Goal: Task Accomplishment & Management: Use online tool/utility

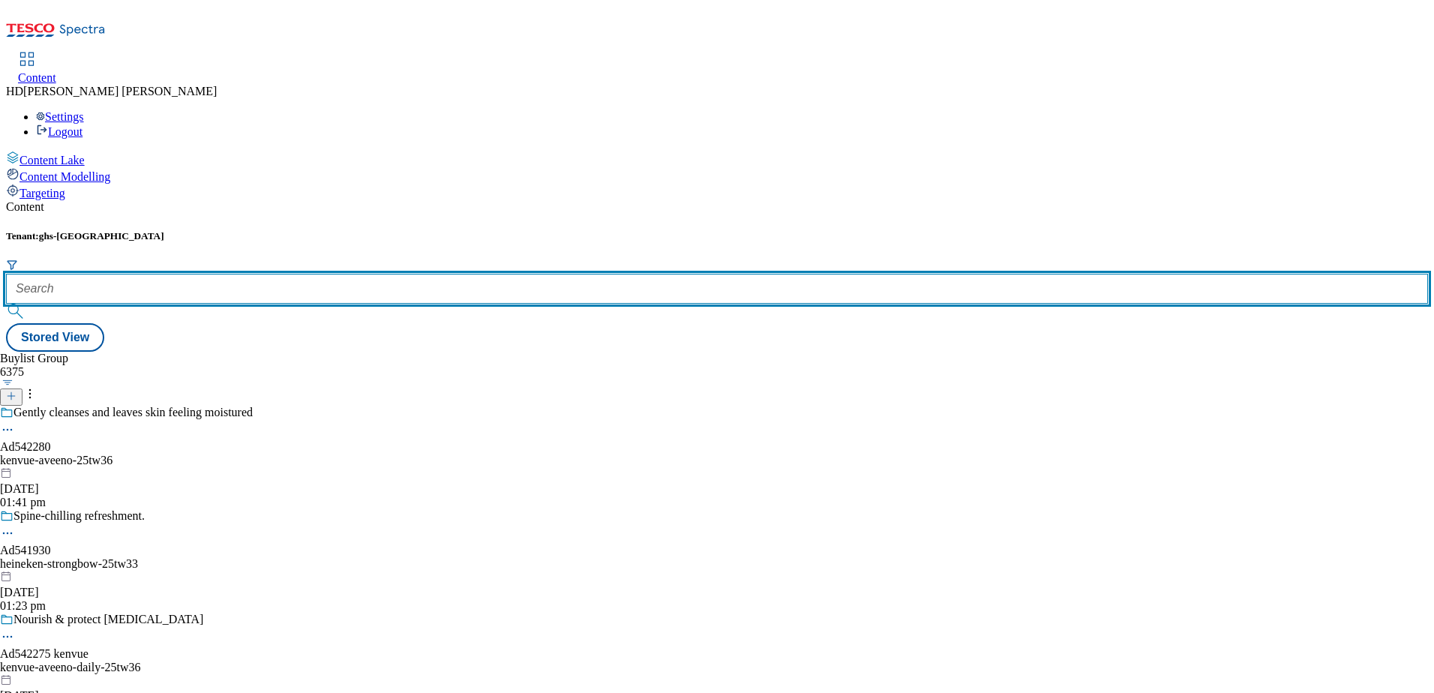
click at [325, 274] on input "text" at bounding box center [717, 289] width 1422 height 30
paste input "marketplace-homeware"
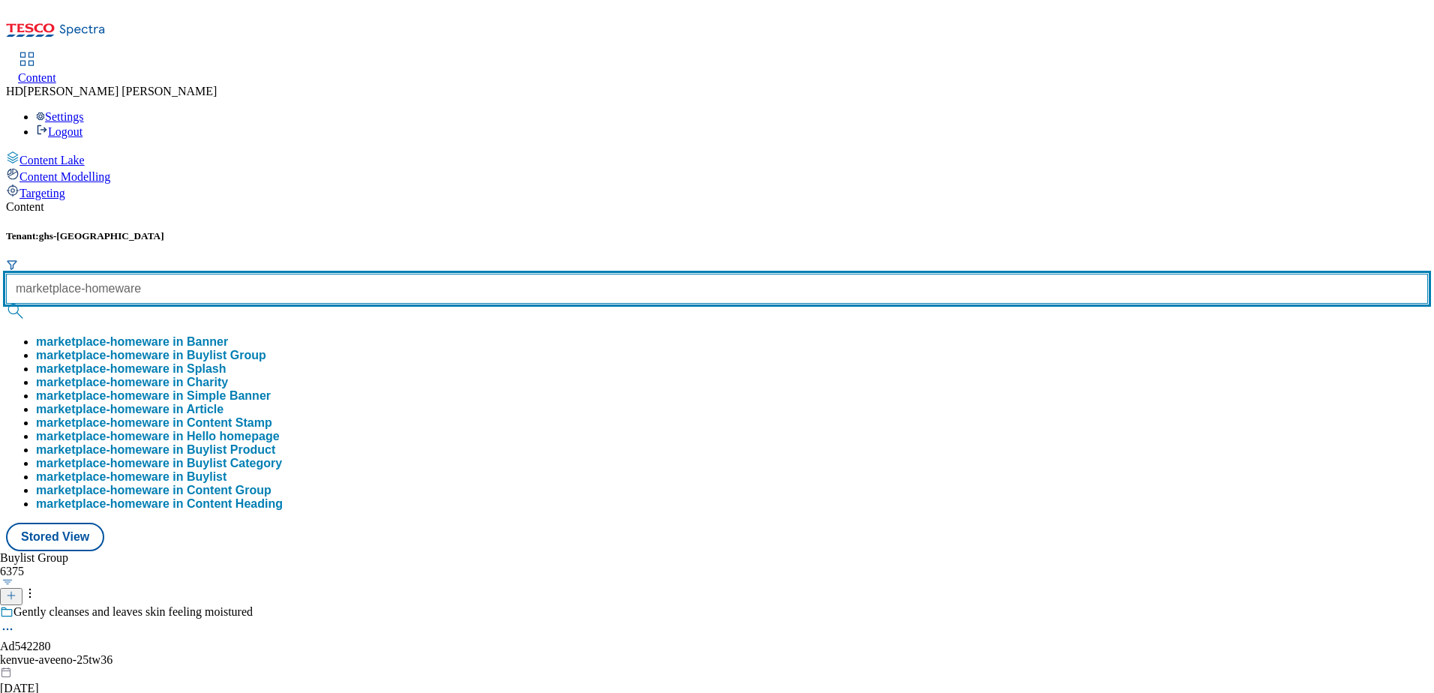
scroll to position [0, 1]
type input "marketplace-homeware"
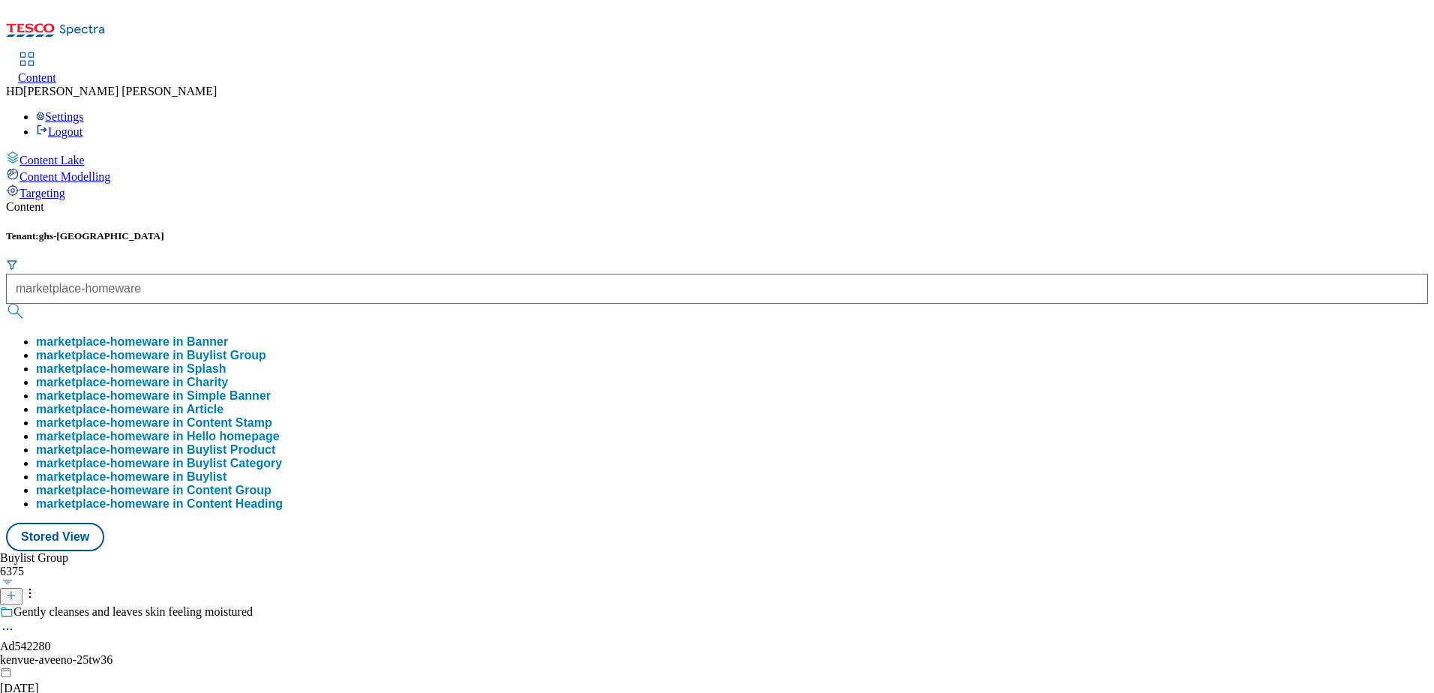
scroll to position [0, 0]
click at [266, 349] on button "marketplace-homeware in Buylist Group" at bounding box center [151, 355] width 230 height 13
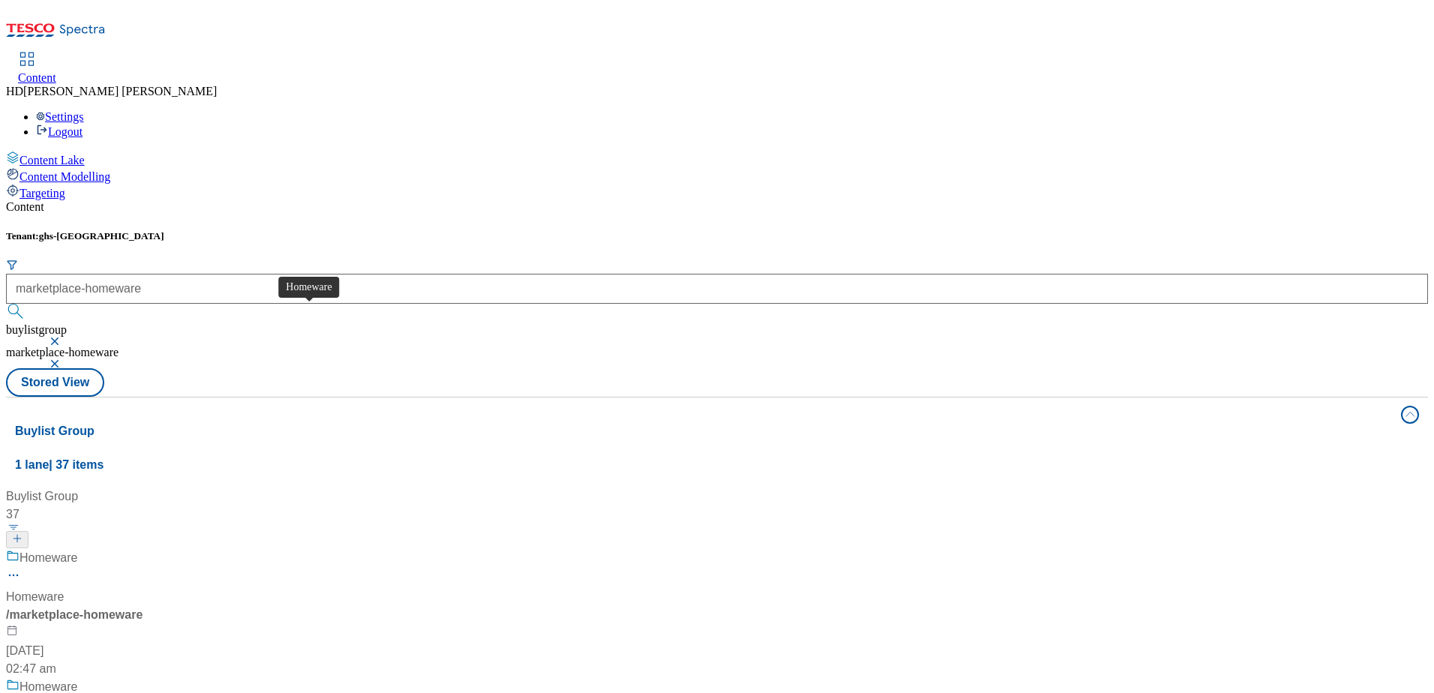
click at [77, 549] on div "Homeware" at bounding box center [48, 558] width 58 height 18
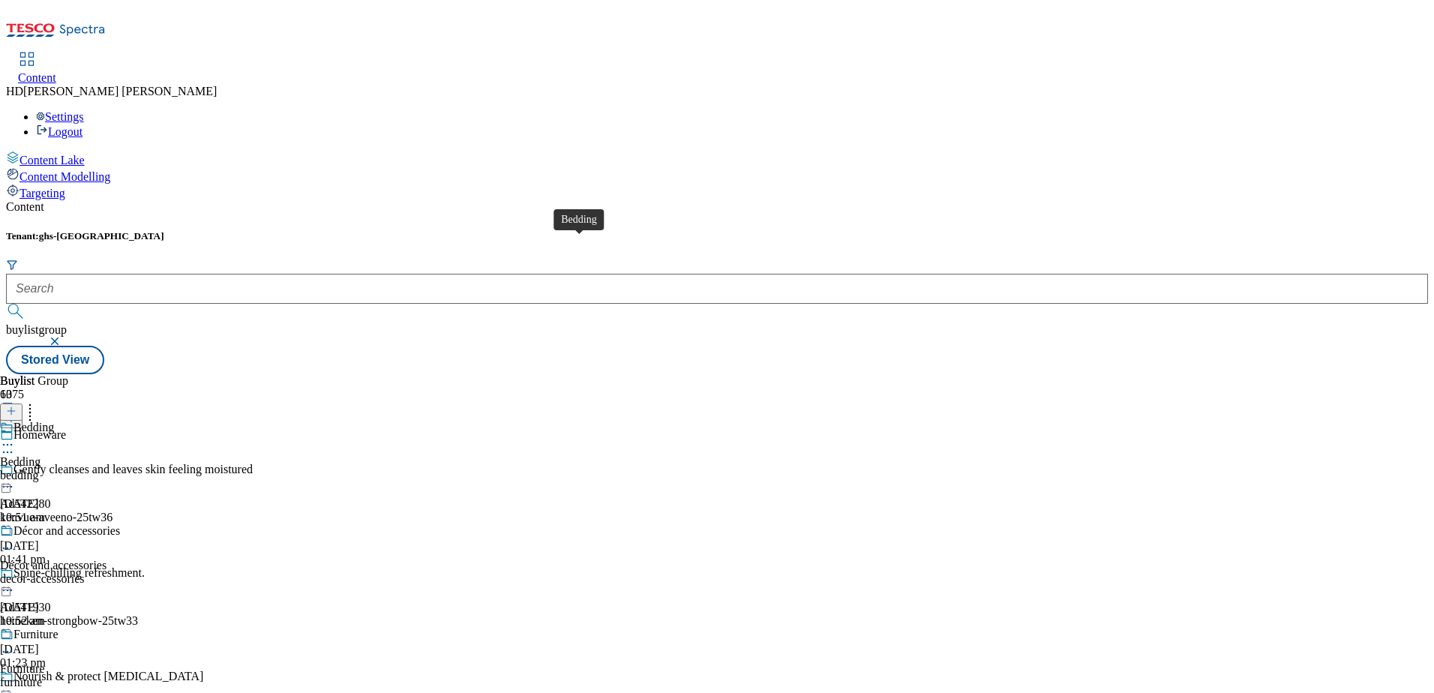
click at [54, 421] on div "Bedding" at bounding box center [33, 427] width 40 height 13
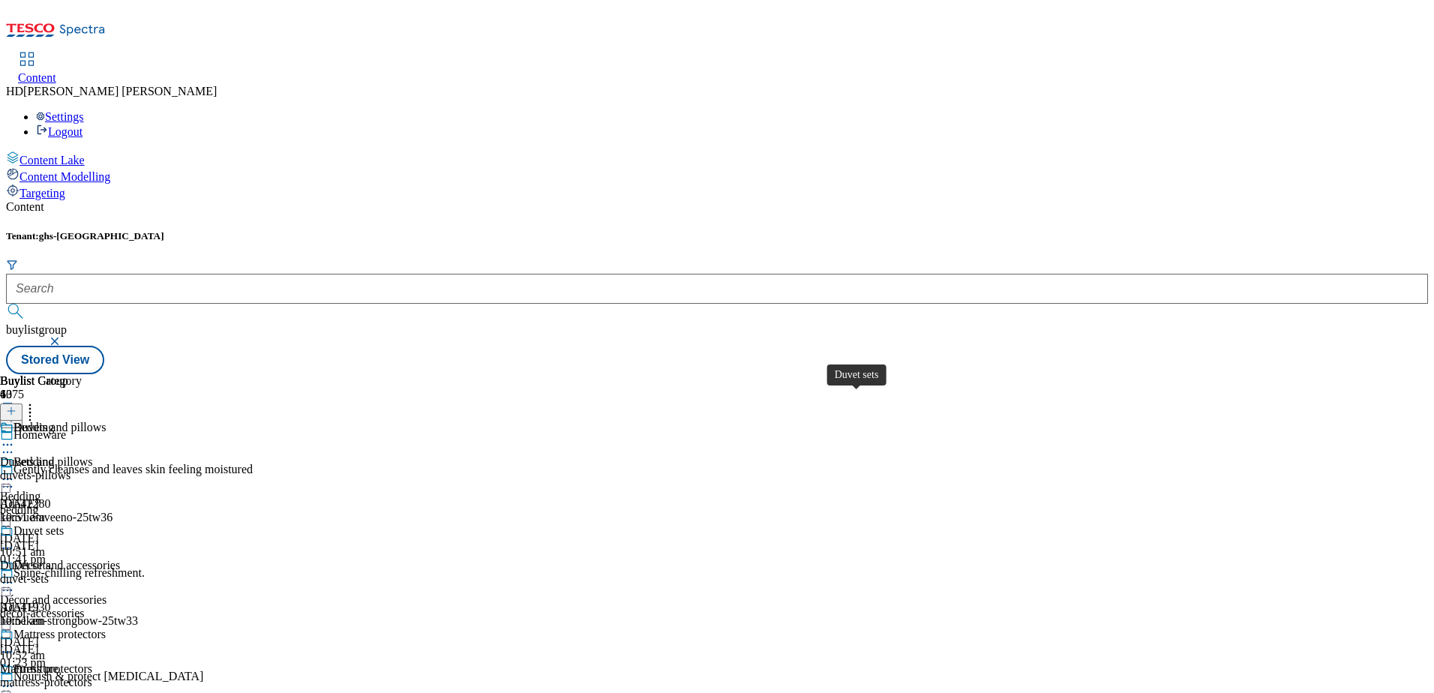
click at [64, 524] on div "Duvet sets" at bounding box center [38, 530] width 50 height 13
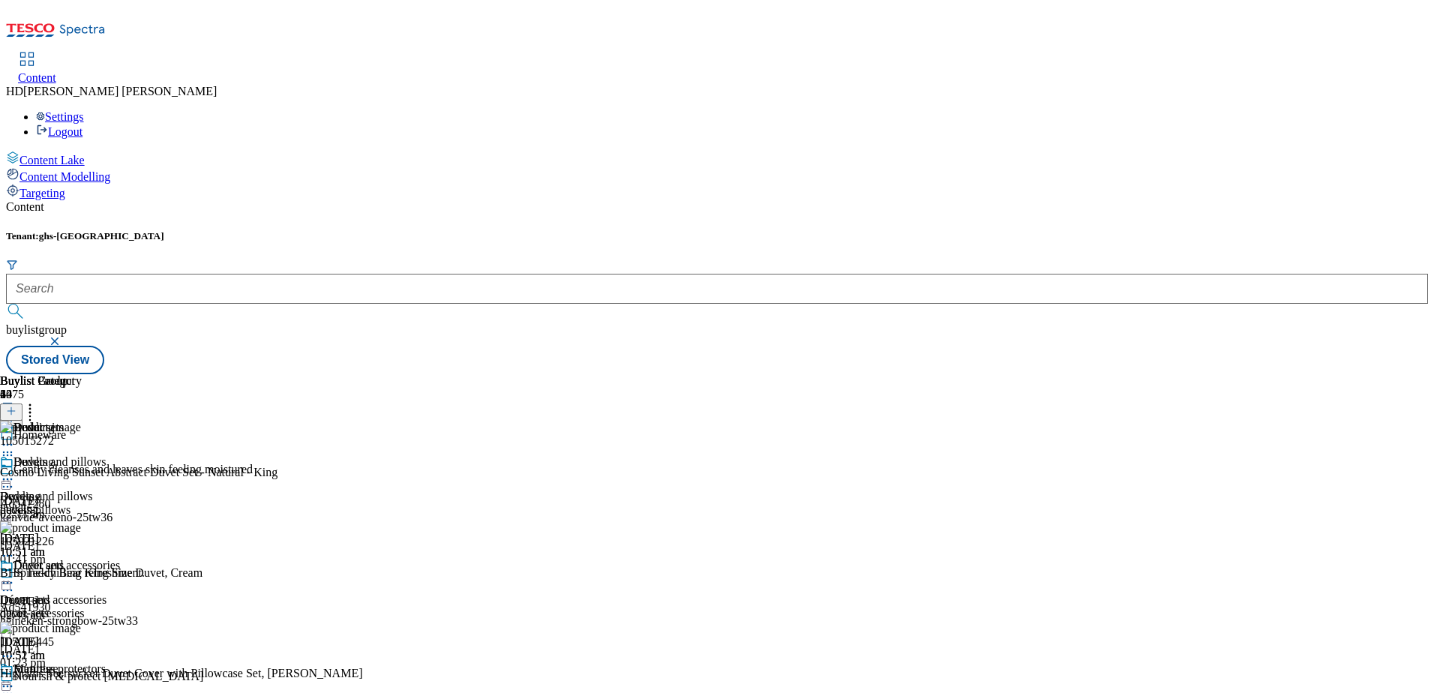
click at [16, 406] on icon at bounding box center [11, 411] width 10 height 10
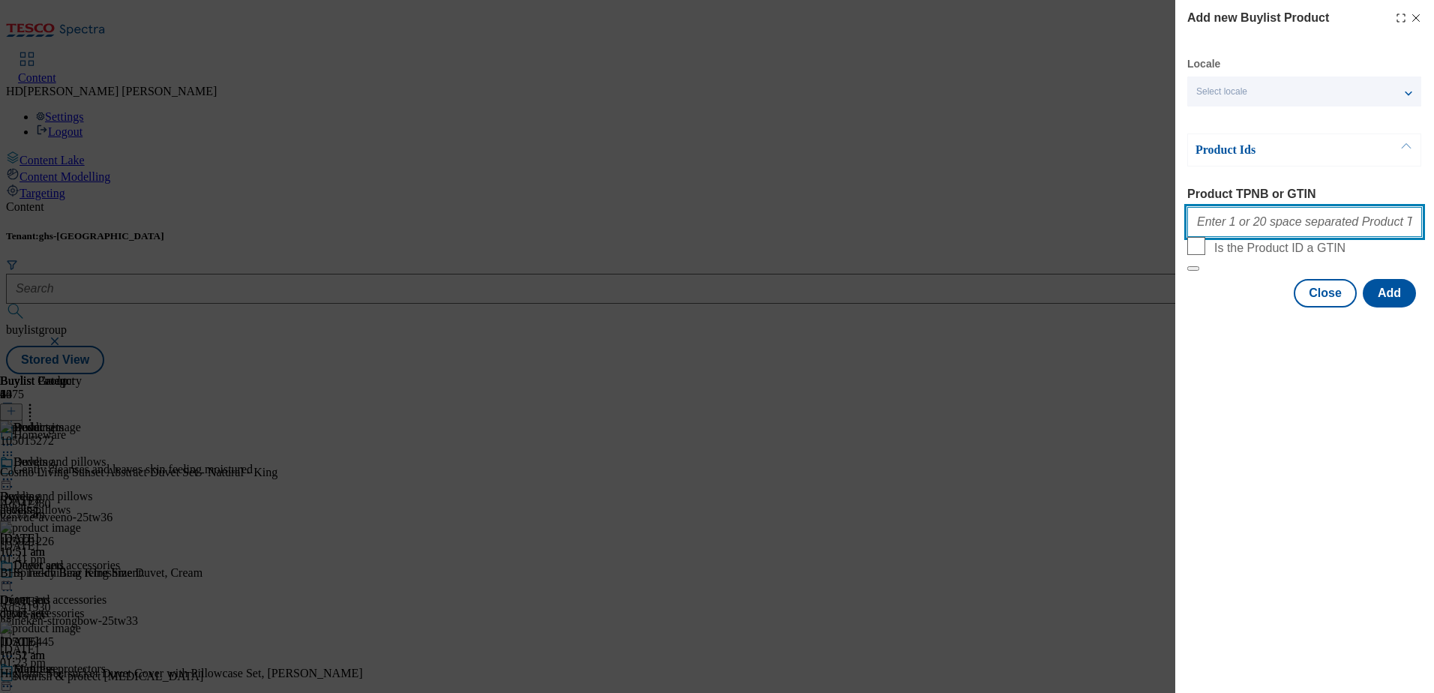
drag, startPoint x: 1286, startPoint y: 229, endPoint x: 1223, endPoint y: 220, distance: 63.6
click at [1223, 220] on input "Product TPNB or GTIN" at bounding box center [1304, 222] width 235 height 30
click at [1216, 233] on input "Product TPNB or GTIN" at bounding box center [1304, 222] width 235 height 30
paste input "105699788 105027461 105027471 105424987 106092861 105699765 106124949 105699838…"
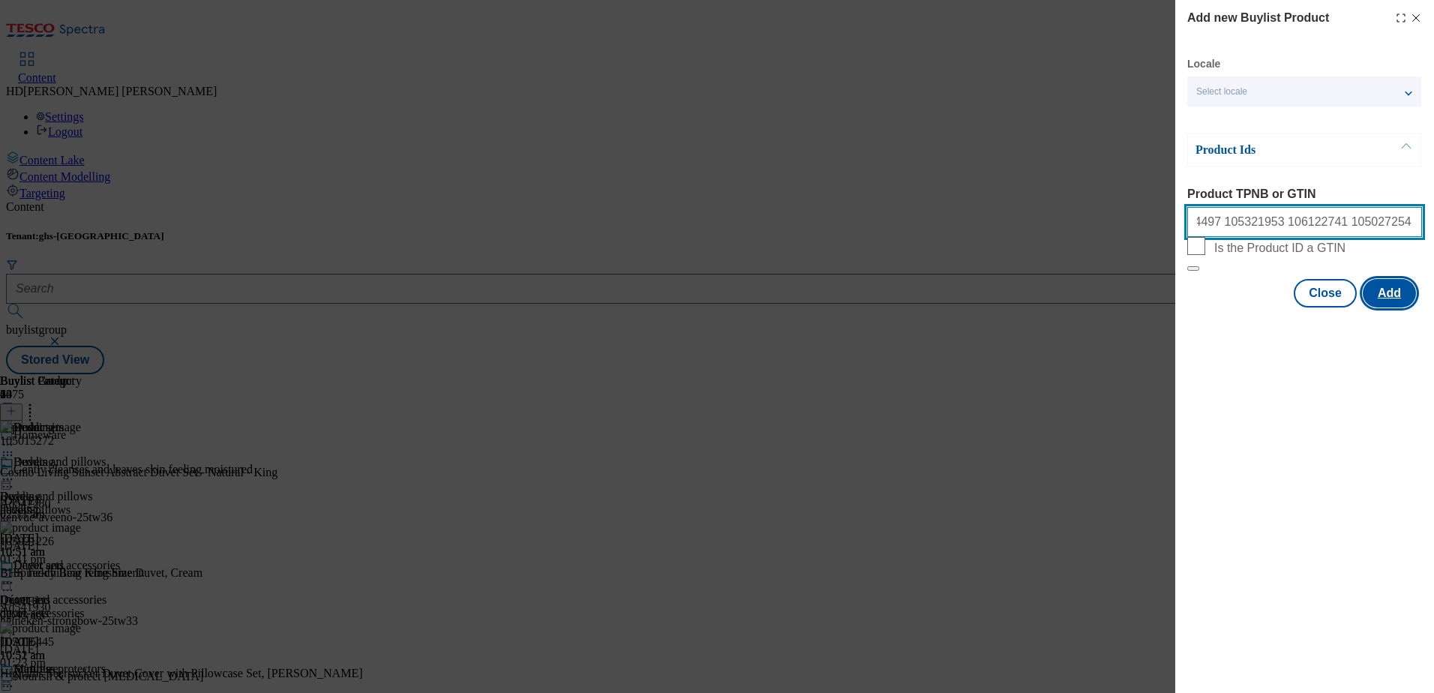
type input "105699788 105027461 105027471 105424987 106092861 105699765 106124949 105699838…"
click at [1389, 307] on button "Add" at bounding box center [1388, 293] width 53 height 28
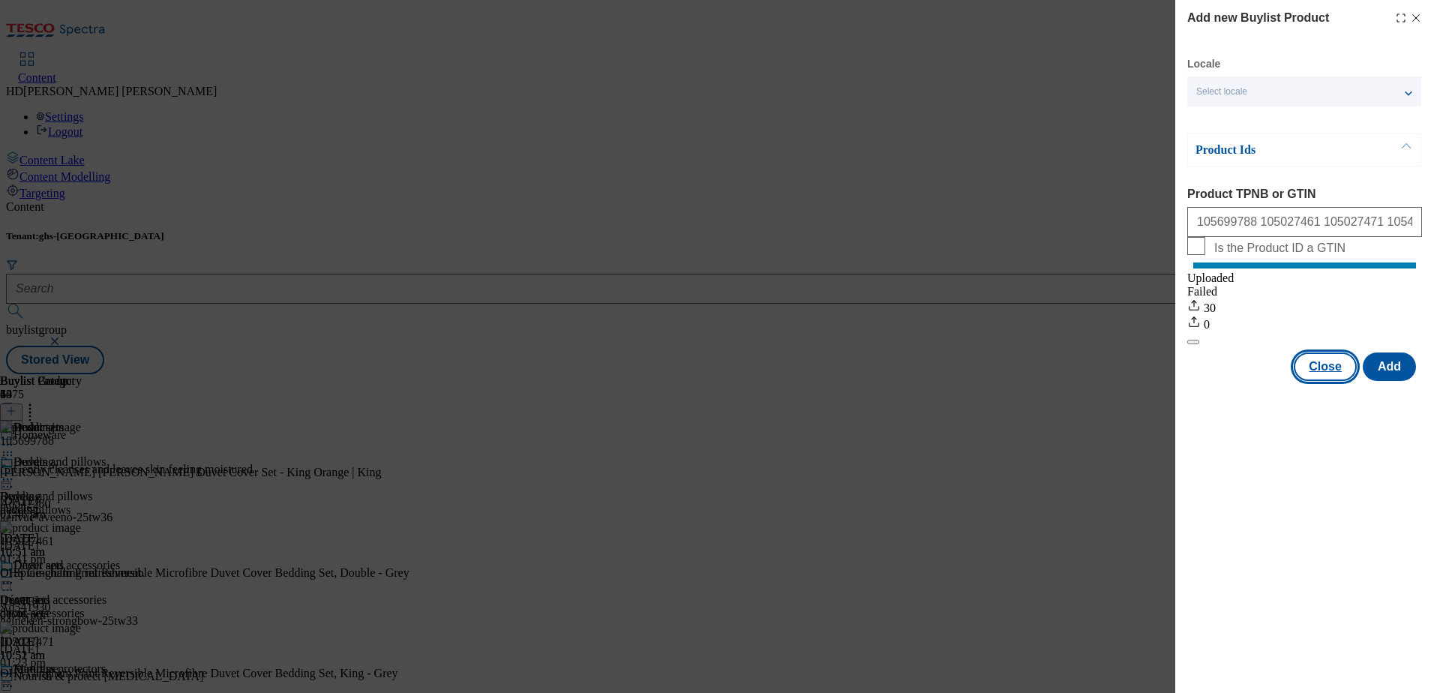
click at [1320, 381] on button "Close" at bounding box center [1324, 366] width 63 height 28
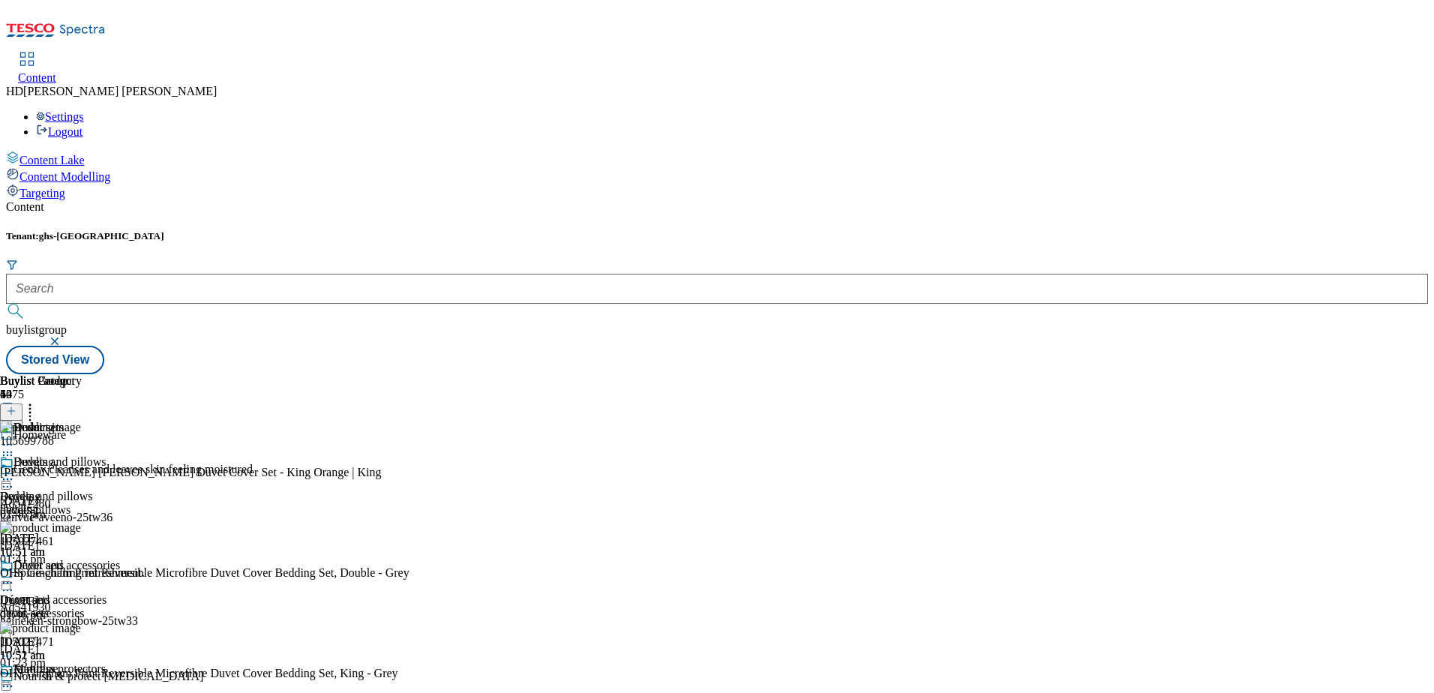
click at [15, 575] on icon at bounding box center [7, 582] width 15 height 15
click at [64, 609] on span "Edit" at bounding box center [54, 614] width 17 height 11
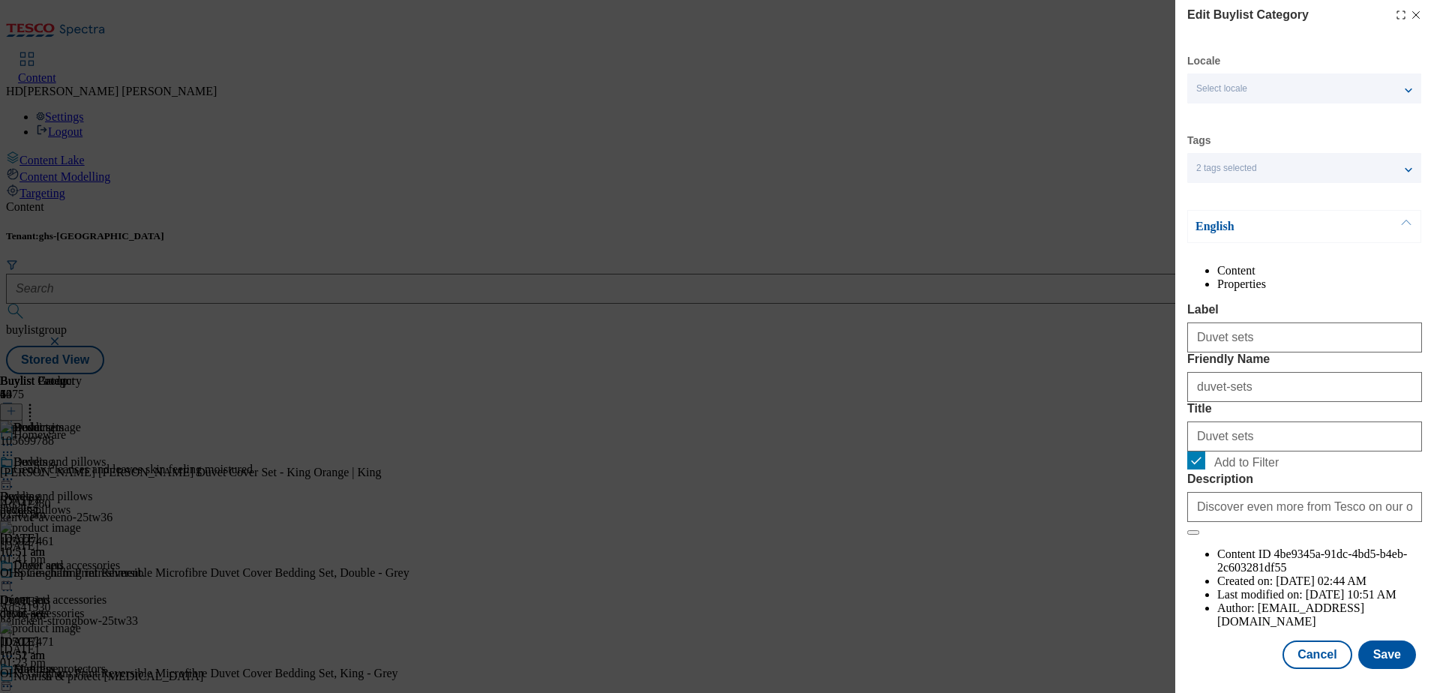
scroll to position [45, 0]
click at [1371, 657] on button "Save" at bounding box center [1387, 654] width 58 height 28
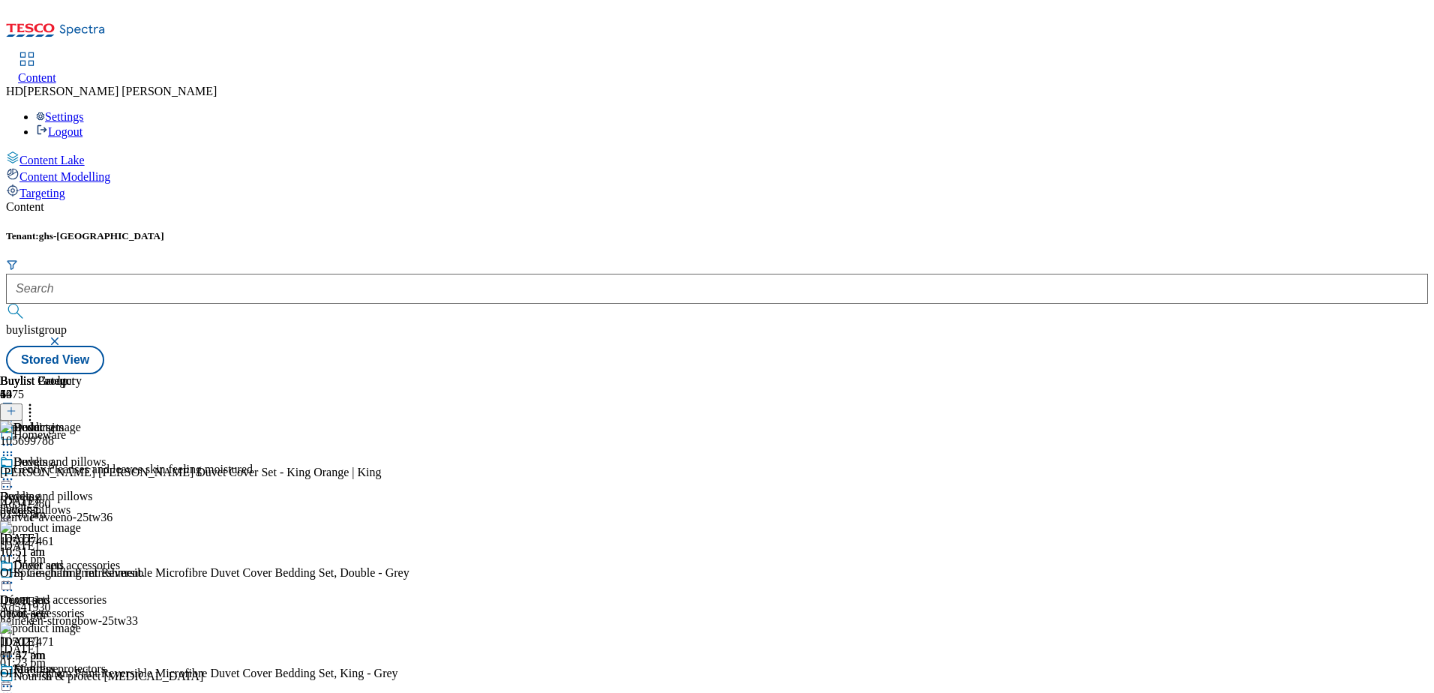
click at [13, 582] on circle at bounding box center [11, 583] width 2 height 2
click at [82, 678] on span "Preview" at bounding box center [63, 683] width 35 height 11
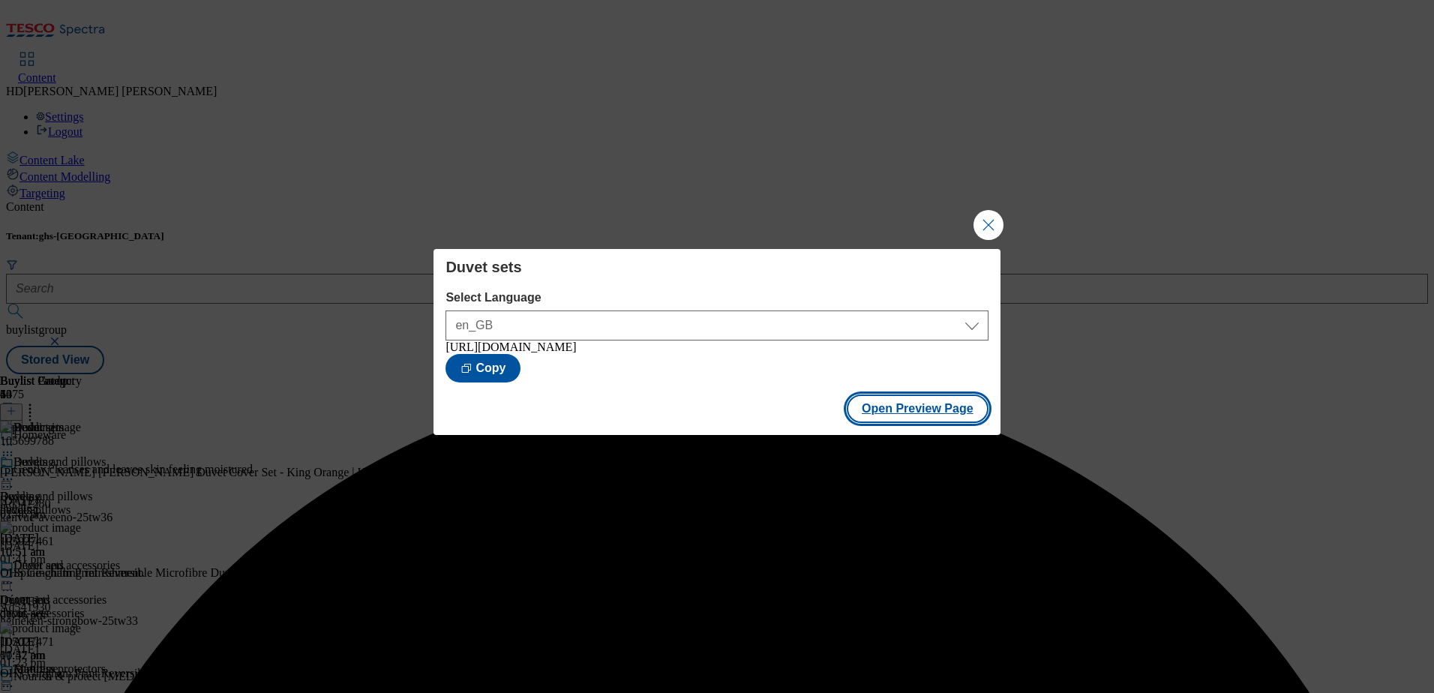
click at [911, 420] on button "Open Preview Page" at bounding box center [917, 408] width 142 height 28
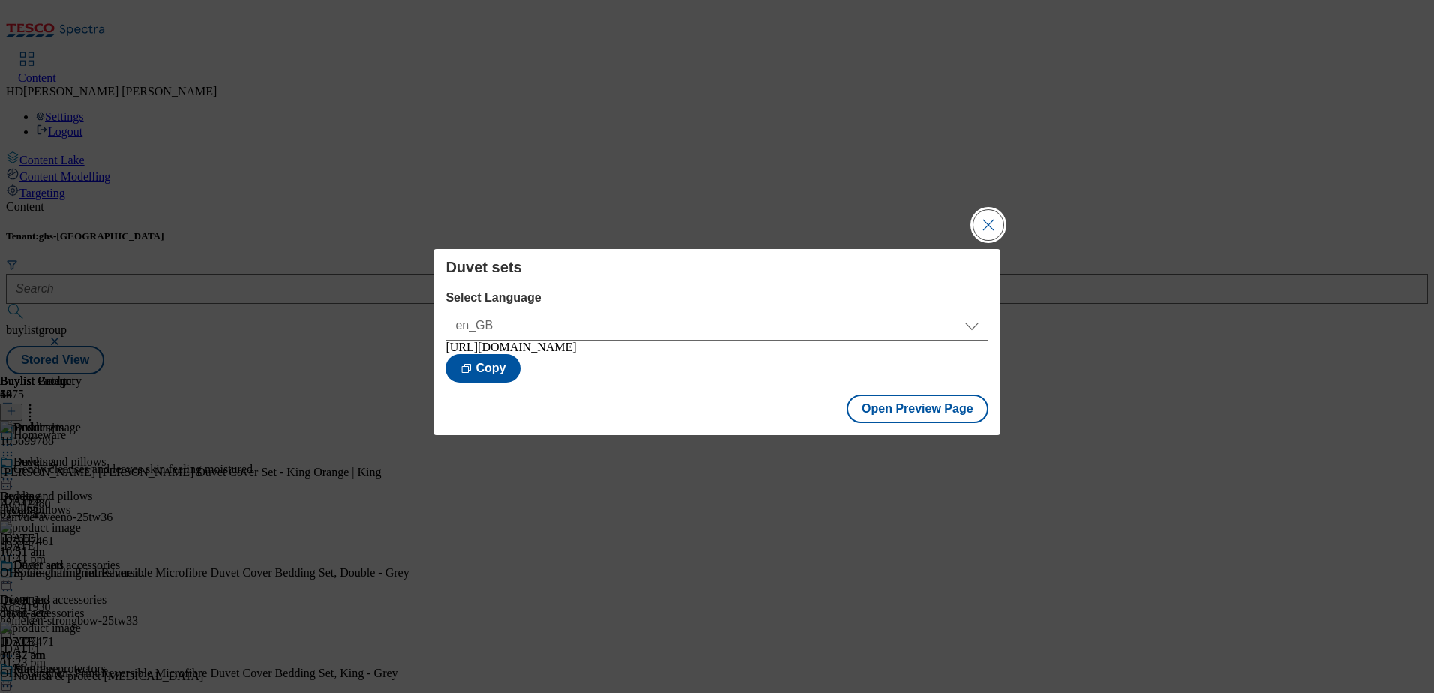
click at [993, 219] on button "Close Modal" at bounding box center [988, 225] width 30 height 30
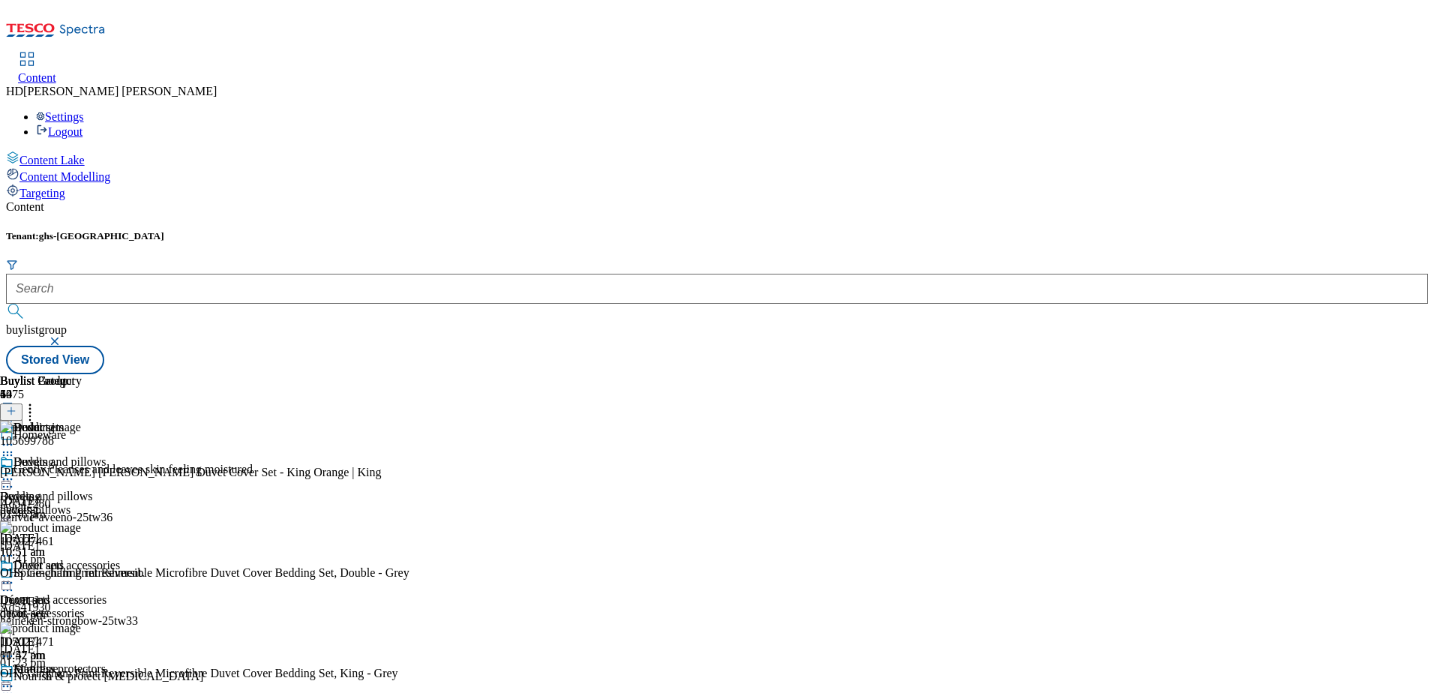
click at [37, 401] on icon at bounding box center [29, 408] width 15 height 15
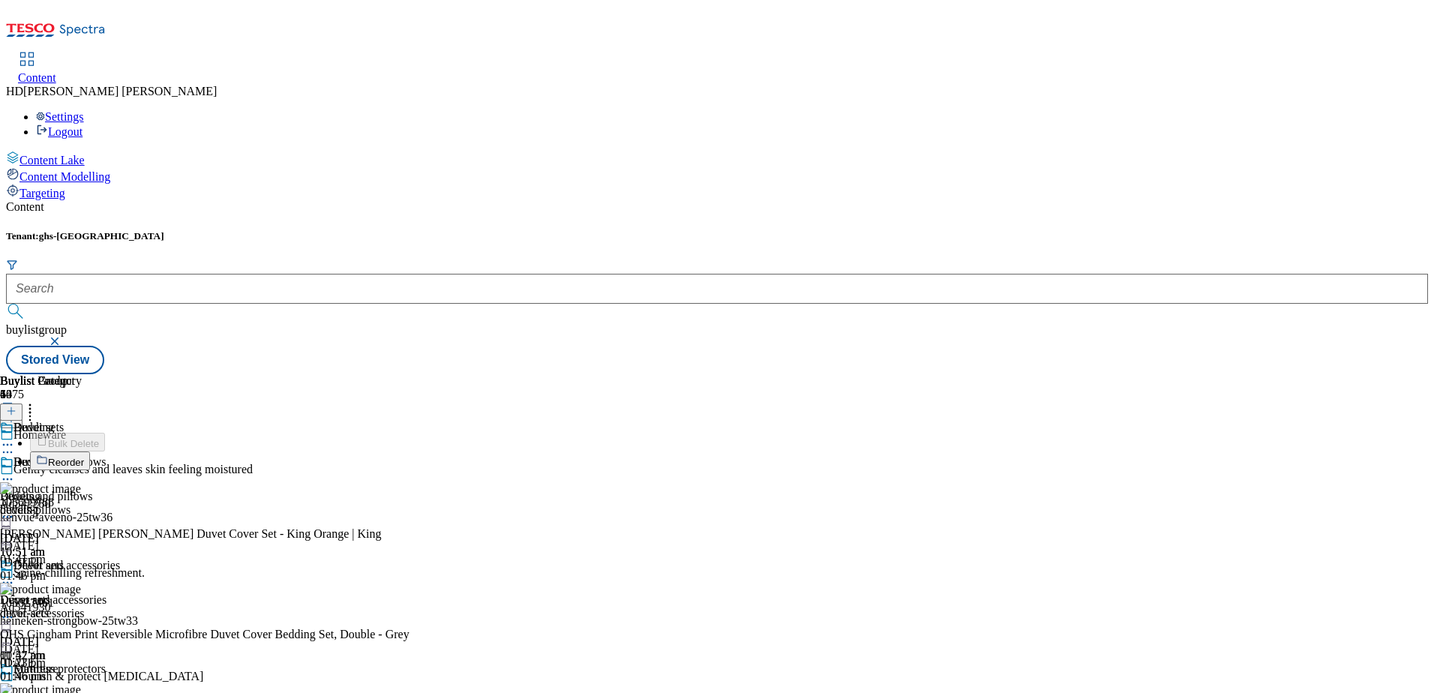
click at [84, 457] on span "Reorder" at bounding box center [66, 462] width 36 height 11
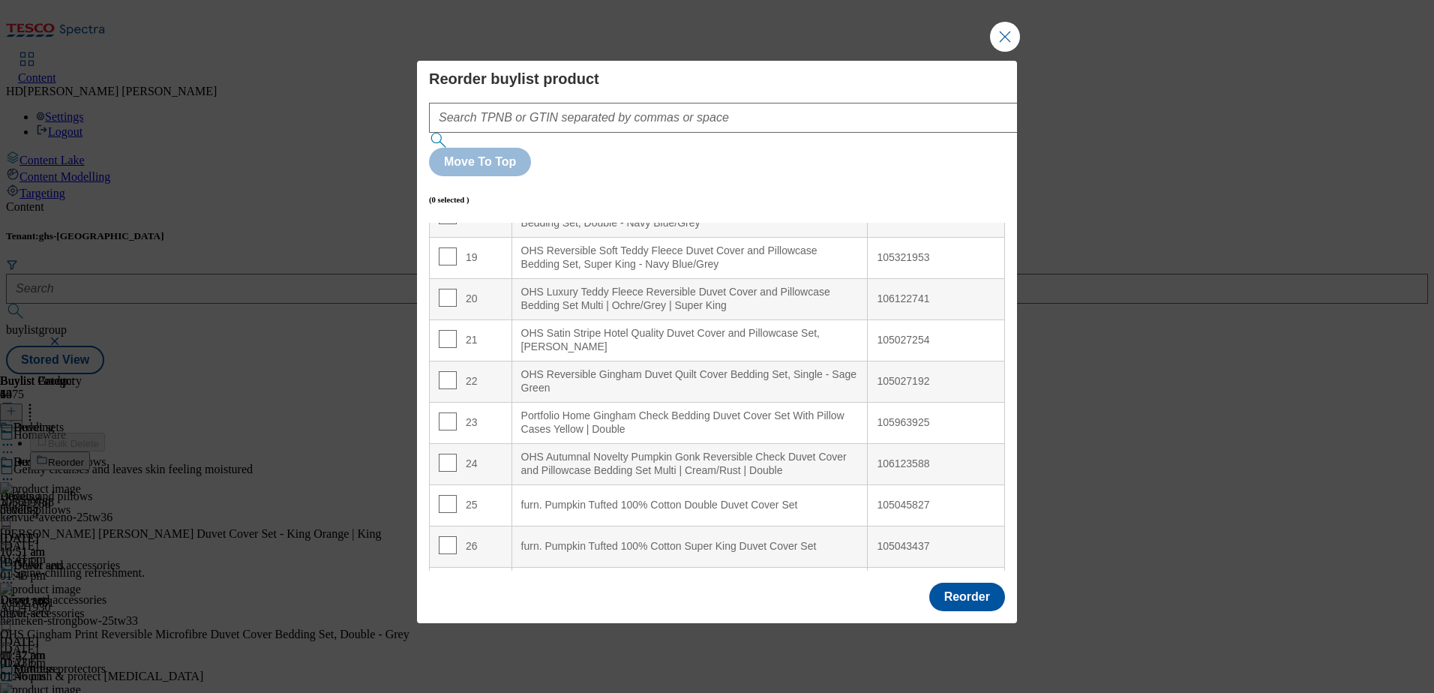
scroll to position [825, 0]
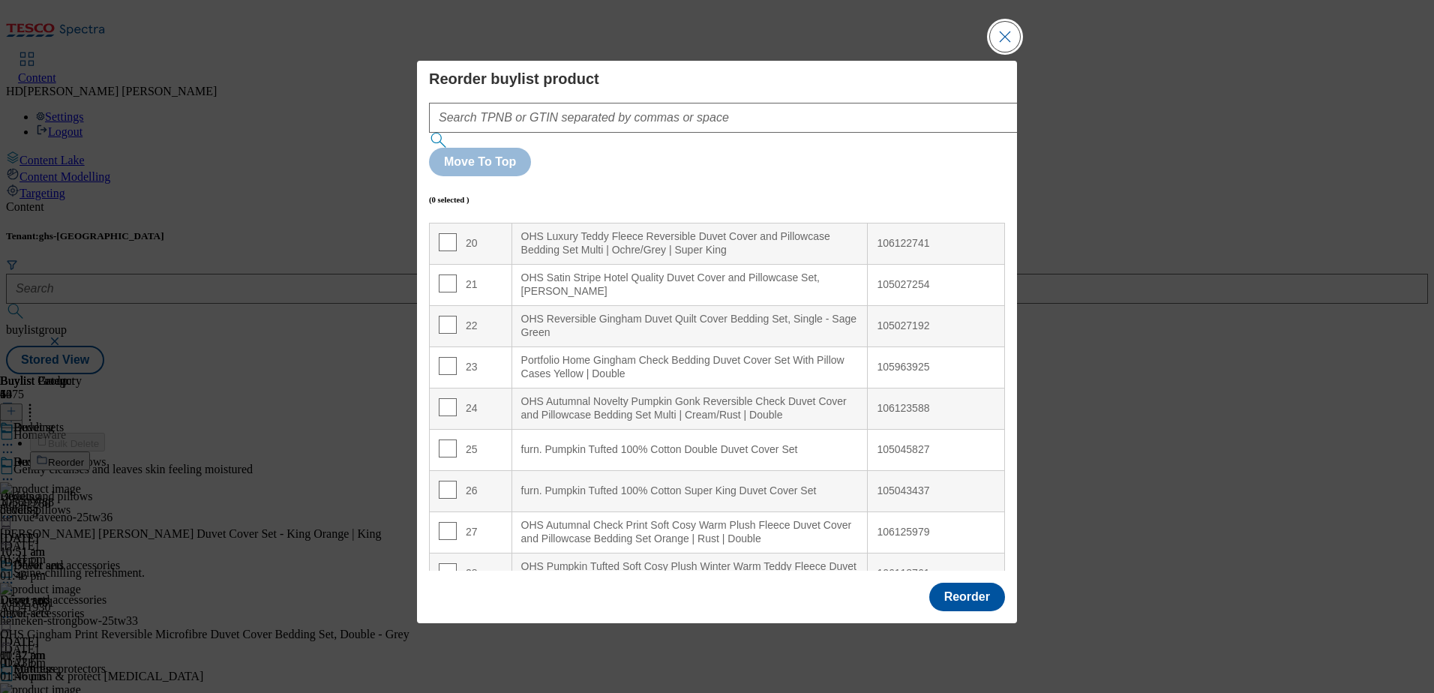
click at [994, 52] on button "Close Modal" at bounding box center [1005, 37] width 30 height 30
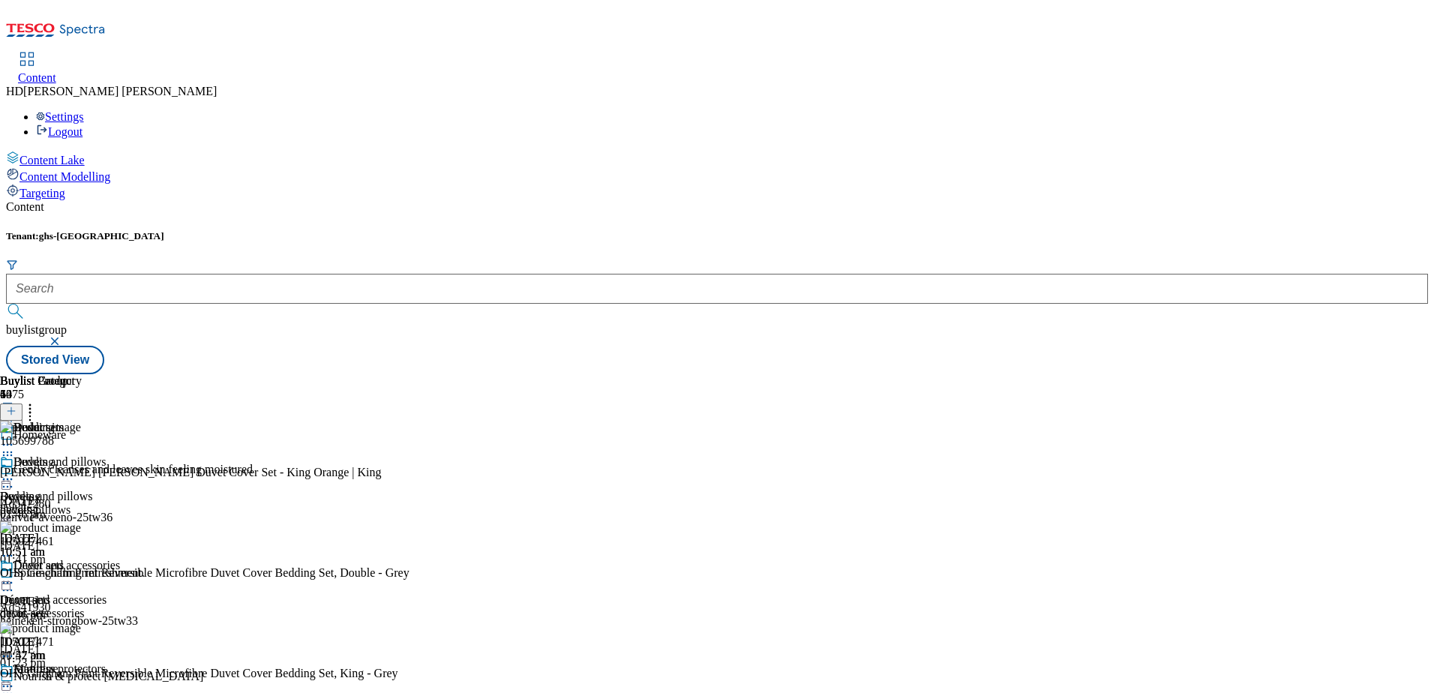
scroll to position [3551, 0]
click at [37, 401] on icon at bounding box center [29, 408] width 15 height 15
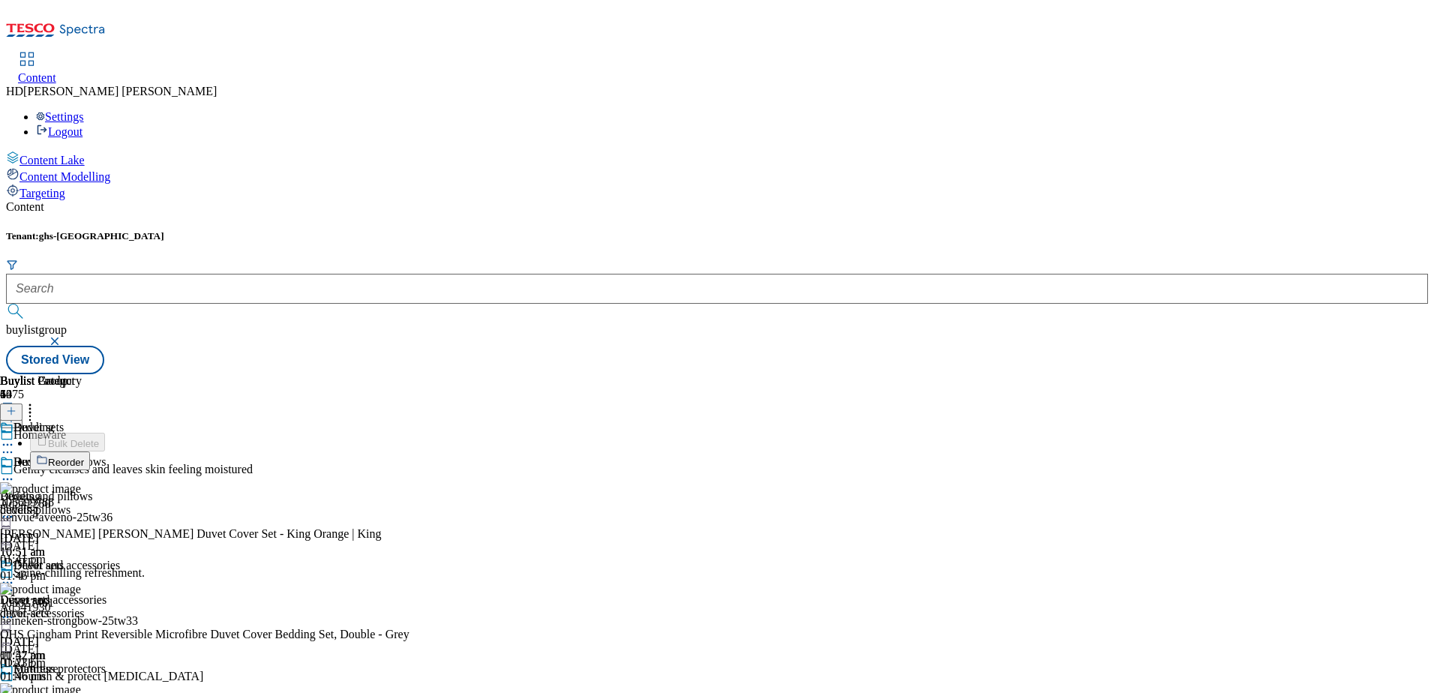
click at [84, 457] on span "Reorder" at bounding box center [66, 462] width 36 height 11
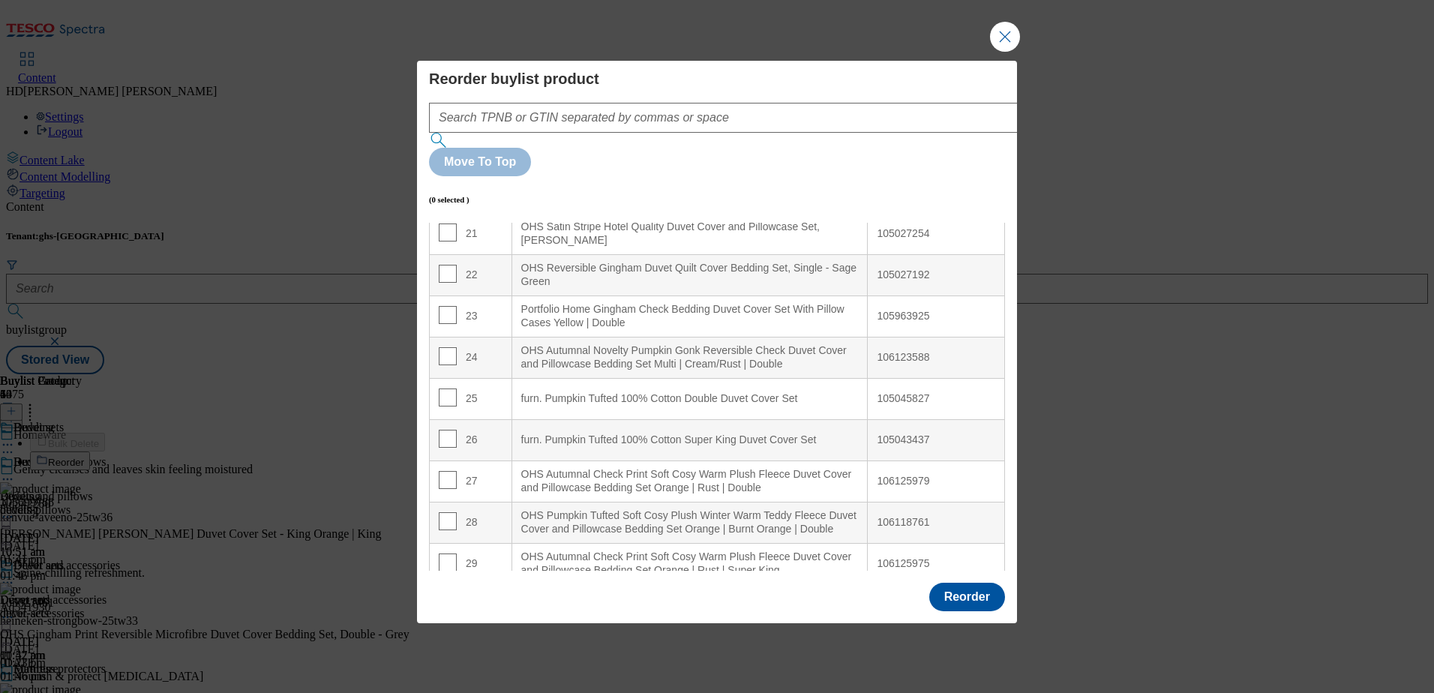
scroll to position [900, 0]
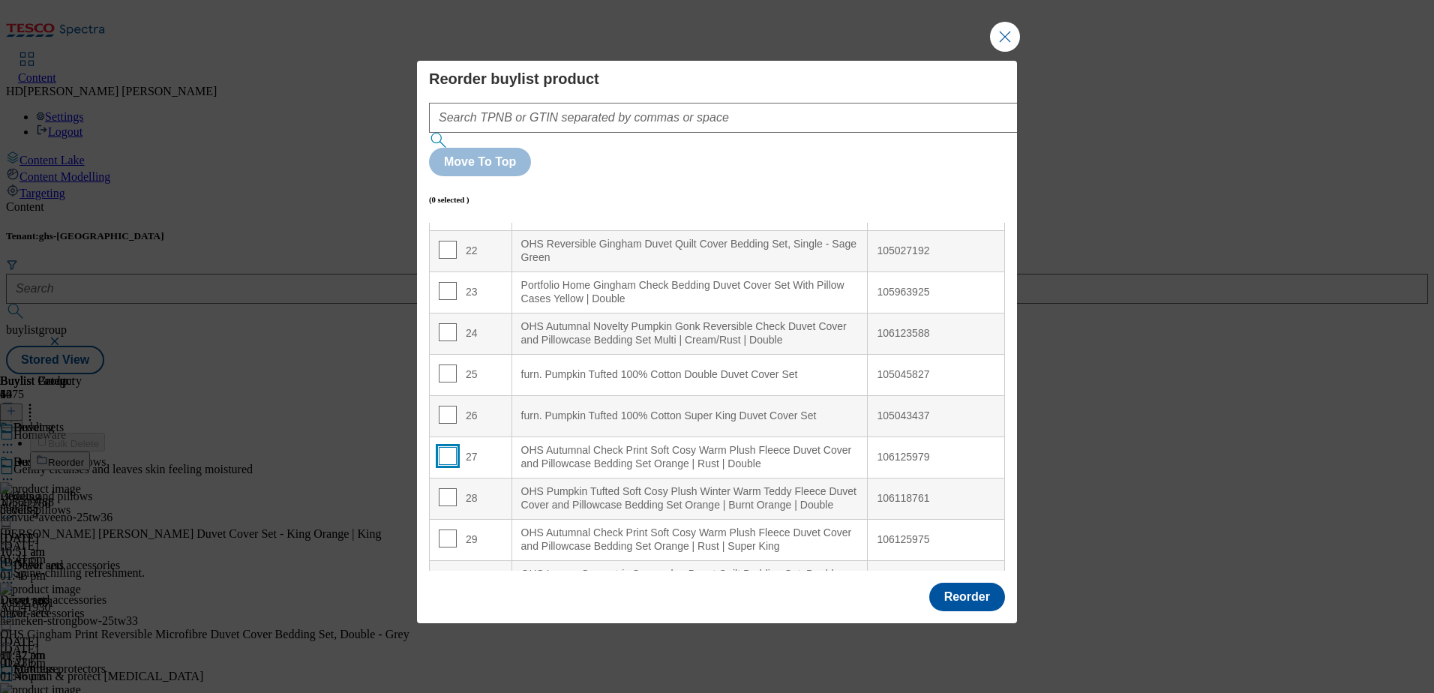
click at [444, 447] on input "Modal" at bounding box center [448, 456] width 18 height 18
checkbox input "true"
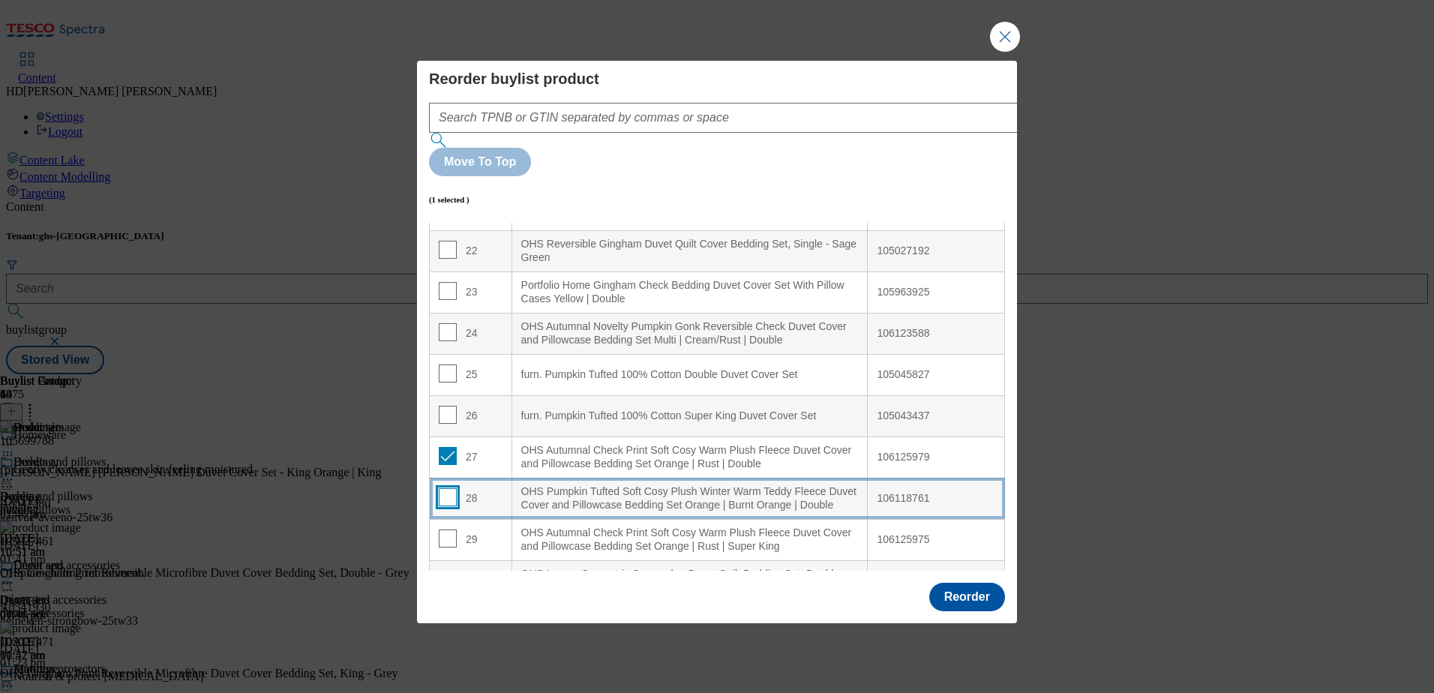
click at [445, 488] on input "Modal" at bounding box center [448, 497] width 18 height 18
checkbox input "true"
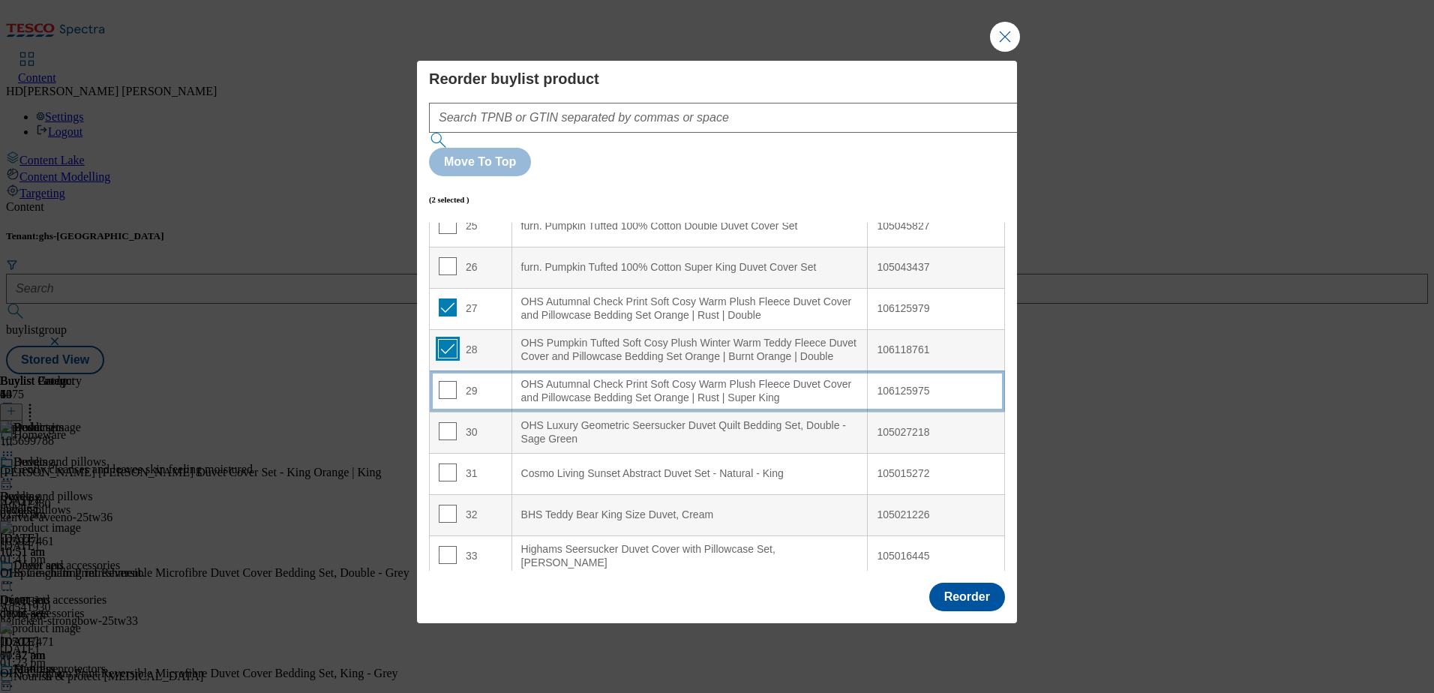
scroll to position [1050, 0]
click at [444, 379] on input "Modal" at bounding box center [448, 388] width 18 height 18
checkbox input "true"
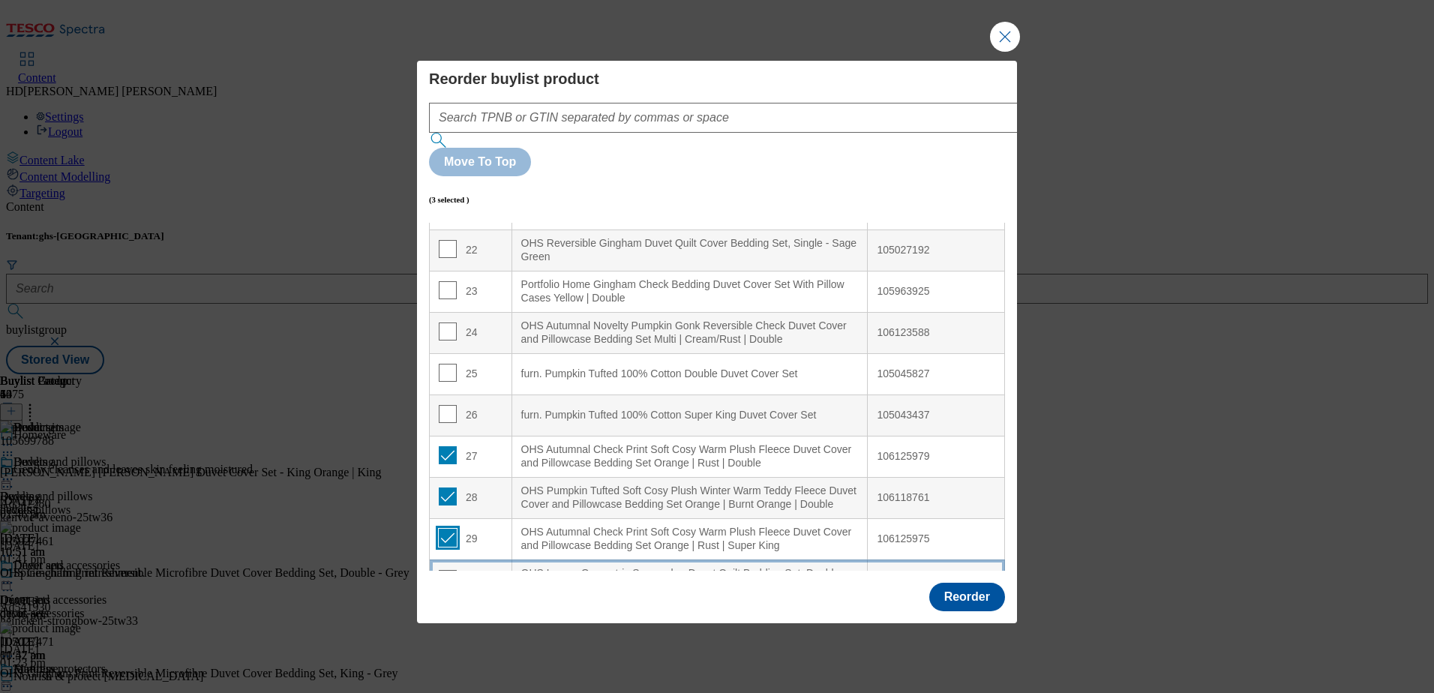
scroll to position [900, 0]
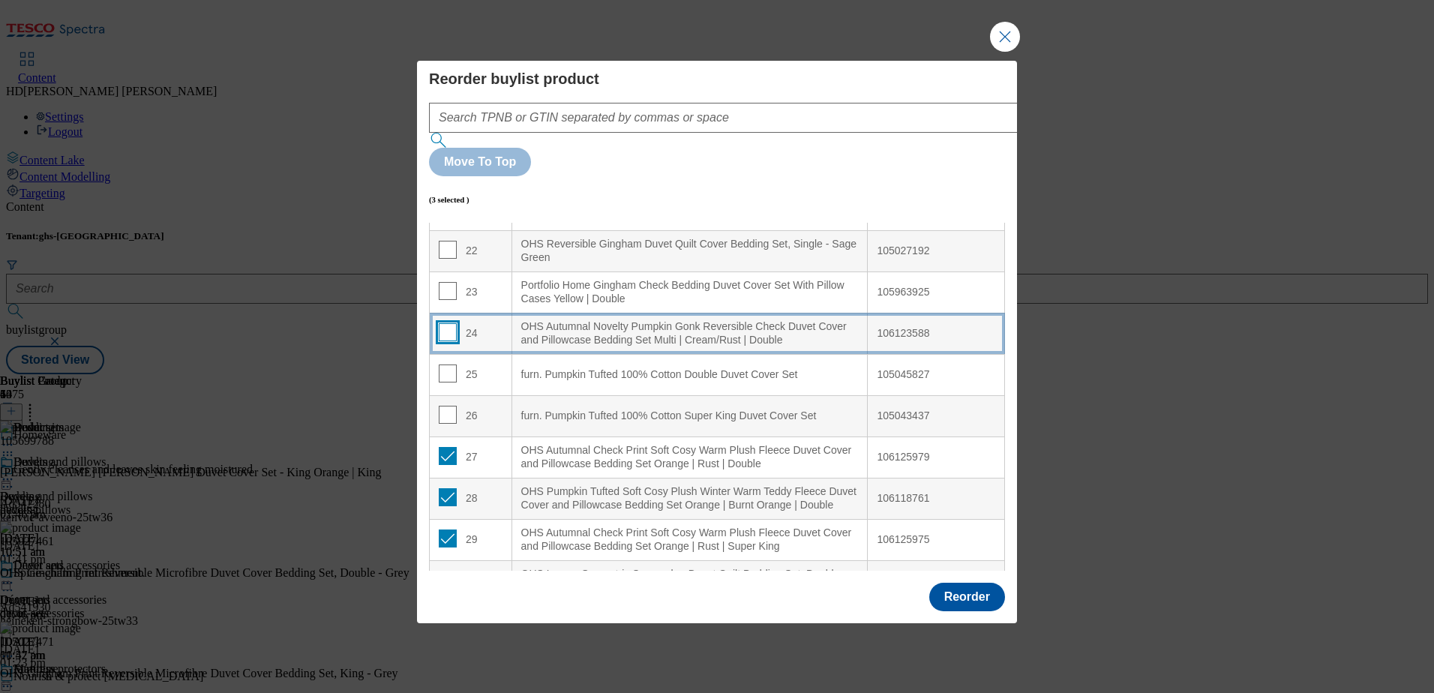
click at [451, 323] on input "Modal" at bounding box center [448, 332] width 18 height 18
checkbox input "true"
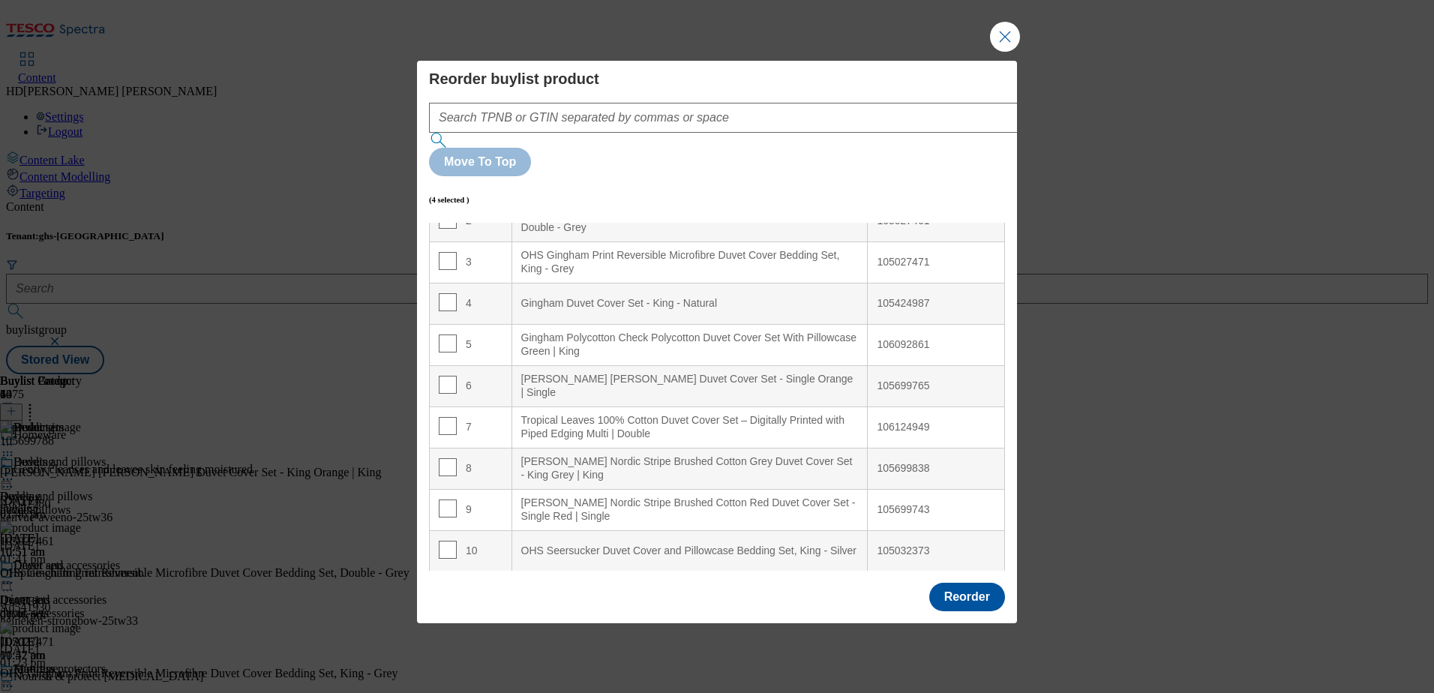
scroll to position [0, 0]
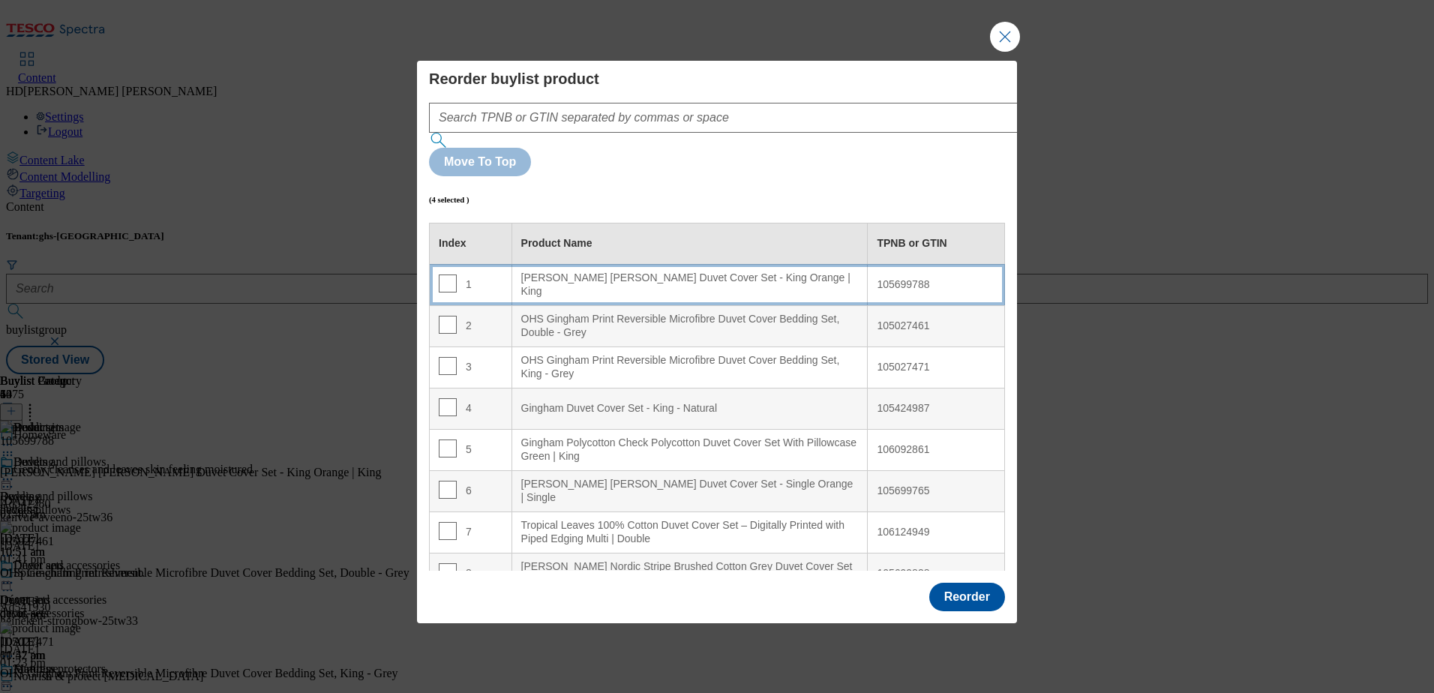
click at [619, 271] on div "[PERSON_NAME] [PERSON_NAME] Duvet Cover Set - King Orange | King" at bounding box center [689, 284] width 337 height 26
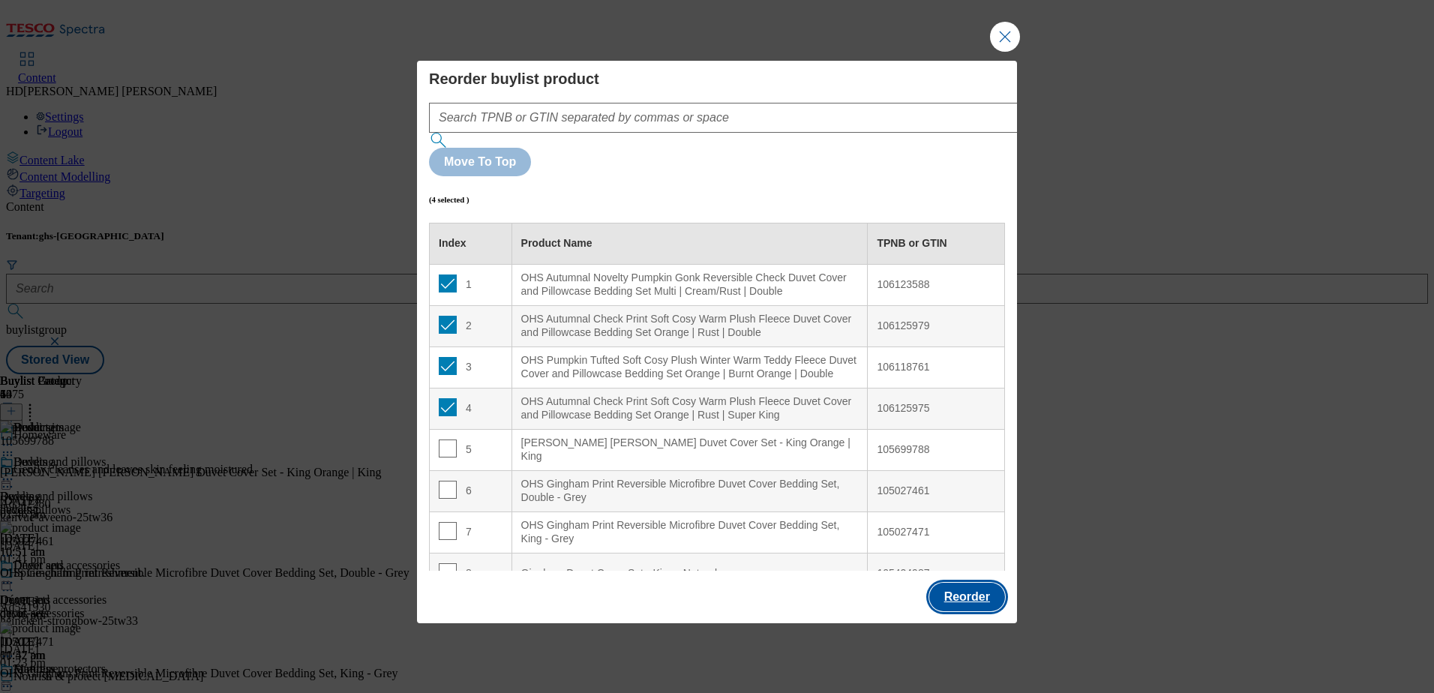
click at [963, 583] on button "Reorder" at bounding box center [967, 597] width 76 height 28
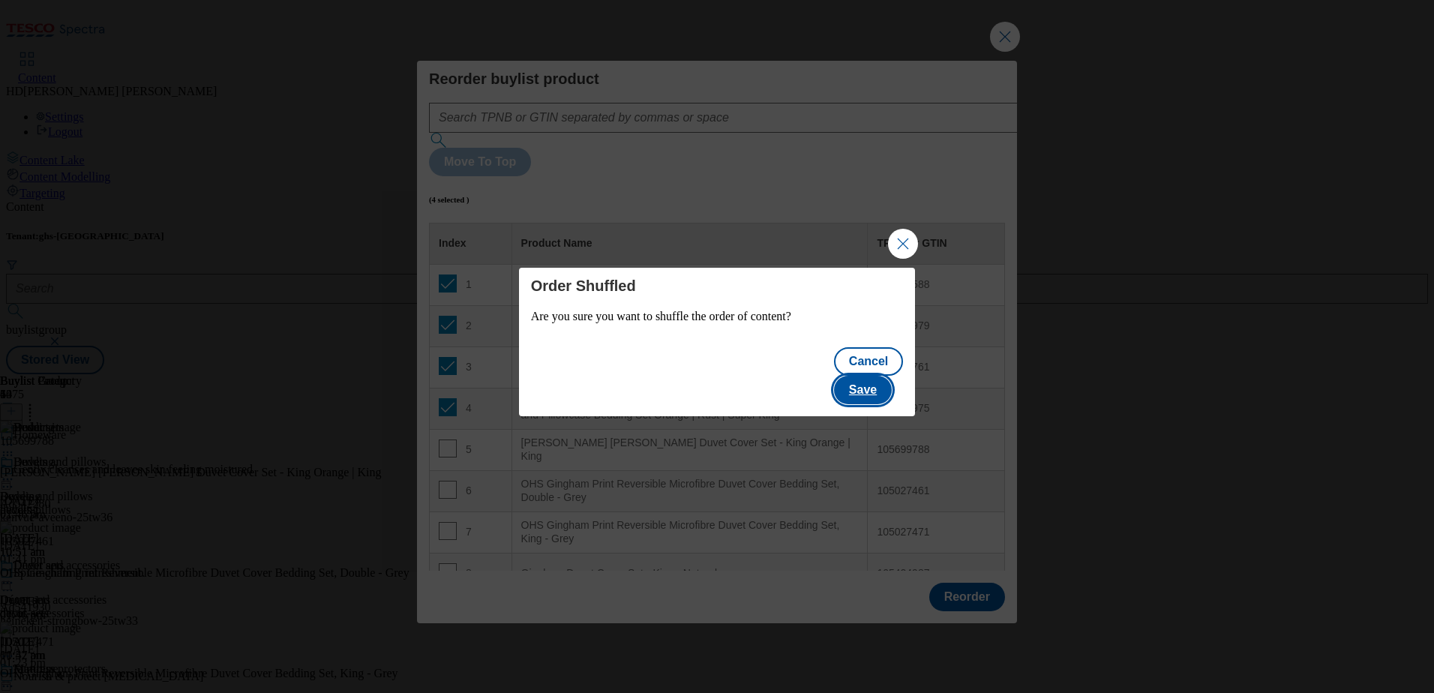
click at [870, 376] on button "Save" at bounding box center [863, 390] width 58 height 28
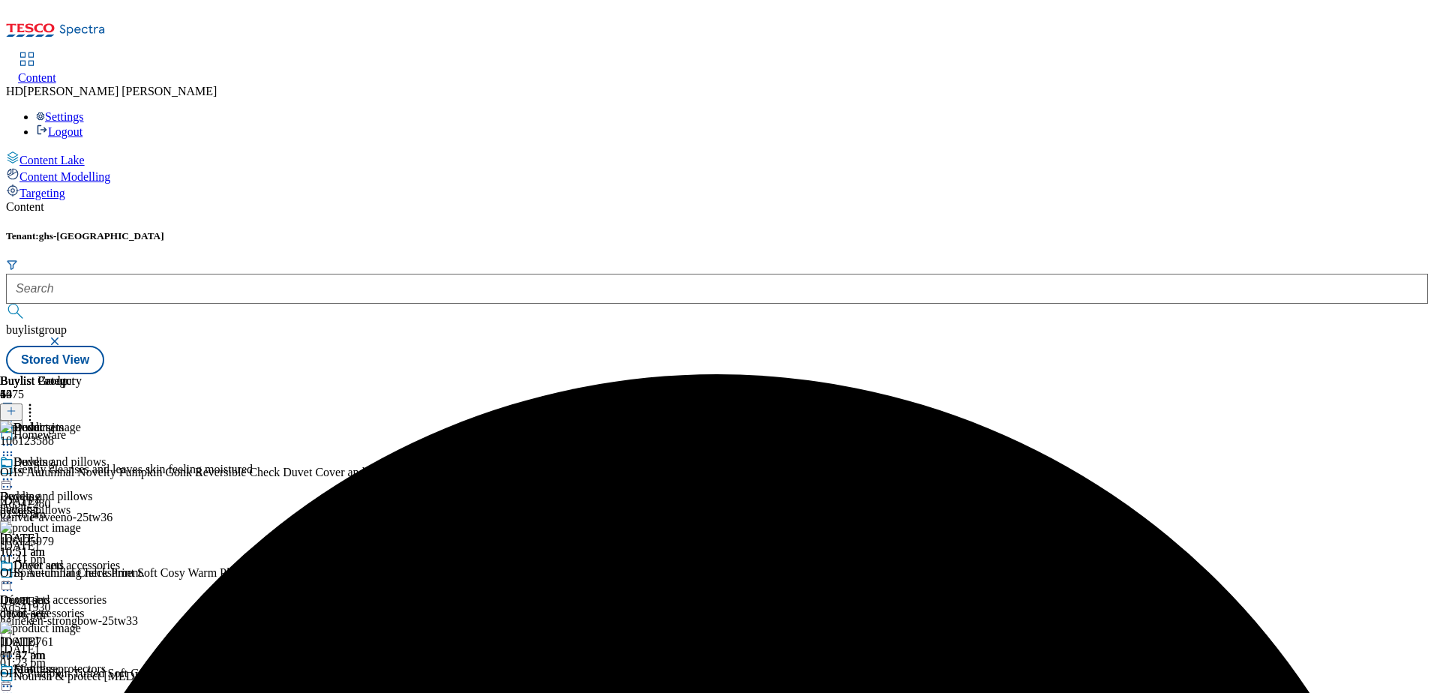
click at [15, 575] on icon at bounding box center [7, 582] width 15 height 15
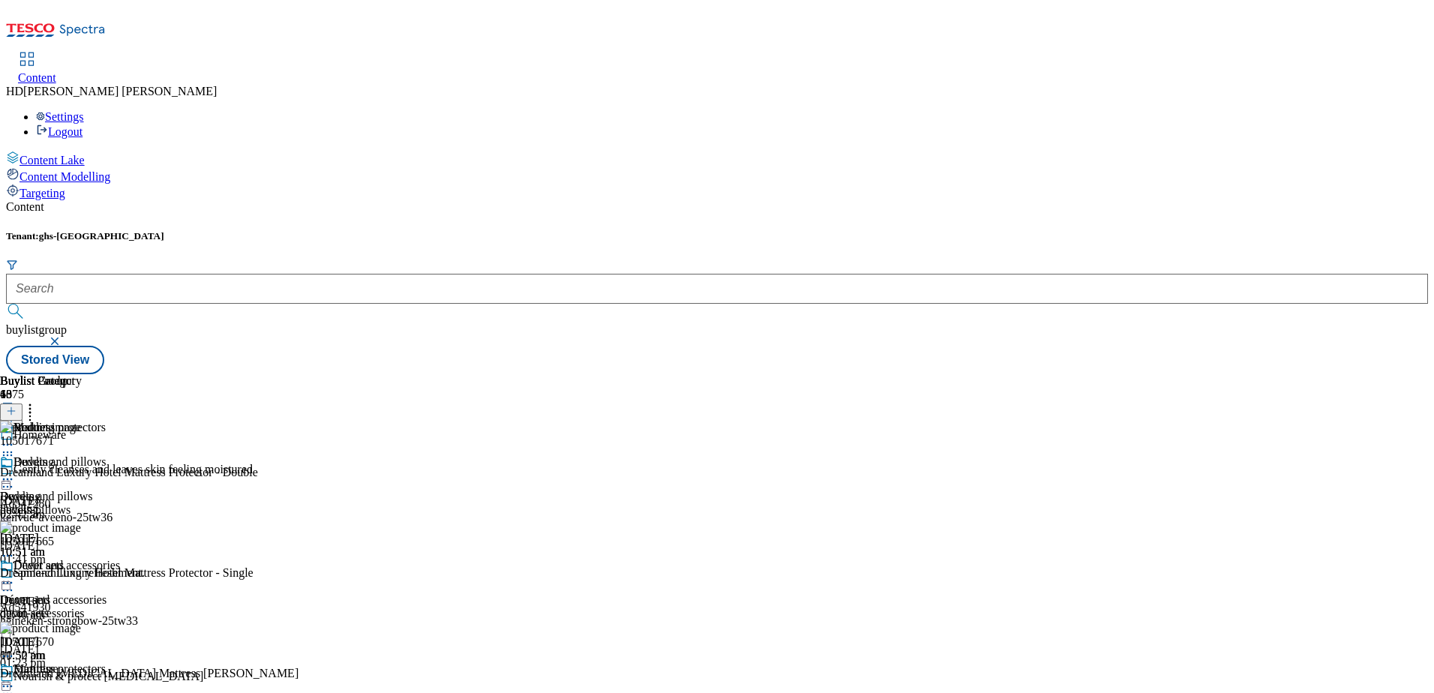
click at [16, 406] on icon at bounding box center [11, 411] width 10 height 10
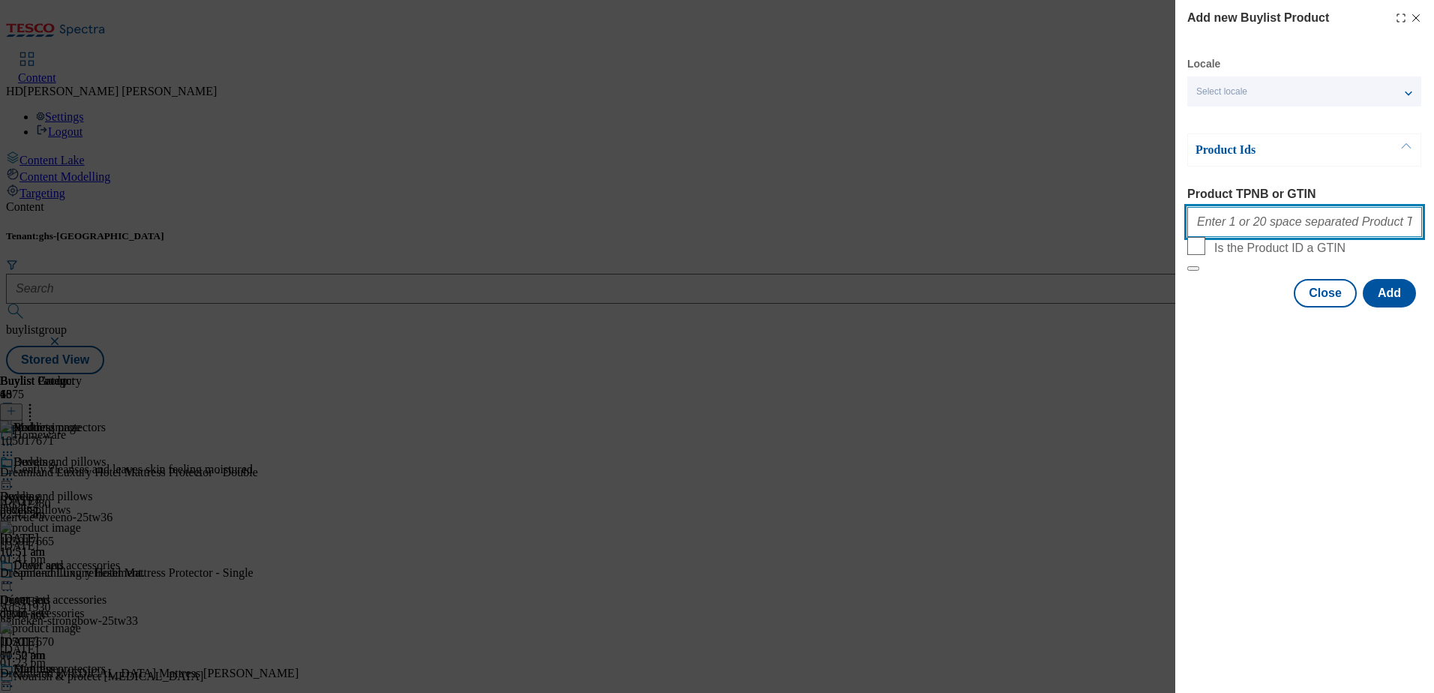
click at [1237, 232] on input "Product TPNB or GTIN" at bounding box center [1304, 222] width 235 height 30
paste input "105743839 105972540 105144202 105027834 105028785 105028792"
type input "105743839 105972540 105144202 105027834 105028785 105028792"
click at [1388, 307] on button "Add" at bounding box center [1388, 293] width 53 height 28
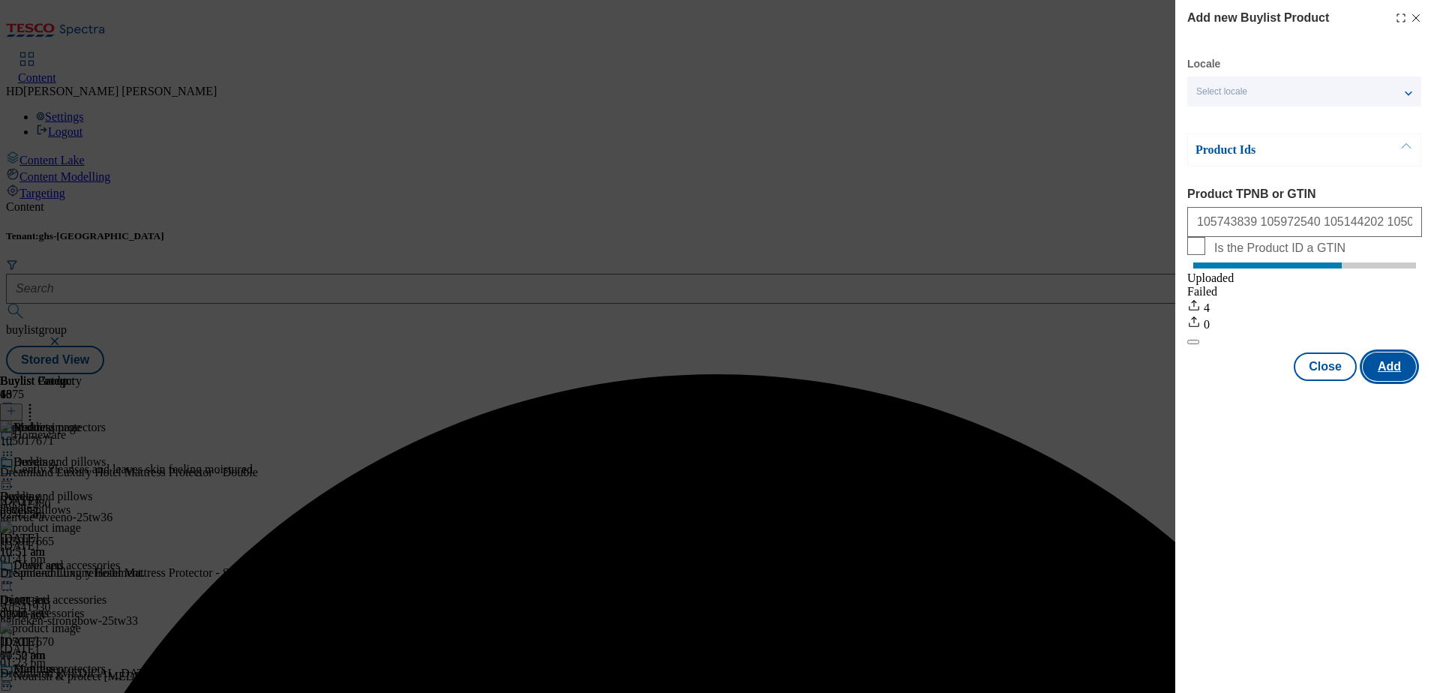
scroll to position [0, 0]
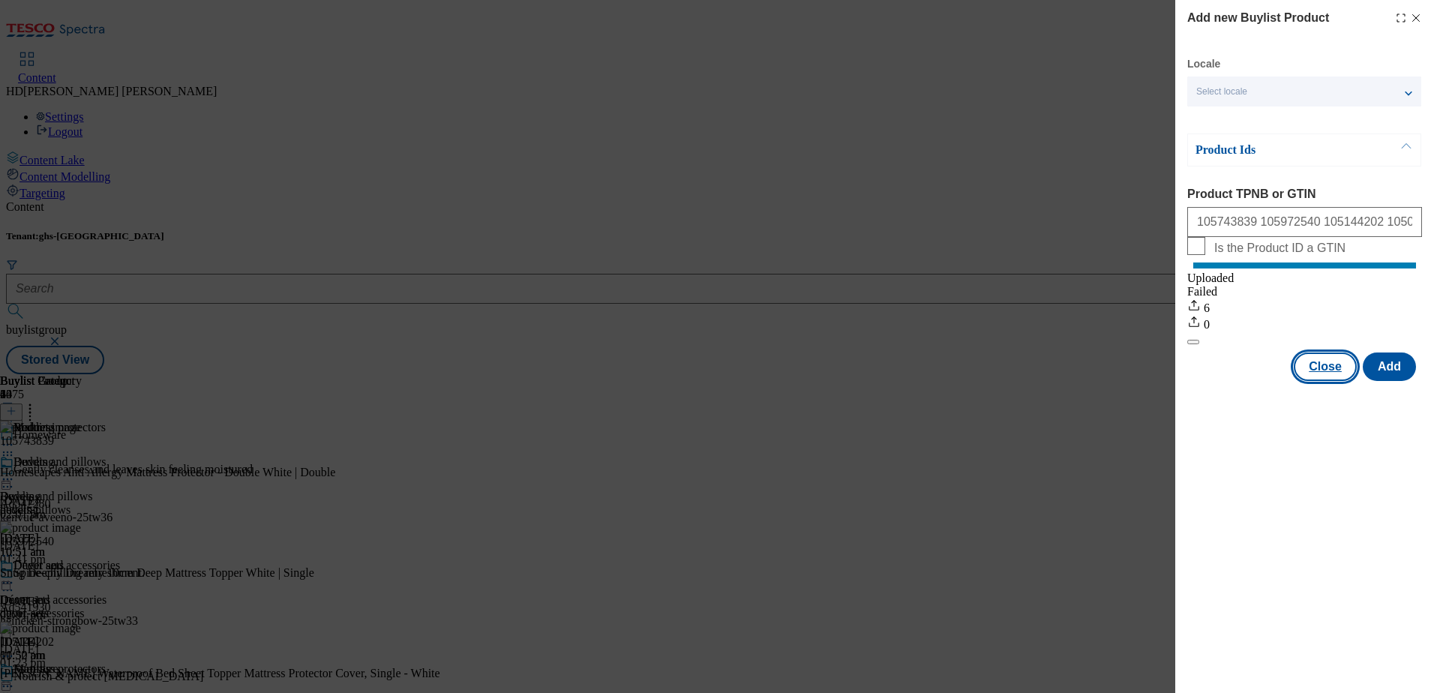
click at [1332, 381] on button "Close" at bounding box center [1324, 366] width 63 height 28
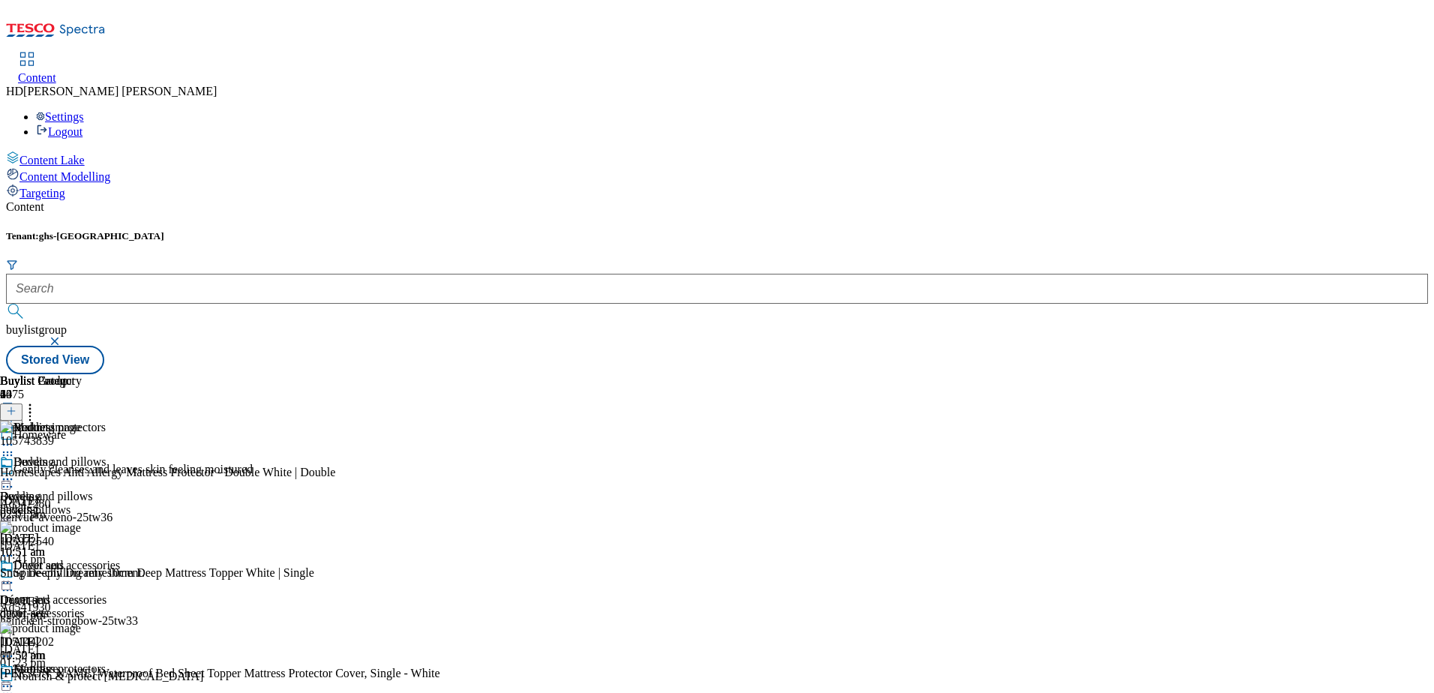
click at [15, 679] on icon at bounding box center [7, 686] width 15 height 15
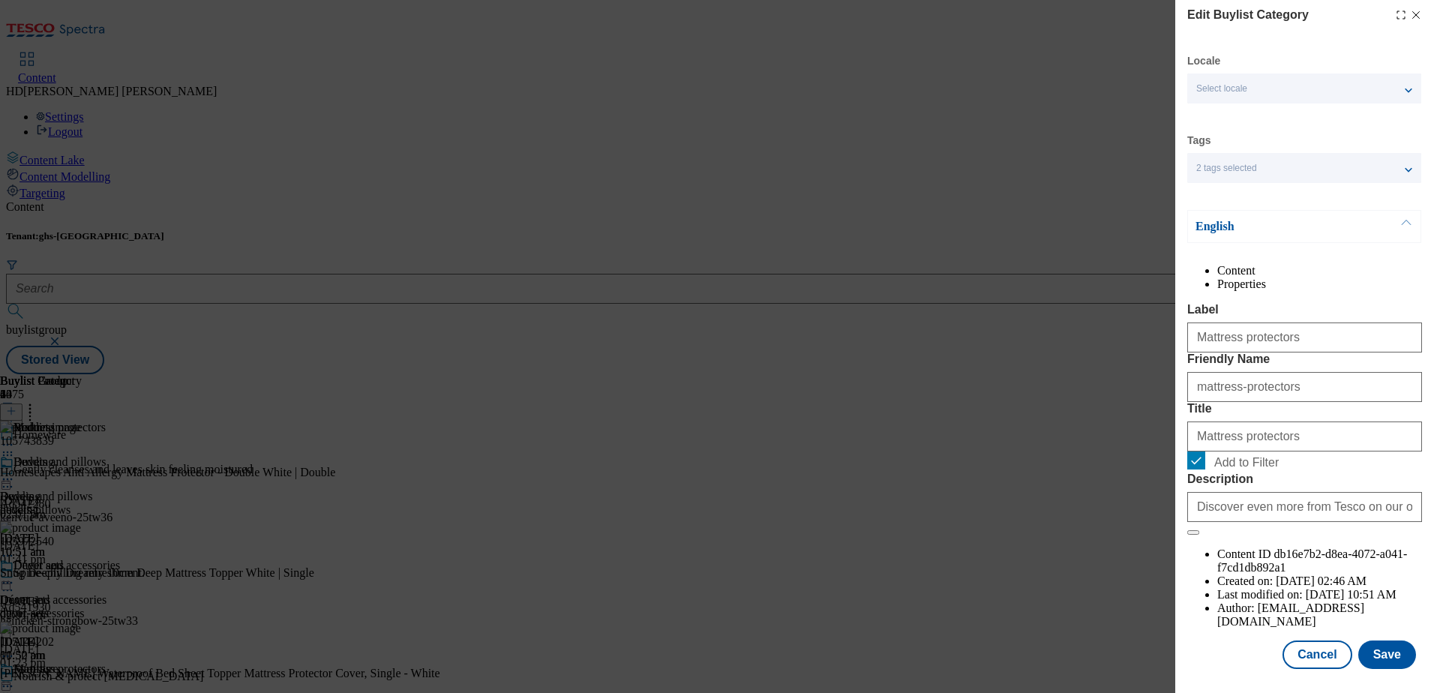
scroll to position [45, 0]
click at [1371, 650] on button "Save" at bounding box center [1387, 654] width 58 height 28
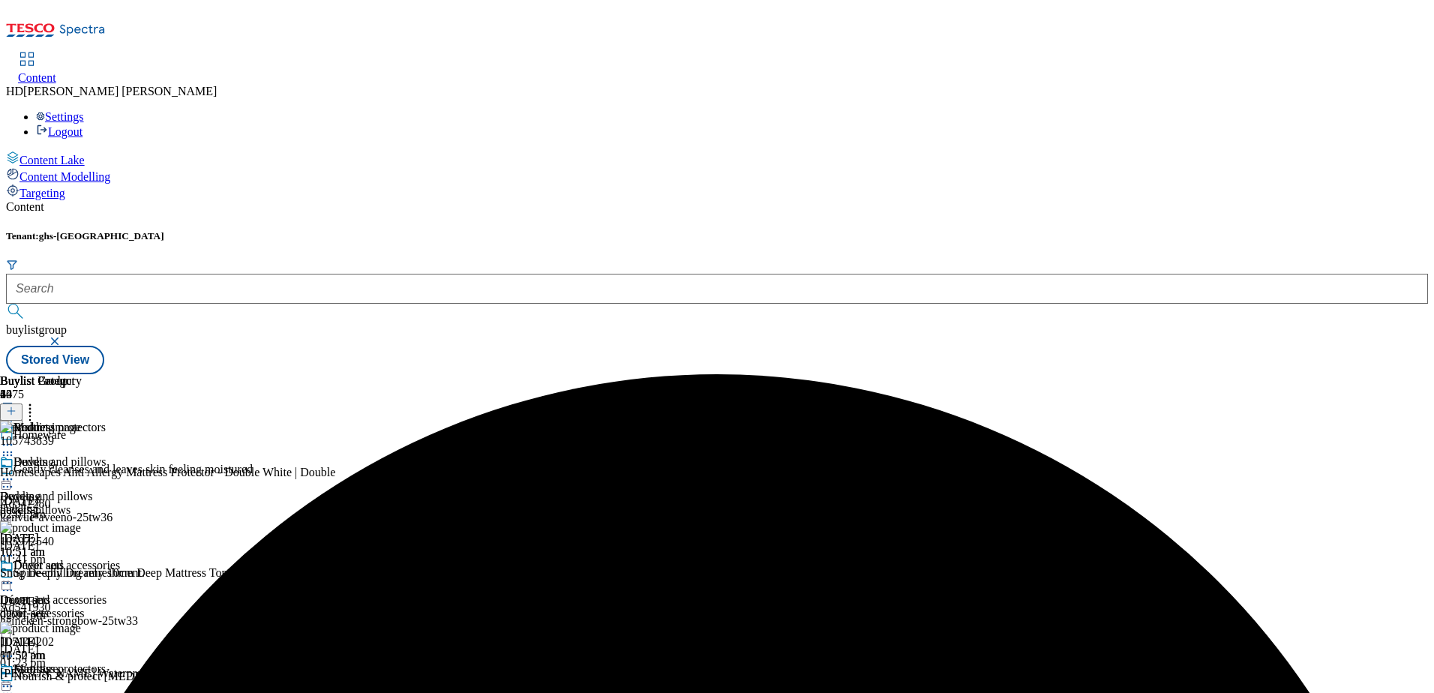
click at [106, 679] on div at bounding box center [53, 688] width 106 height 18
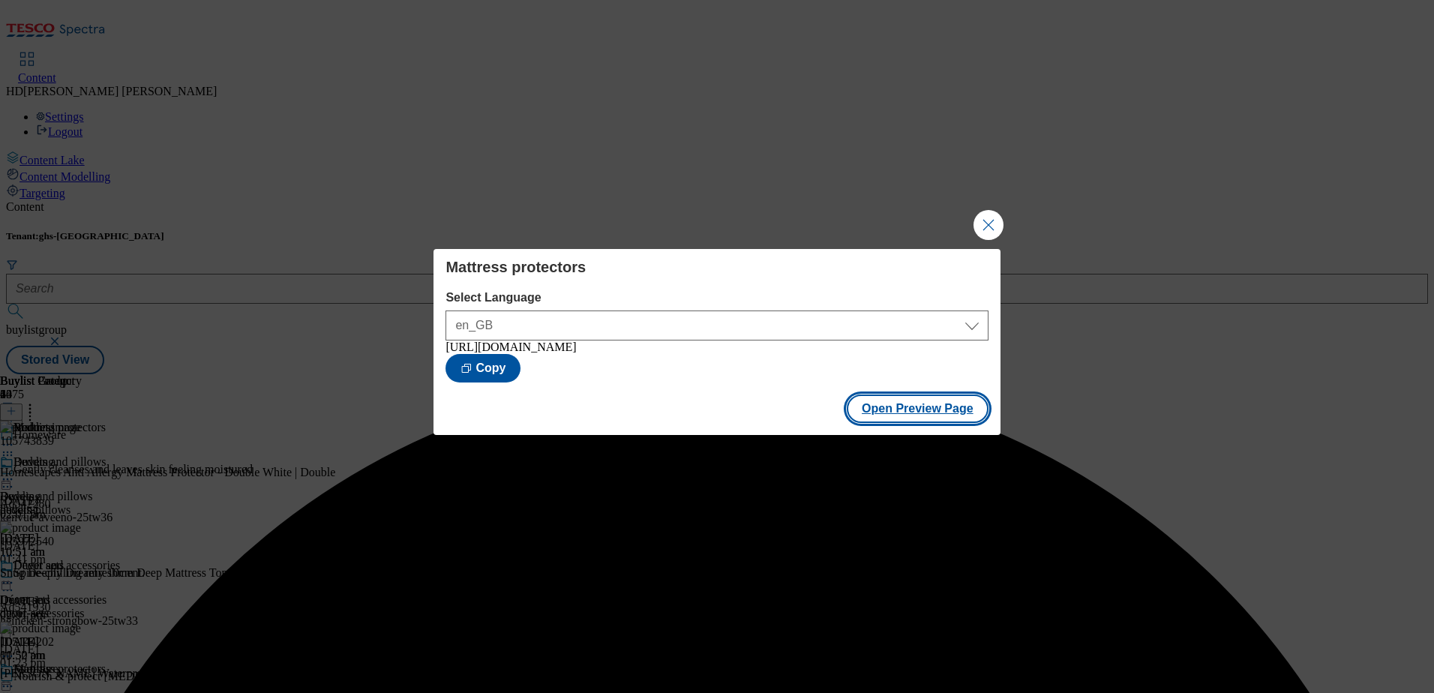
click at [919, 414] on button "Open Preview Page" at bounding box center [917, 408] width 142 height 28
click at [981, 223] on button "Close Modal" at bounding box center [988, 225] width 30 height 30
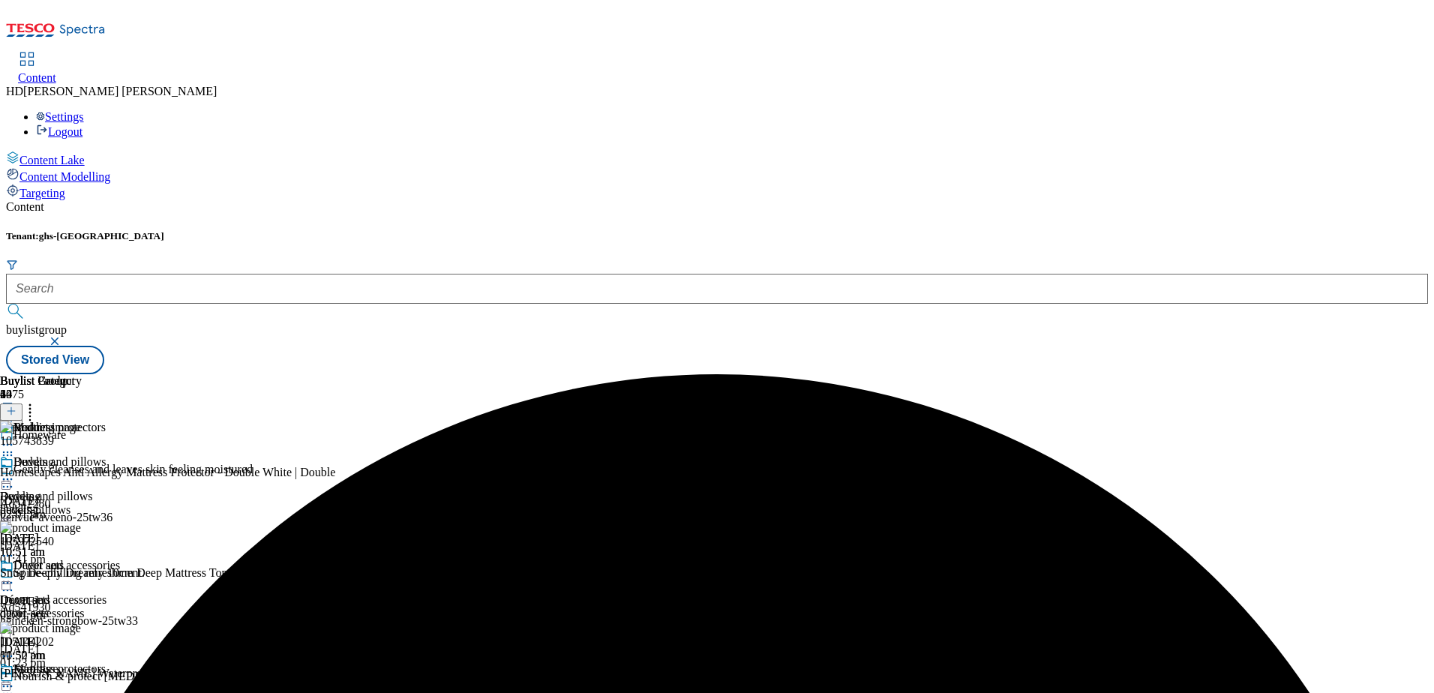
scroll to position [225, 0]
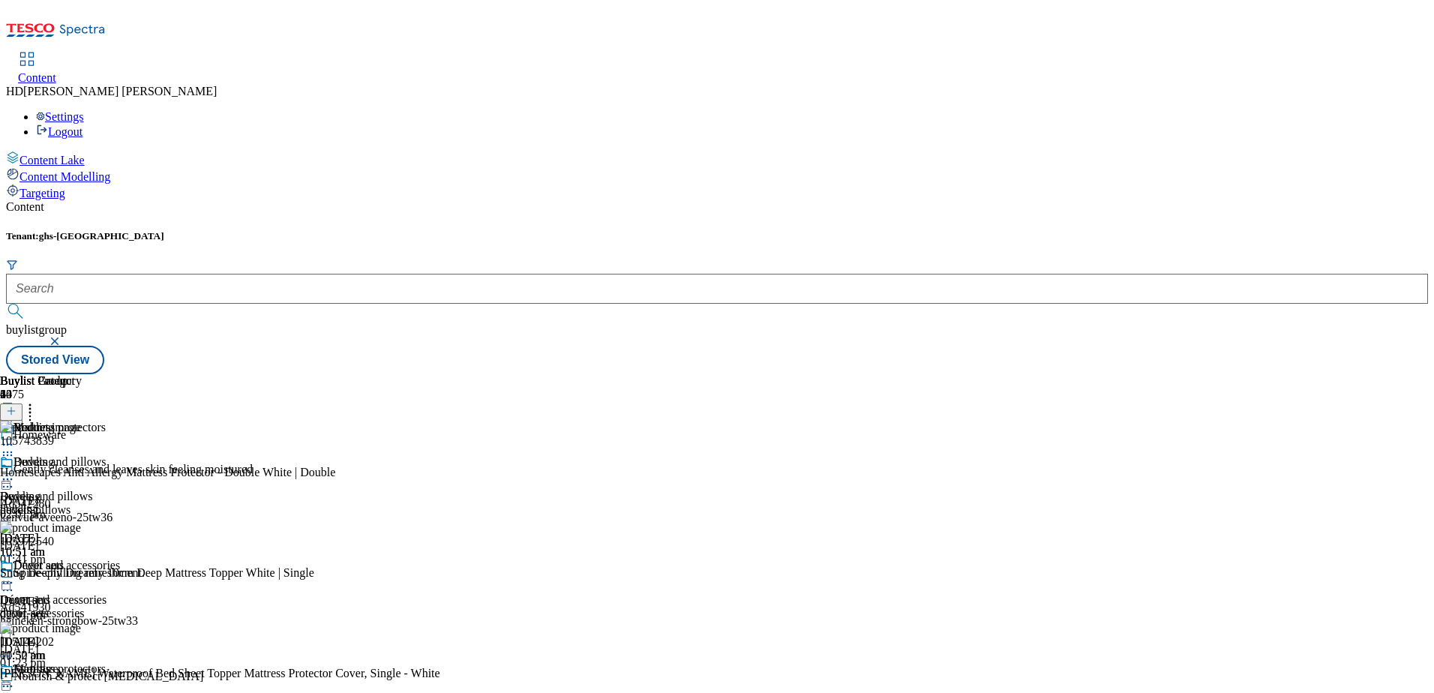
click at [15, 649] on icon at bounding box center [7, 656] width 15 height 15
click at [553, 374] on header "Buylist Product 24" at bounding box center [276, 397] width 553 height 46
click at [31, 408] on circle at bounding box center [30, 409] width 2 height 2
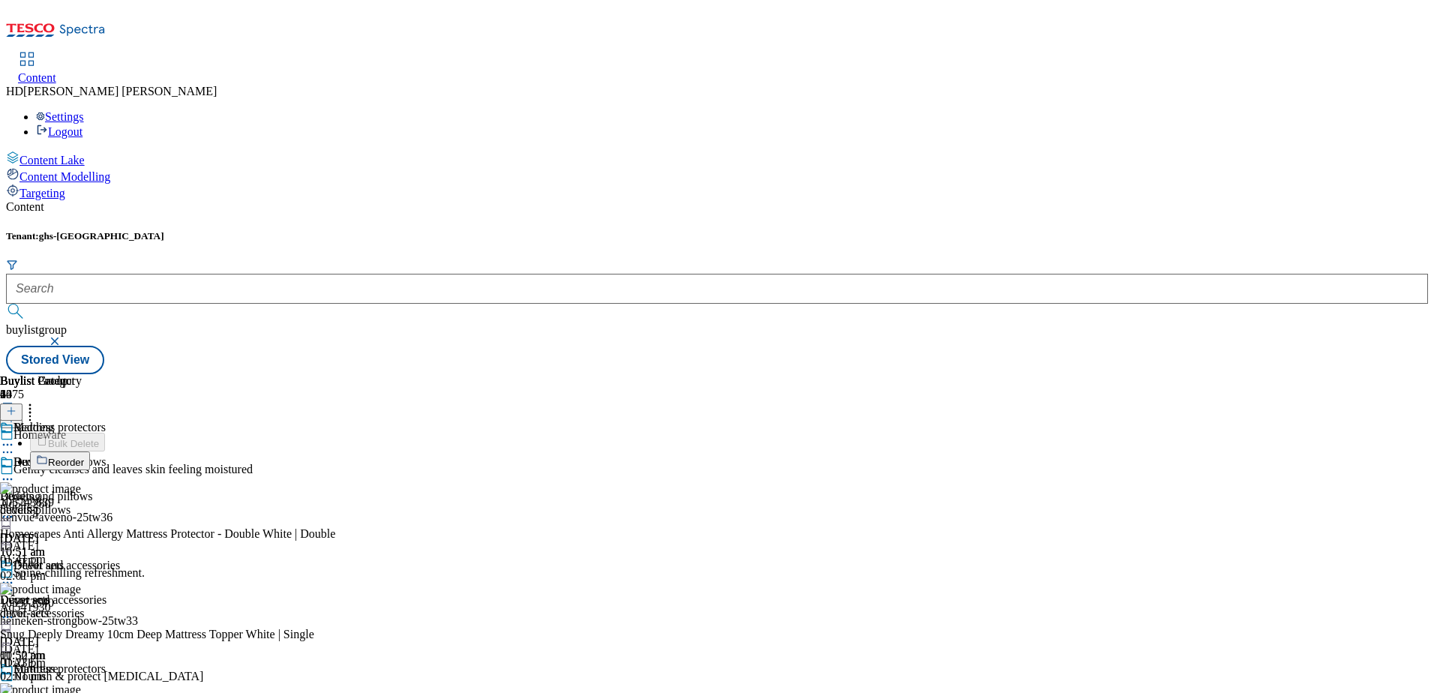
click at [90, 451] on button "Reorder" at bounding box center [60, 460] width 60 height 19
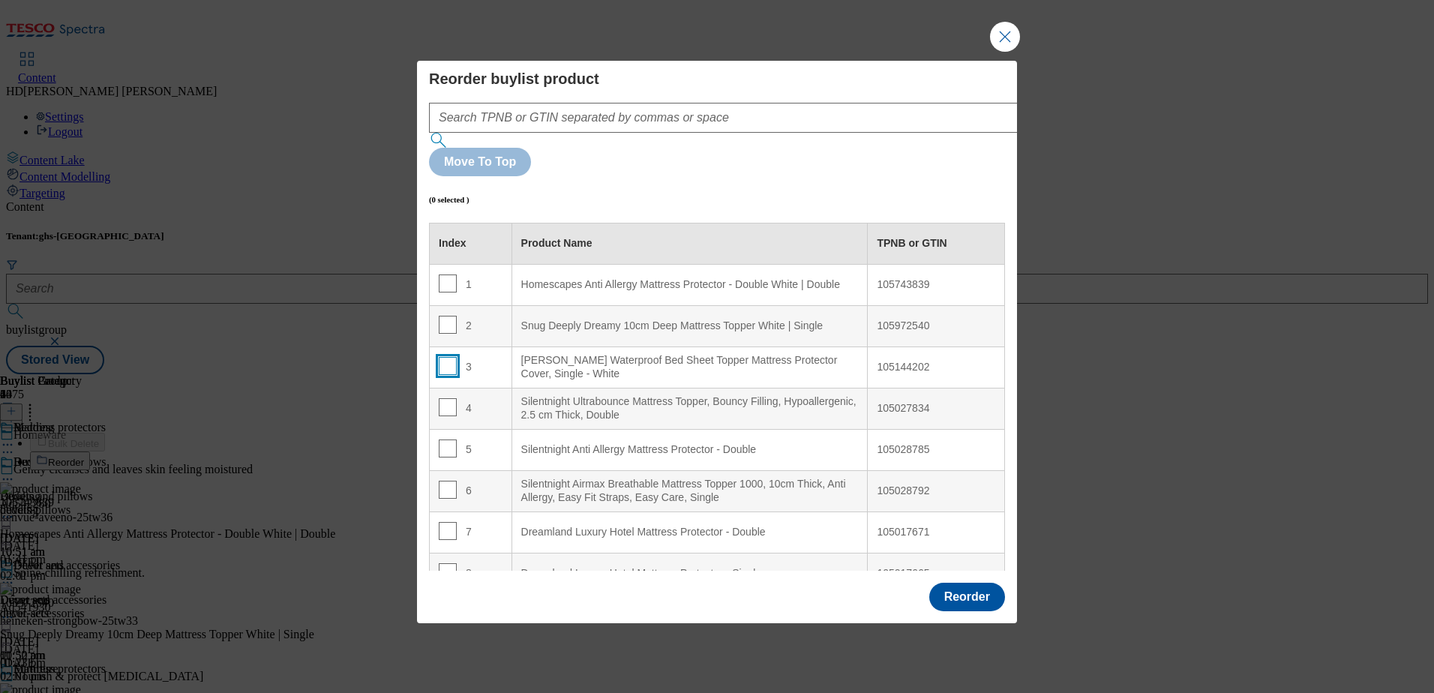
click at [443, 357] on input "Modal" at bounding box center [448, 366] width 18 height 18
checkbox input "false"
click at [1004, 52] on button "Close Modal" at bounding box center [1005, 37] width 30 height 30
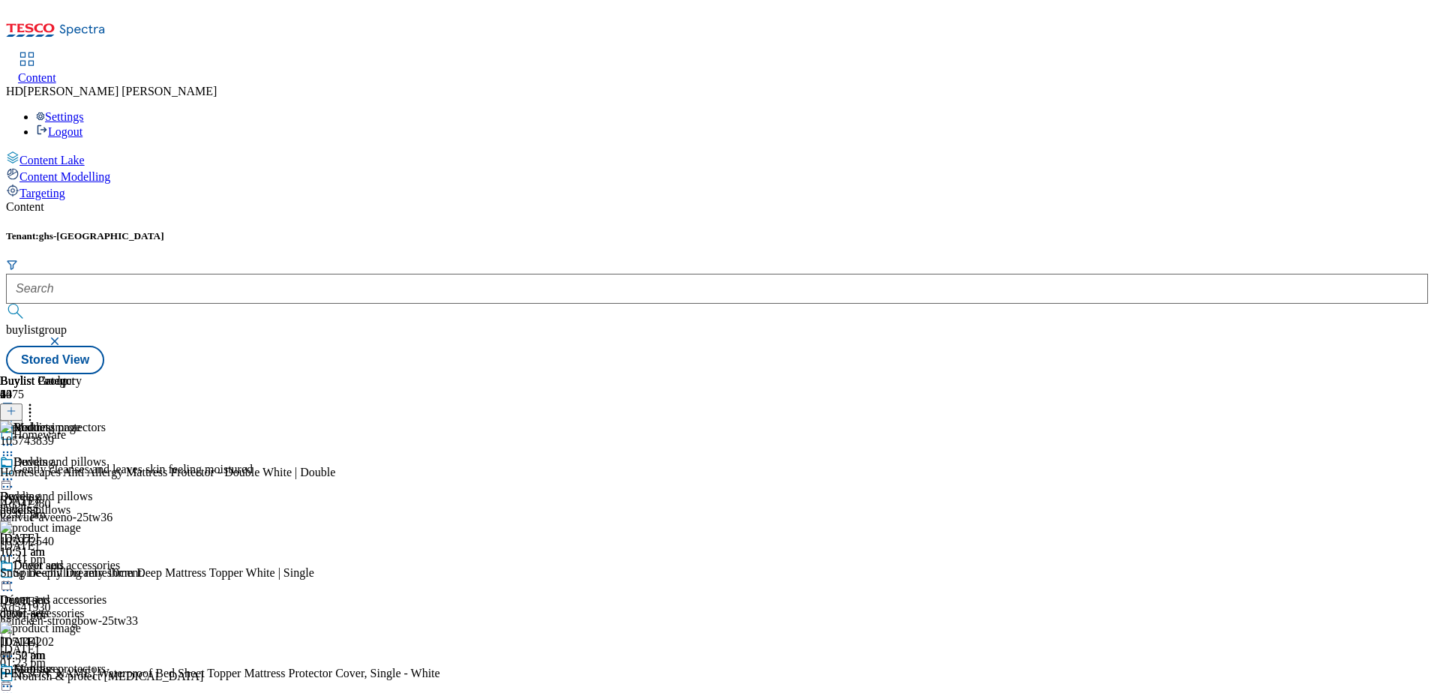
click at [553, 680] on div at bounding box center [276, 680] width 553 height 0
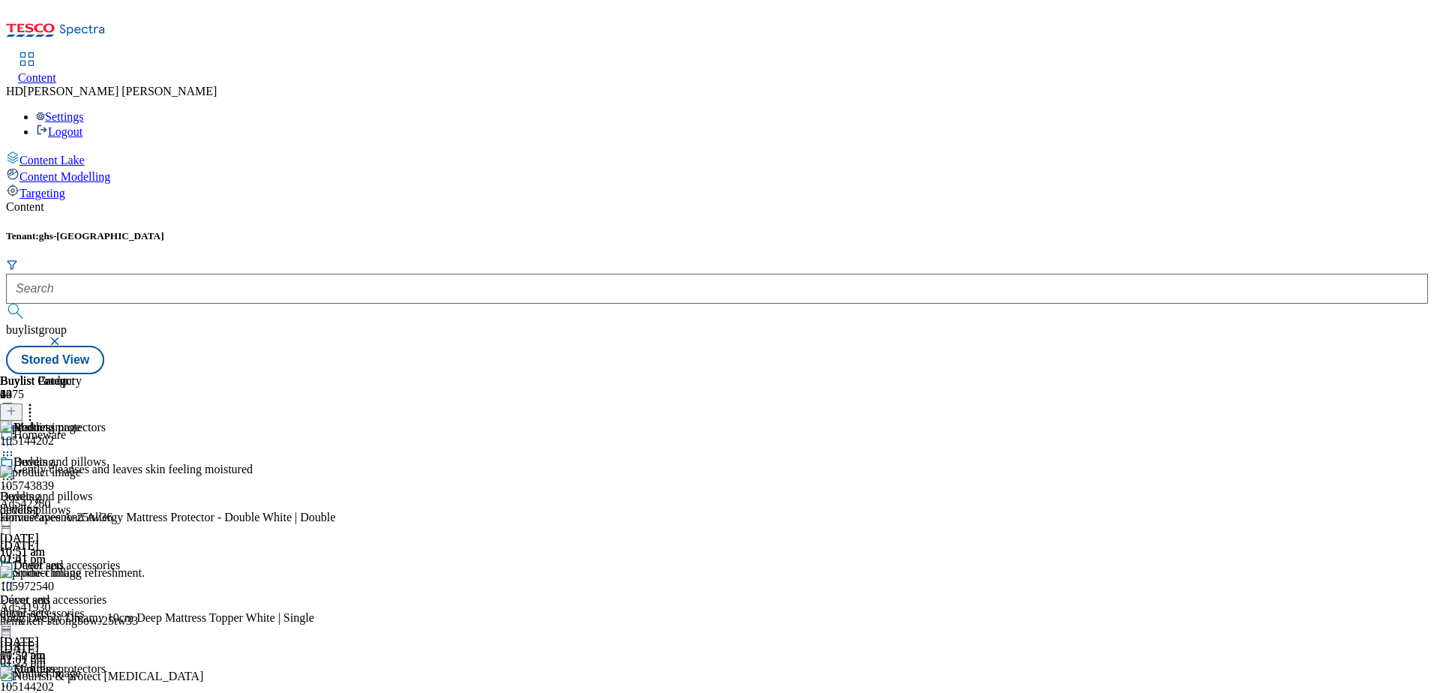
click at [15, 692] on icon at bounding box center [7, 701] width 15 height 15
click at [54, 680] on div "105144202" at bounding box center [27, 686] width 54 height 13
click at [553, 680] on div "105144202" at bounding box center [276, 695] width 553 height 31
click at [15, 692] on icon at bounding box center [7, 701] width 15 height 15
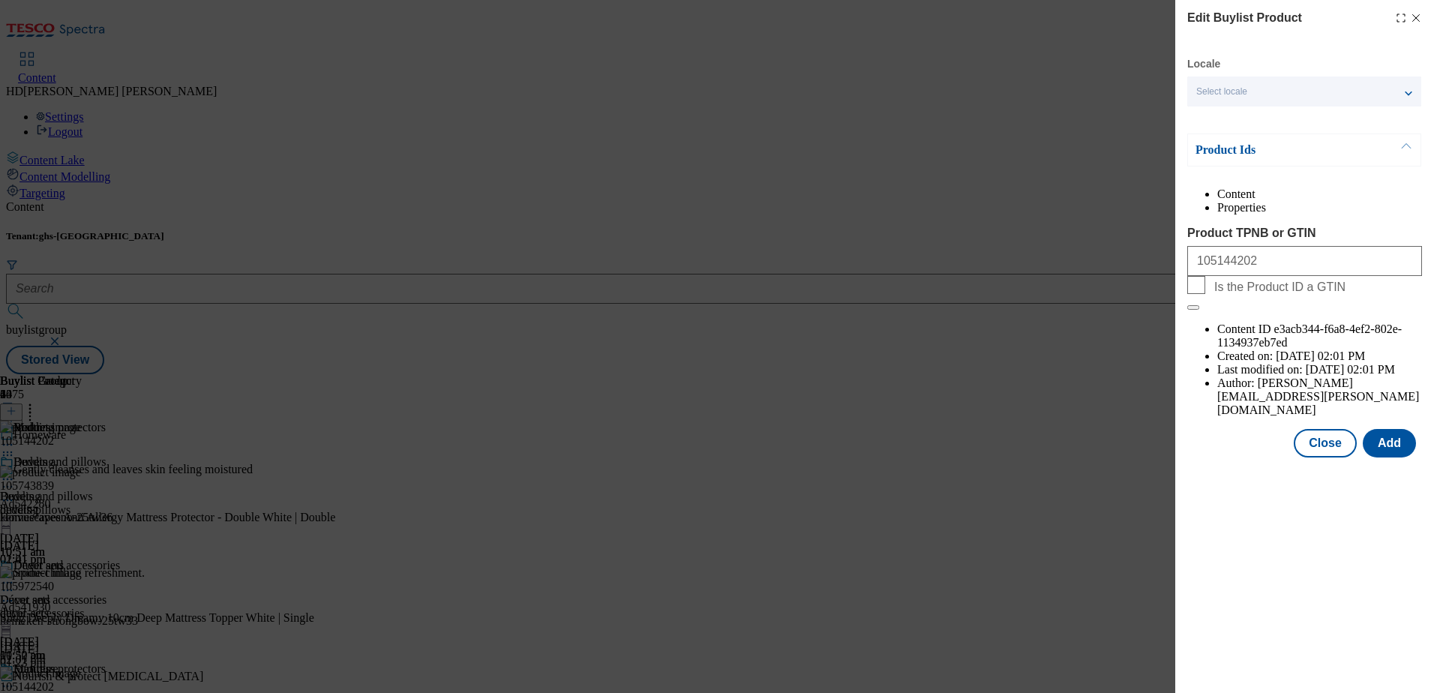
click at [1417, 15] on icon "Modal" at bounding box center [1416, 18] width 12 height 12
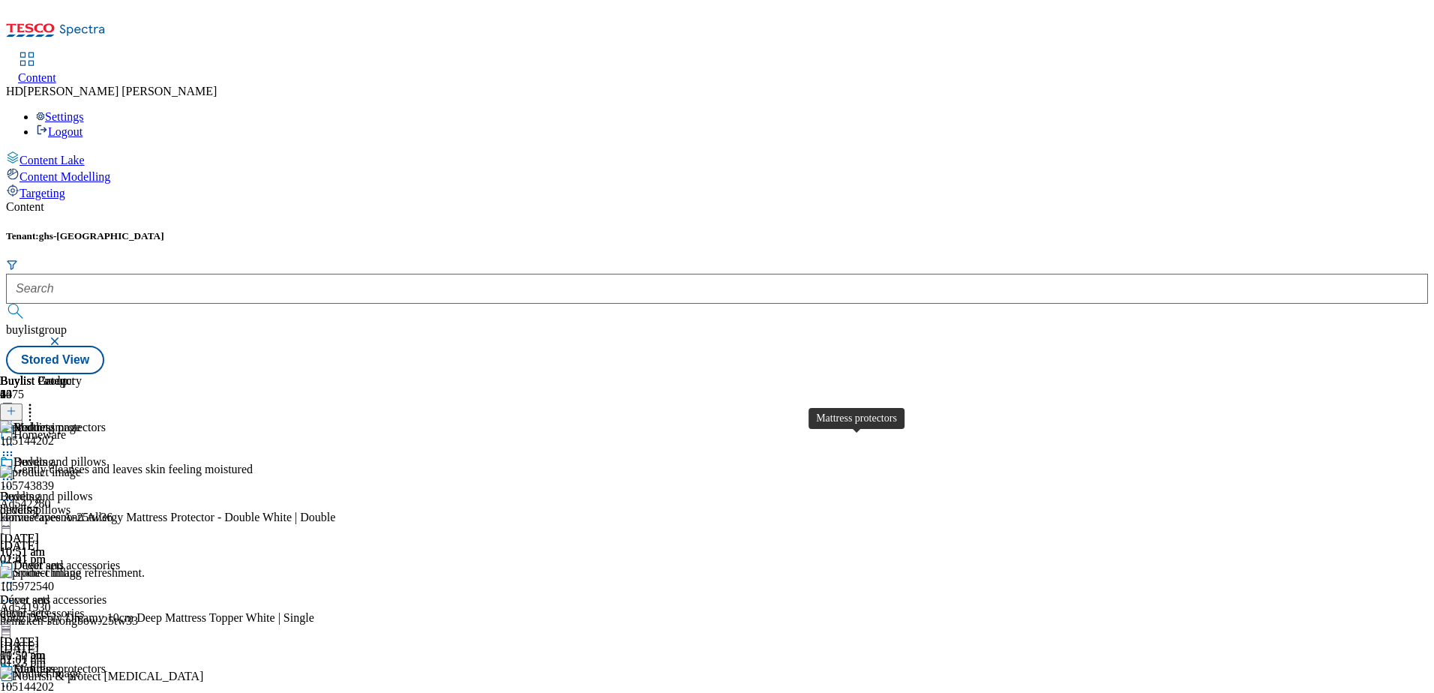
scroll to position [145, 0]
click at [15, 679] on icon at bounding box center [7, 686] width 15 height 15
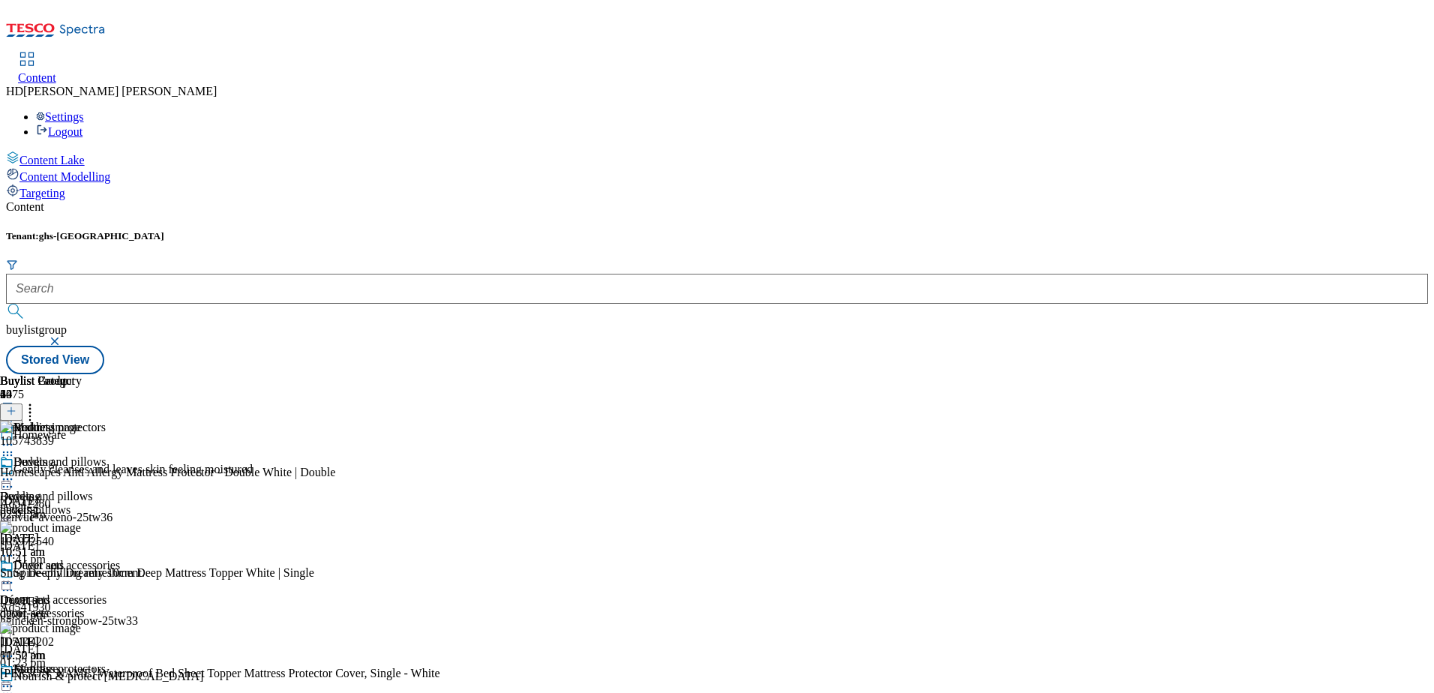
click at [15, 472] on icon at bounding box center [7, 479] width 15 height 15
click at [106, 455] on div "Duvets and pillows" at bounding box center [59, 461] width 93 height 13
click at [16, 406] on icon at bounding box center [11, 411] width 10 height 10
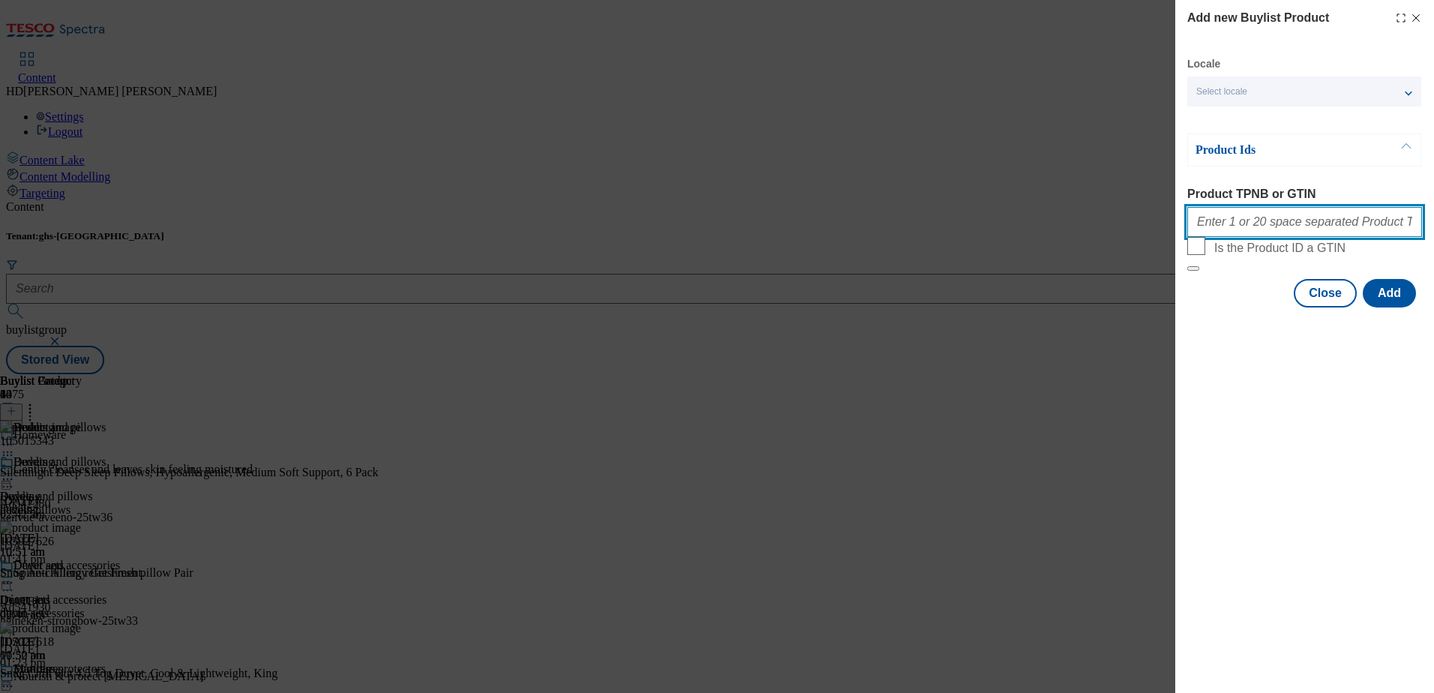
click at [1219, 236] on input "Product TPNB or GTIN" at bounding box center [1304, 222] width 235 height 30
paste input "105991560 105144103"
type input "105991560 105144103"
click at [1187, 266] on button "Modal" at bounding box center [1193, 268] width 12 height 4
click at [1380, 307] on button "Add" at bounding box center [1388, 293] width 53 height 28
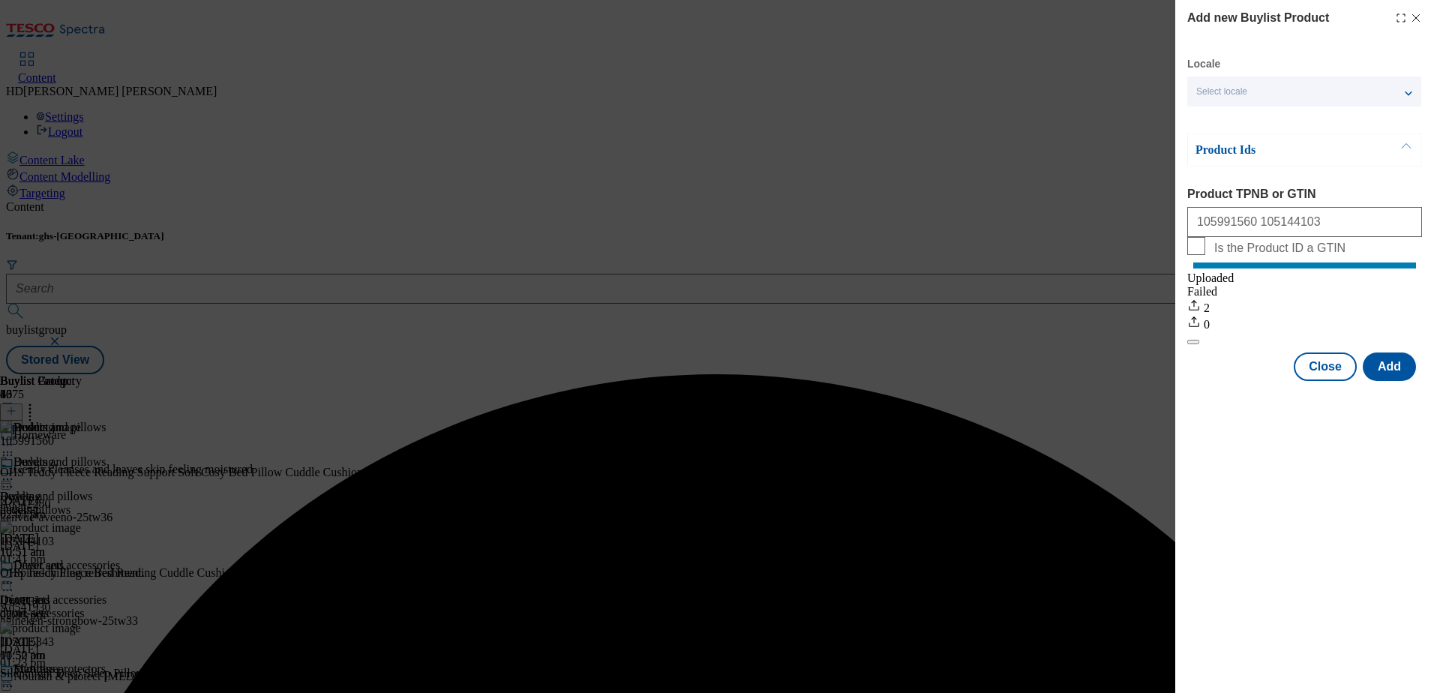
click at [1036, 145] on div "Add new Buylist Product Locale Select locale English Welsh Product Ids Product …" at bounding box center [717, 346] width 1434 height 693
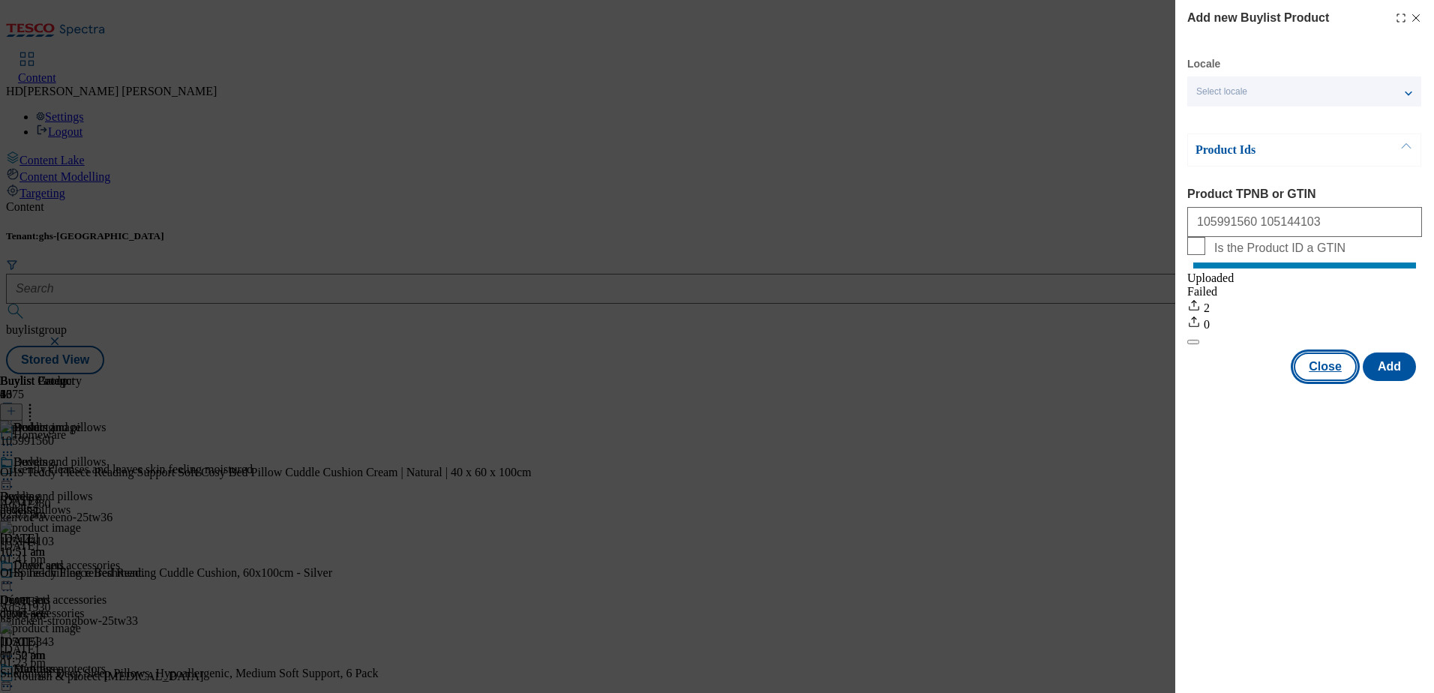
click at [1308, 381] on button "Close" at bounding box center [1324, 366] width 63 height 28
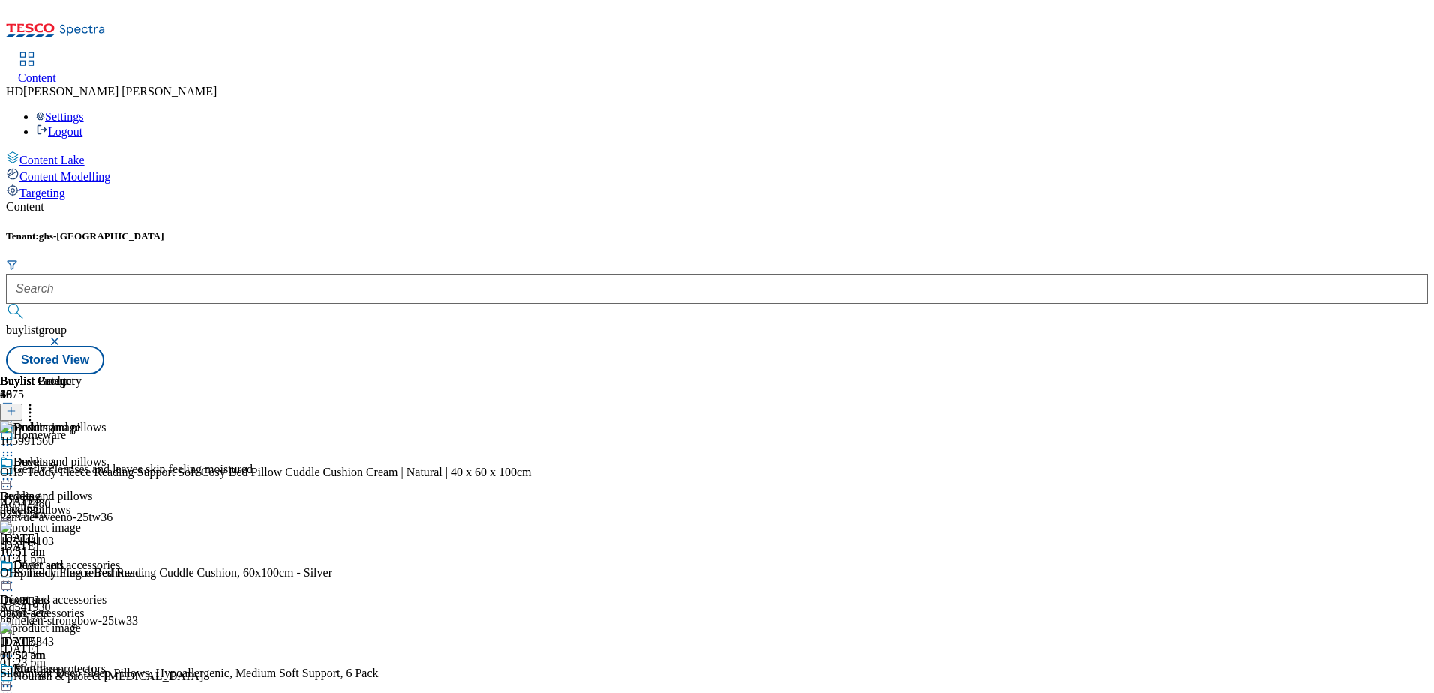
click at [15, 472] on icon at bounding box center [7, 479] width 15 height 15
click at [70, 502] on button "Edit" at bounding box center [50, 510] width 40 height 17
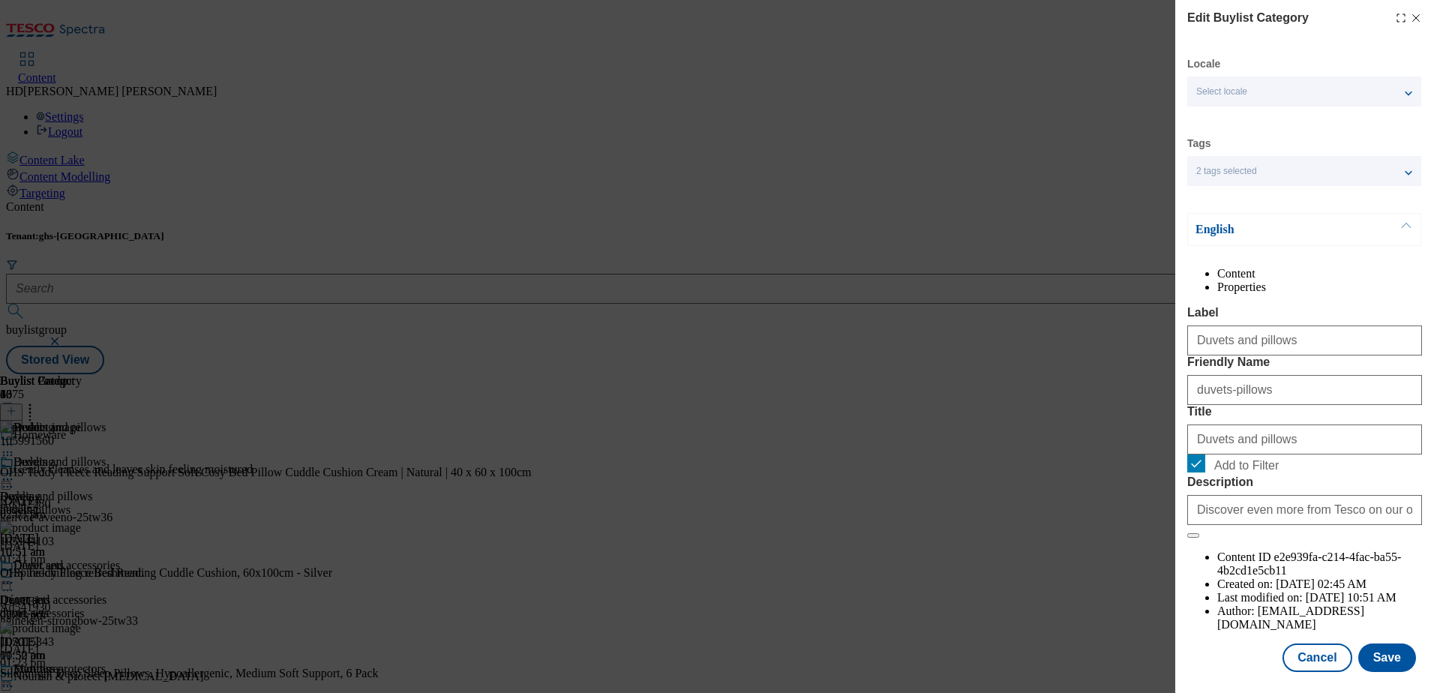
scroll to position [45, 0]
click at [1362, 657] on button "Save" at bounding box center [1387, 654] width 58 height 28
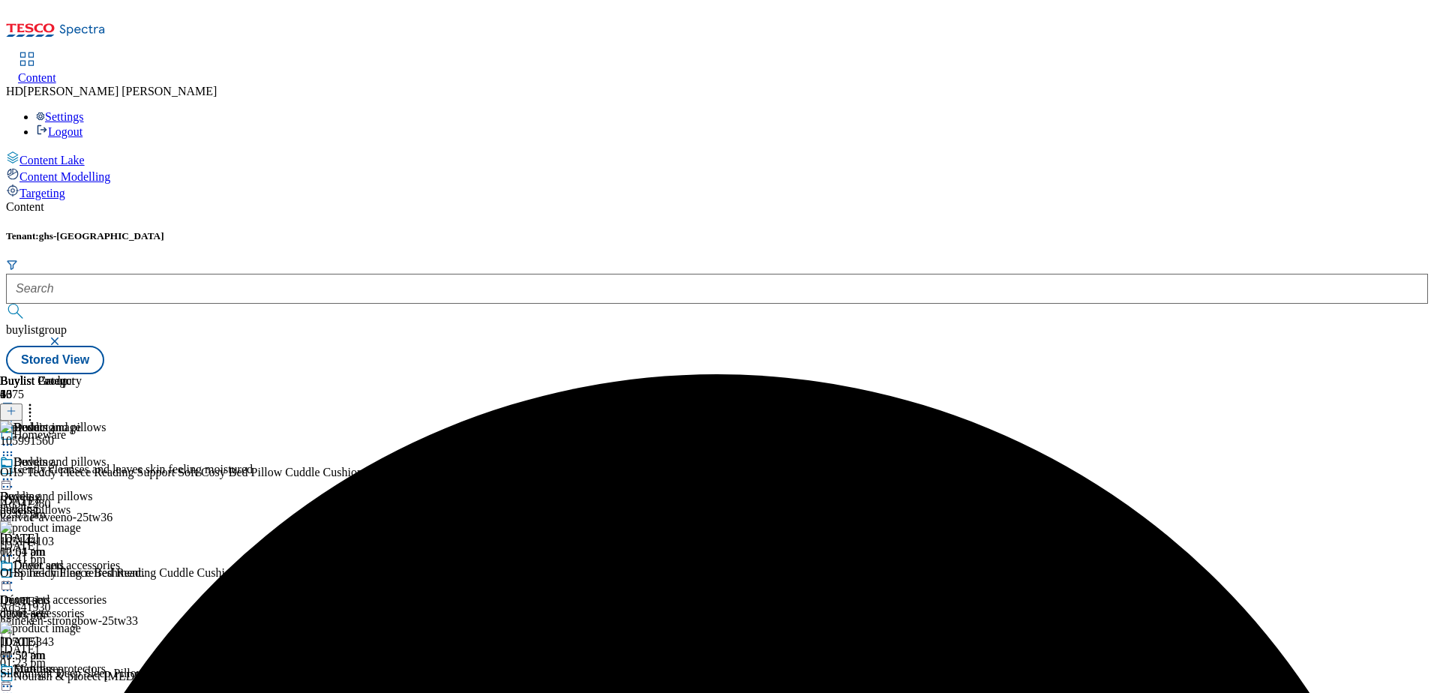
click at [15, 472] on icon at bounding box center [7, 479] width 15 height 15
click at [82, 574] on span "Preview" at bounding box center [63, 579] width 35 height 11
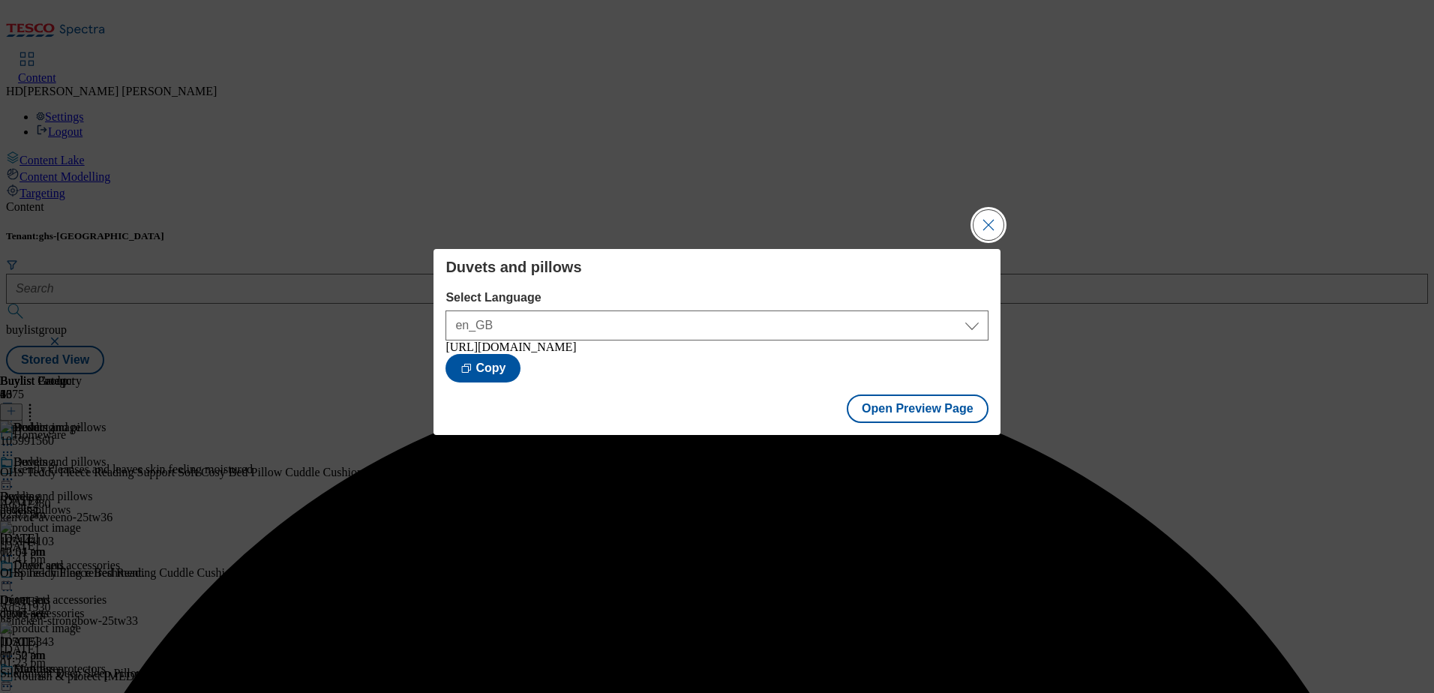
click at [987, 219] on button "Close Modal" at bounding box center [988, 225] width 30 height 30
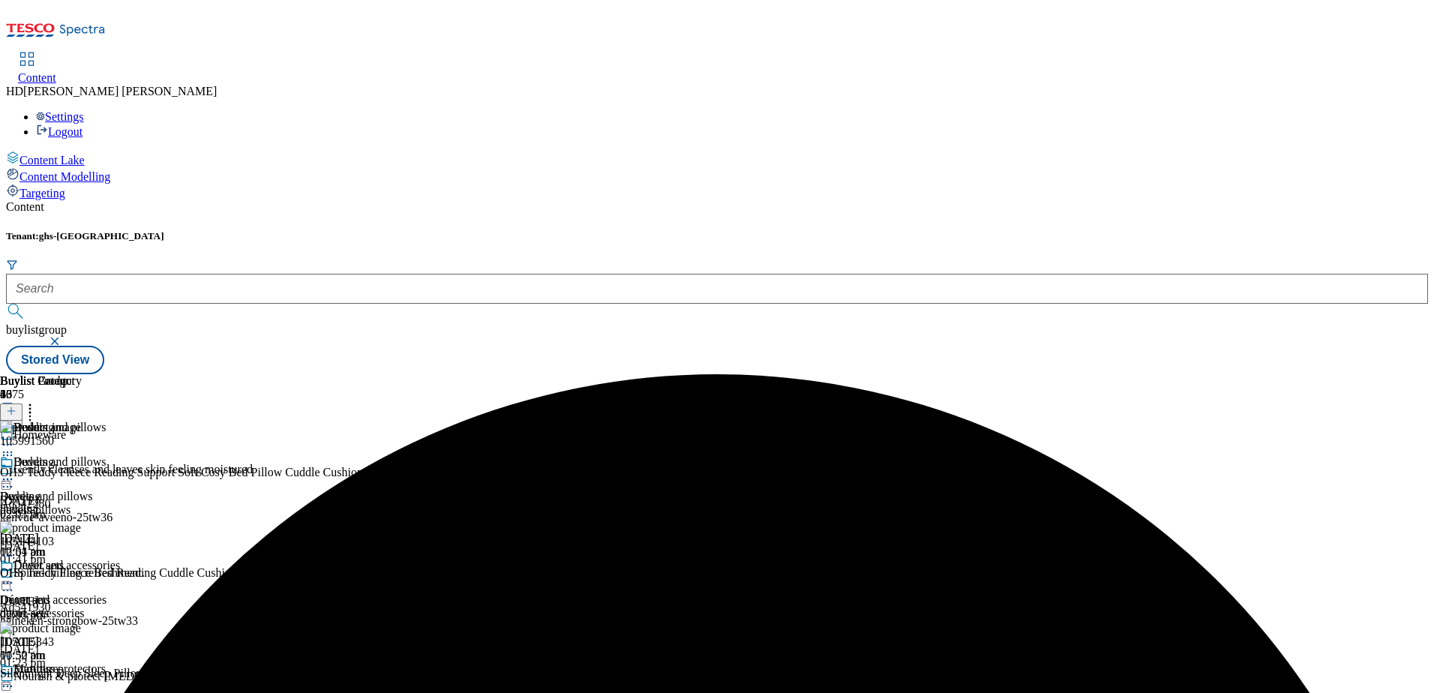
click at [15, 472] on icon at bounding box center [7, 479] width 15 height 15
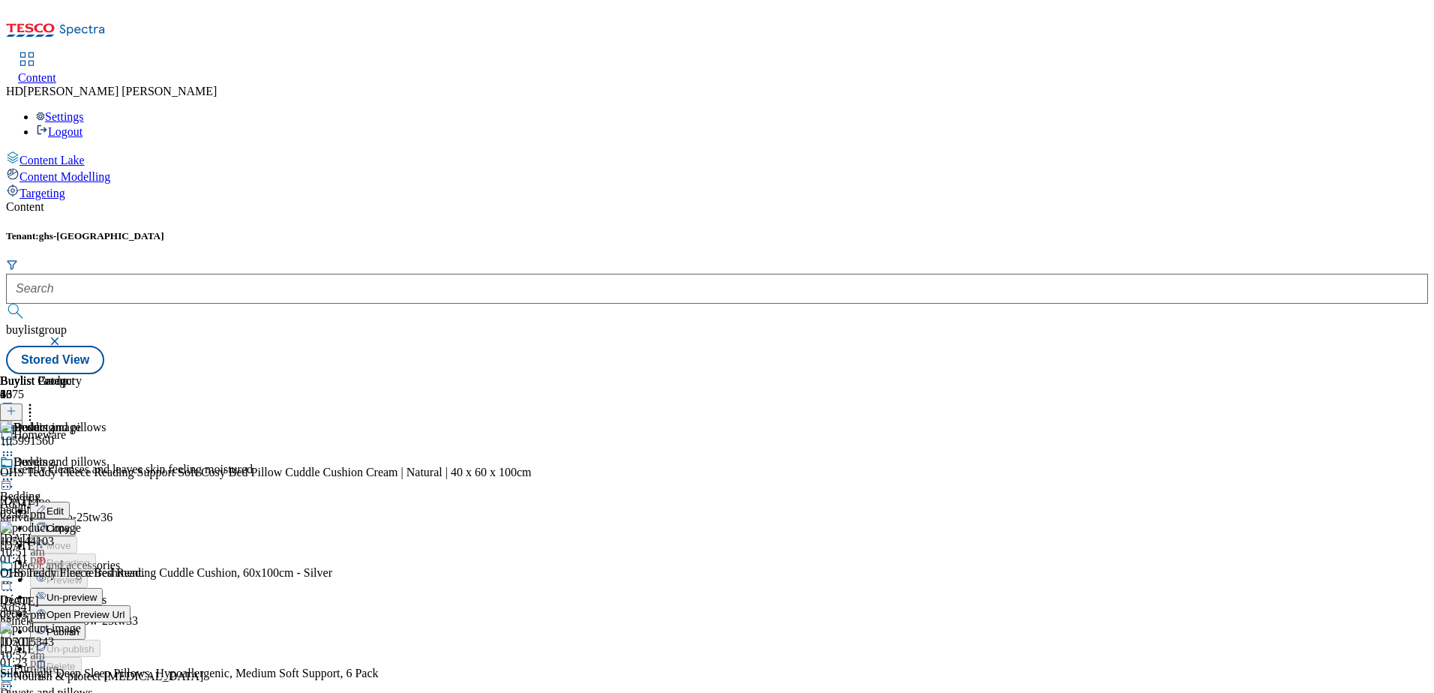
click at [79, 626] on span "Publish" at bounding box center [62, 631] width 33 height 11
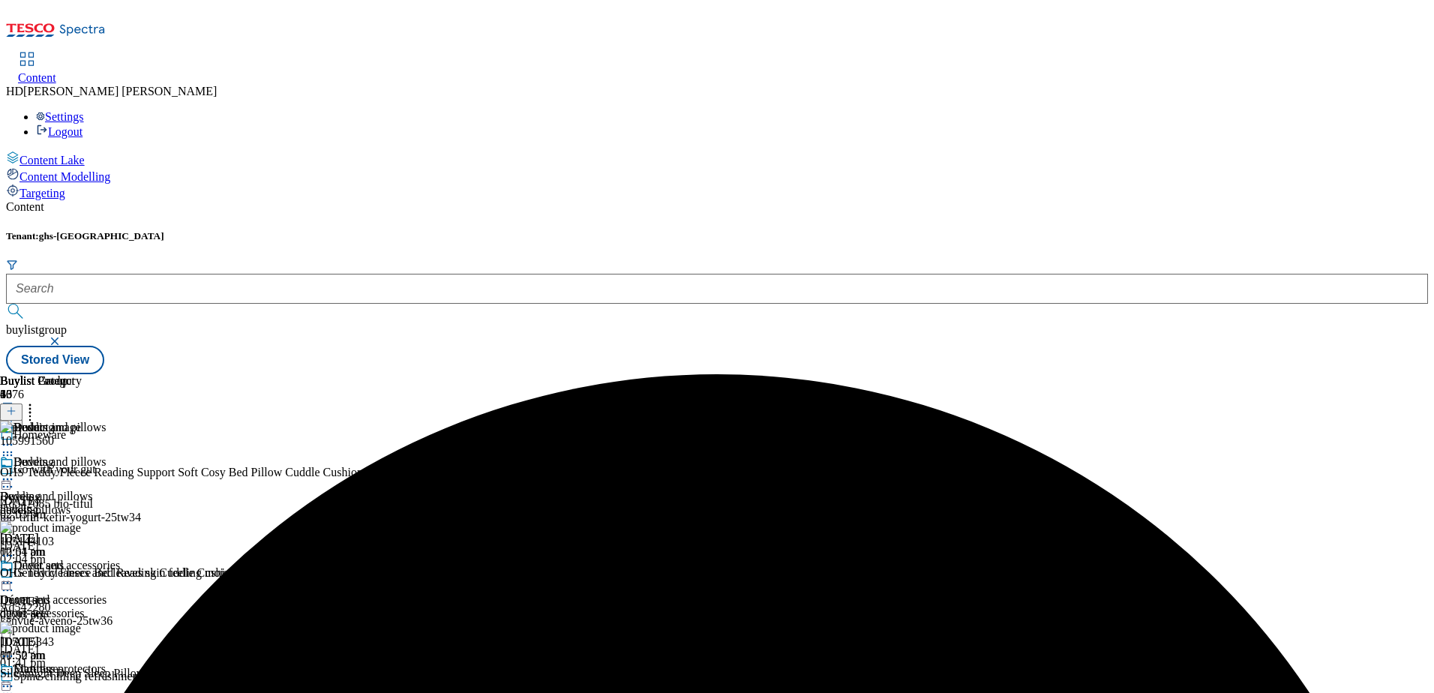
scroll to position [145, 0]
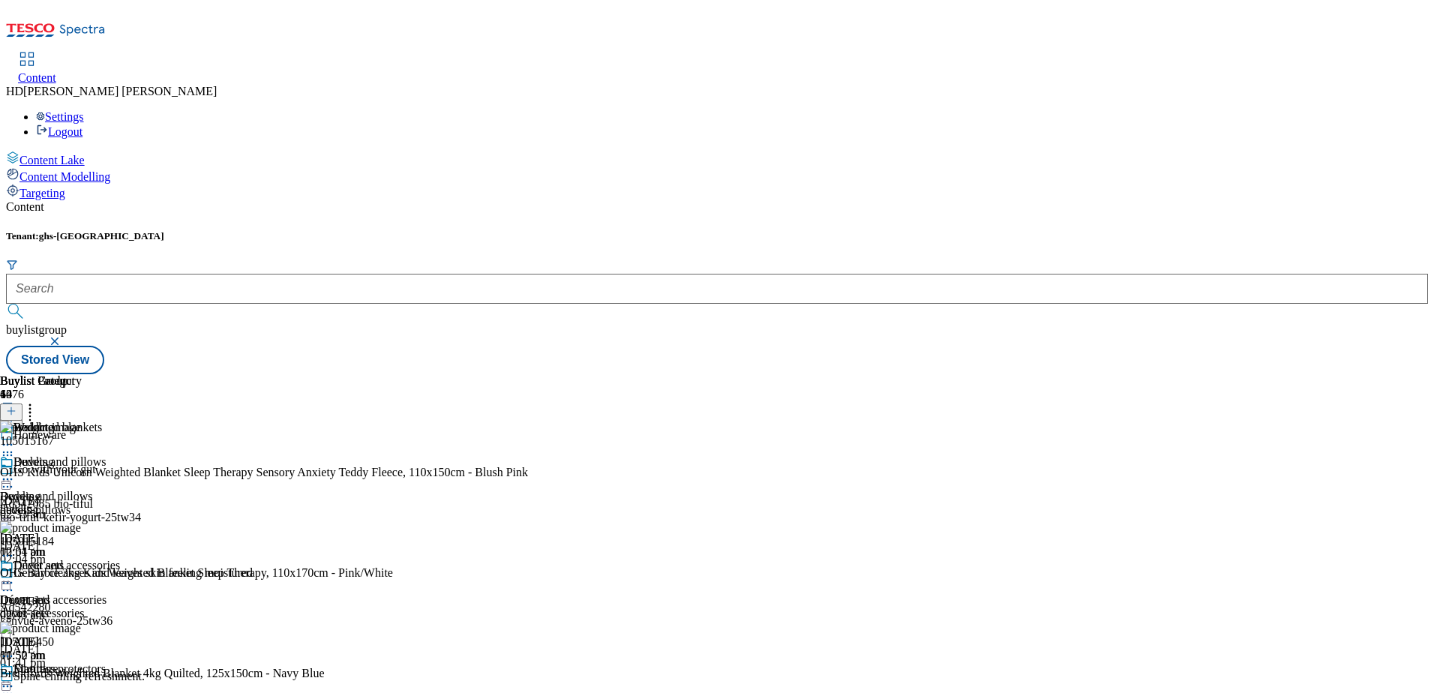
click at [22, 403] on button at bounding box center [11, 411] width 22 height 17
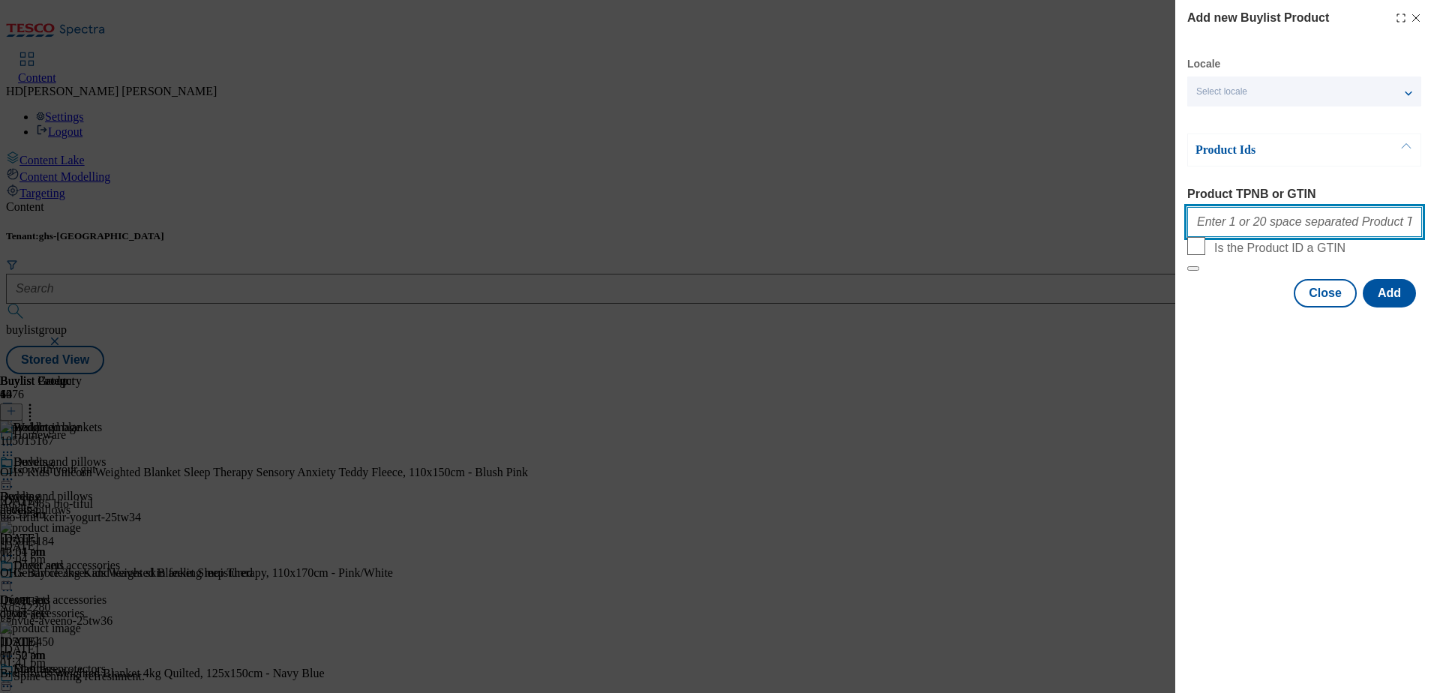
click at [1261, 229] on input "Product TPNB or GTIN" at bounding box center [1304, 222] width 235 height 30
paste input "105024877 105047499 105058272 105590866"
type input "105024877 105047499 105058272 105590866"
click at [1407, 307] on button "Add" at bounding box center [1388, 293] width 53 height 28
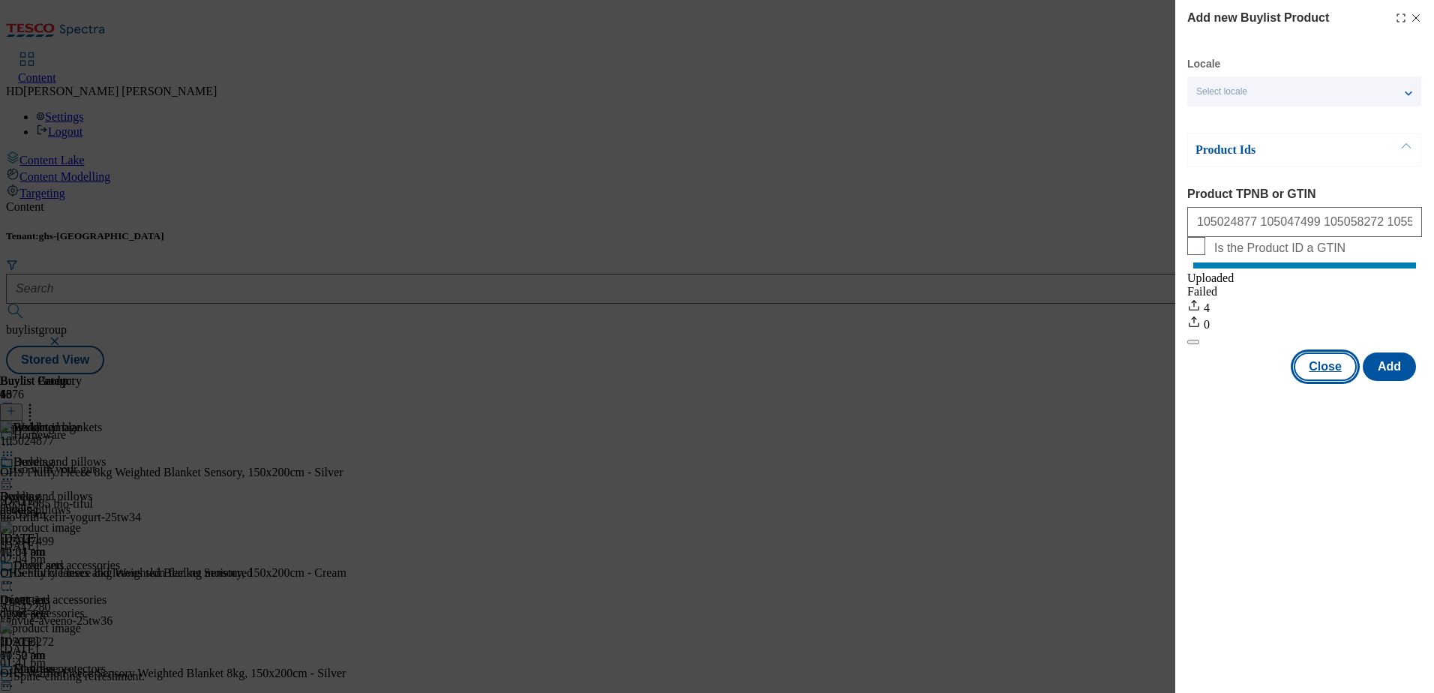
click at [1326, 381] on button "Close" at bounding box center [1324, 366] width 63 height 28
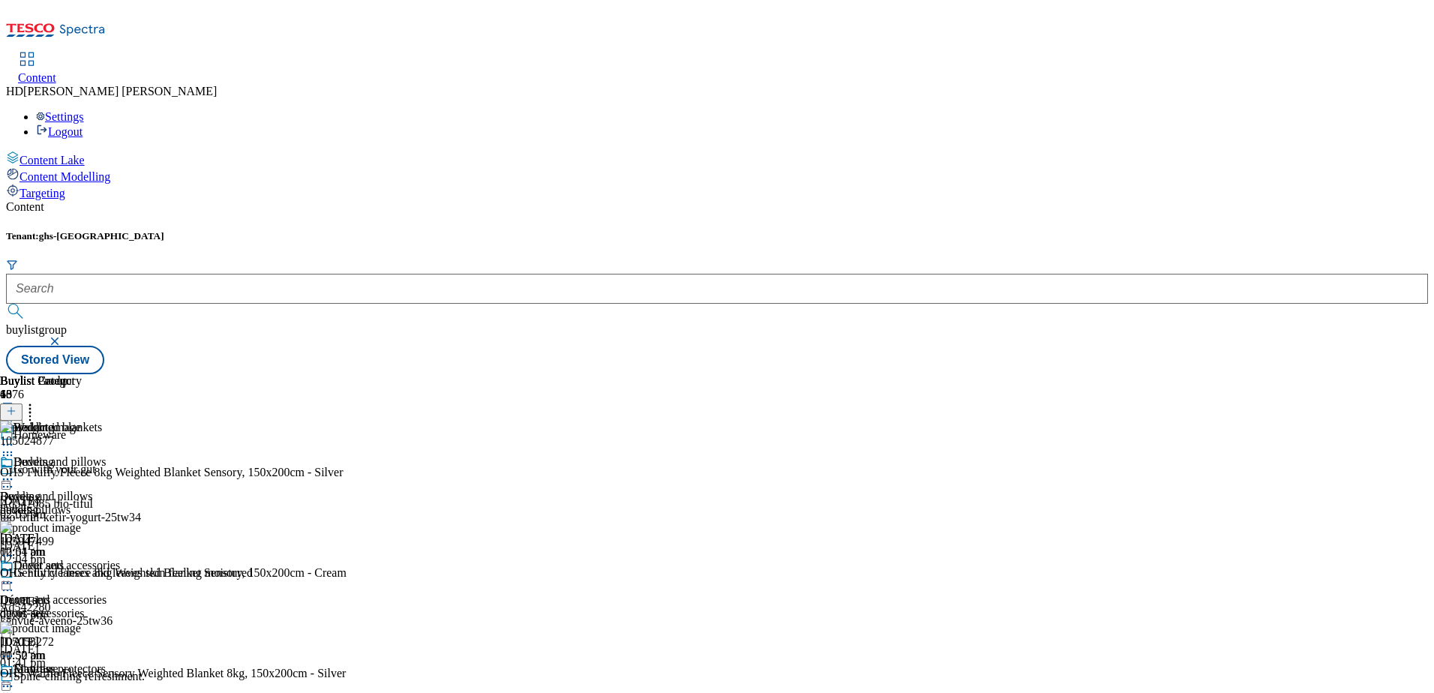
click at [15, 437] on icon at bounding box center [7, 444] width 15 height 15
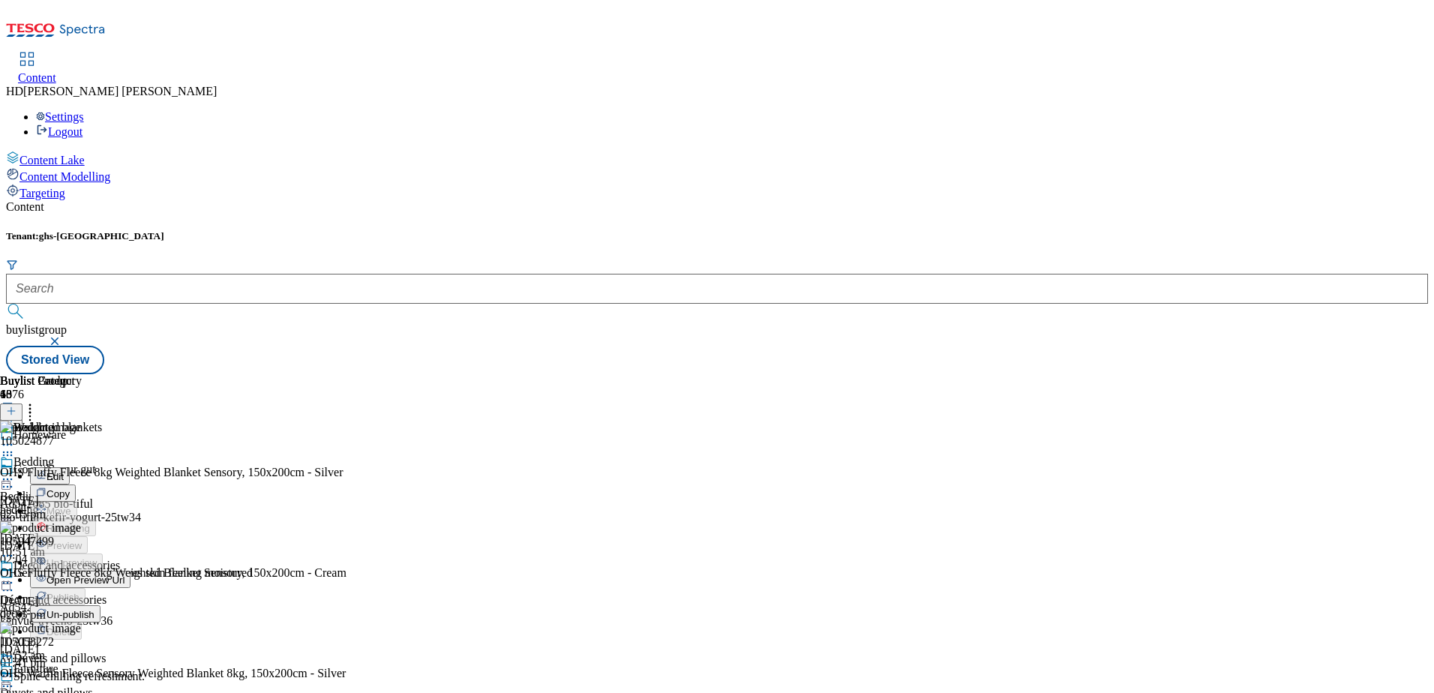
click at [64, 471] on span "Edit" at bounding box center [54, 476] width 17 height 11
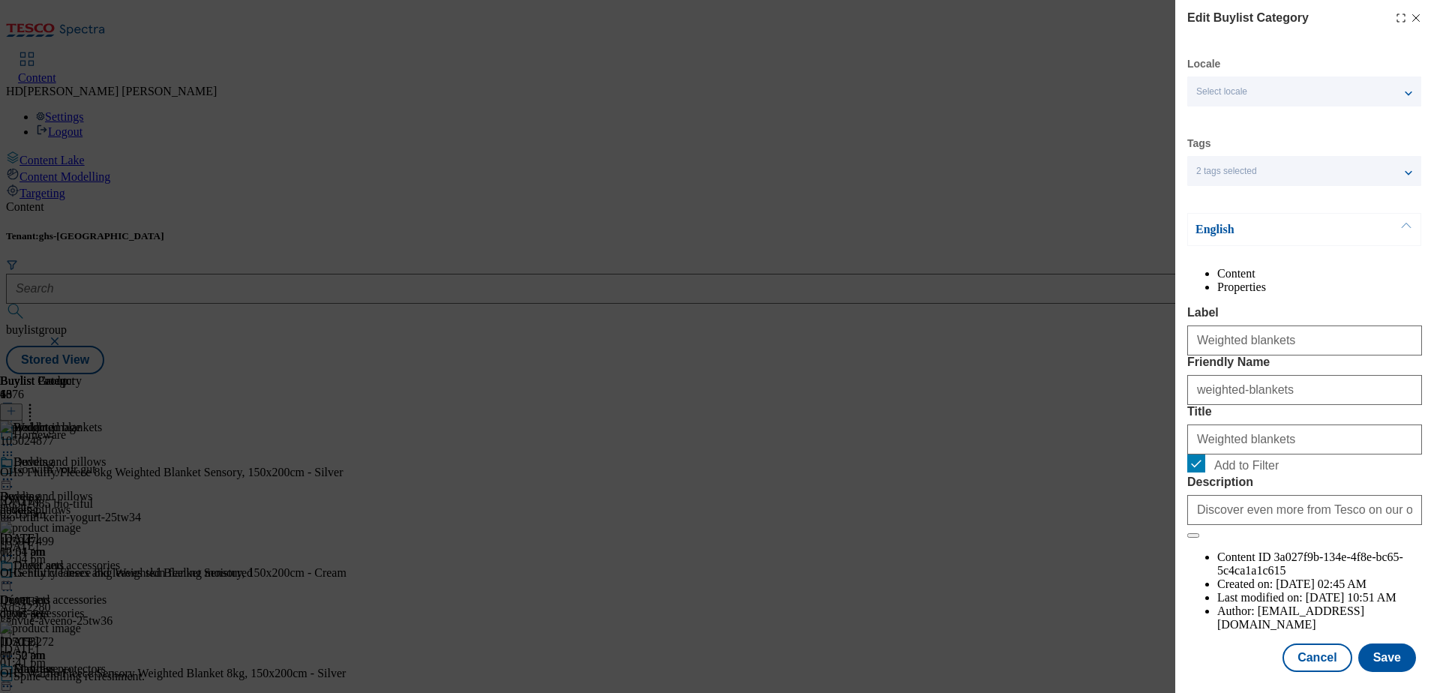
scroll to position [45, 0]
click at [1381, 646] on button "Save" at bounding box center [1387, 654] width 58 height 28
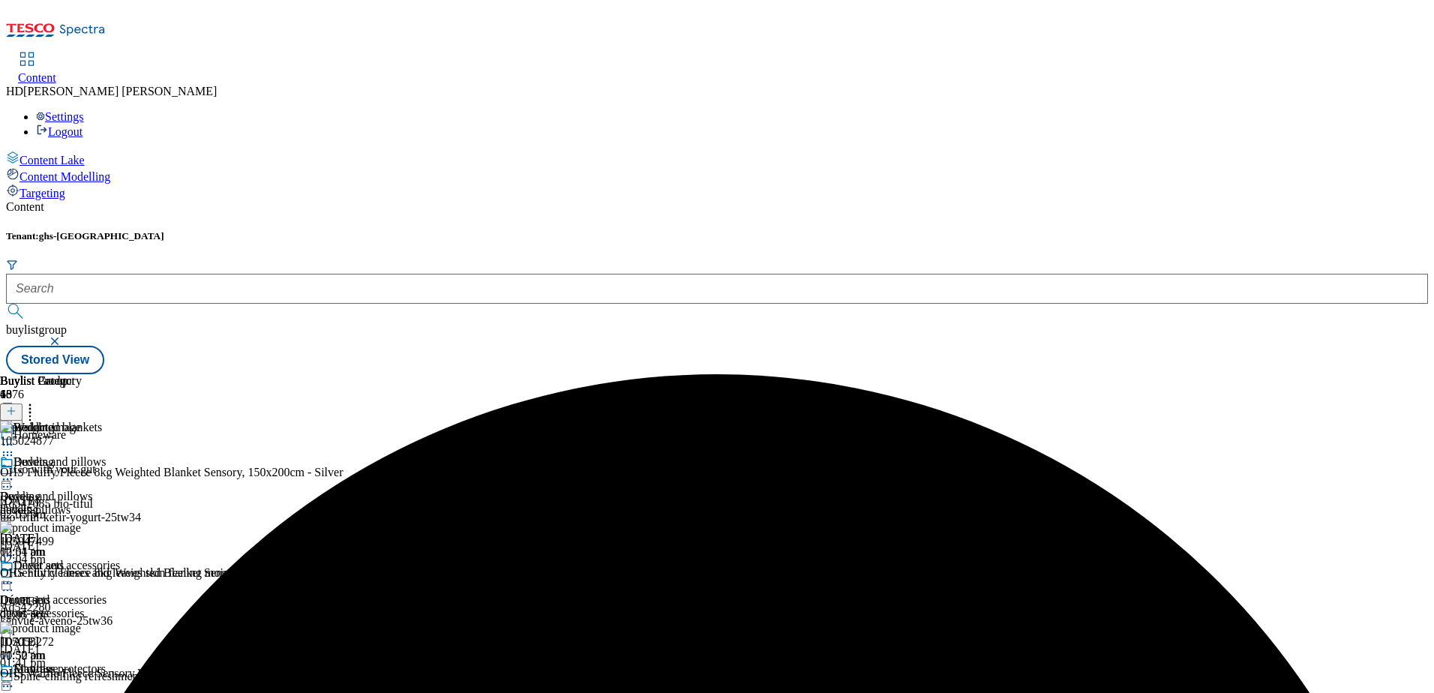
click at [15, 437] on icon at bounding box center [7, 444] width 15 height 15
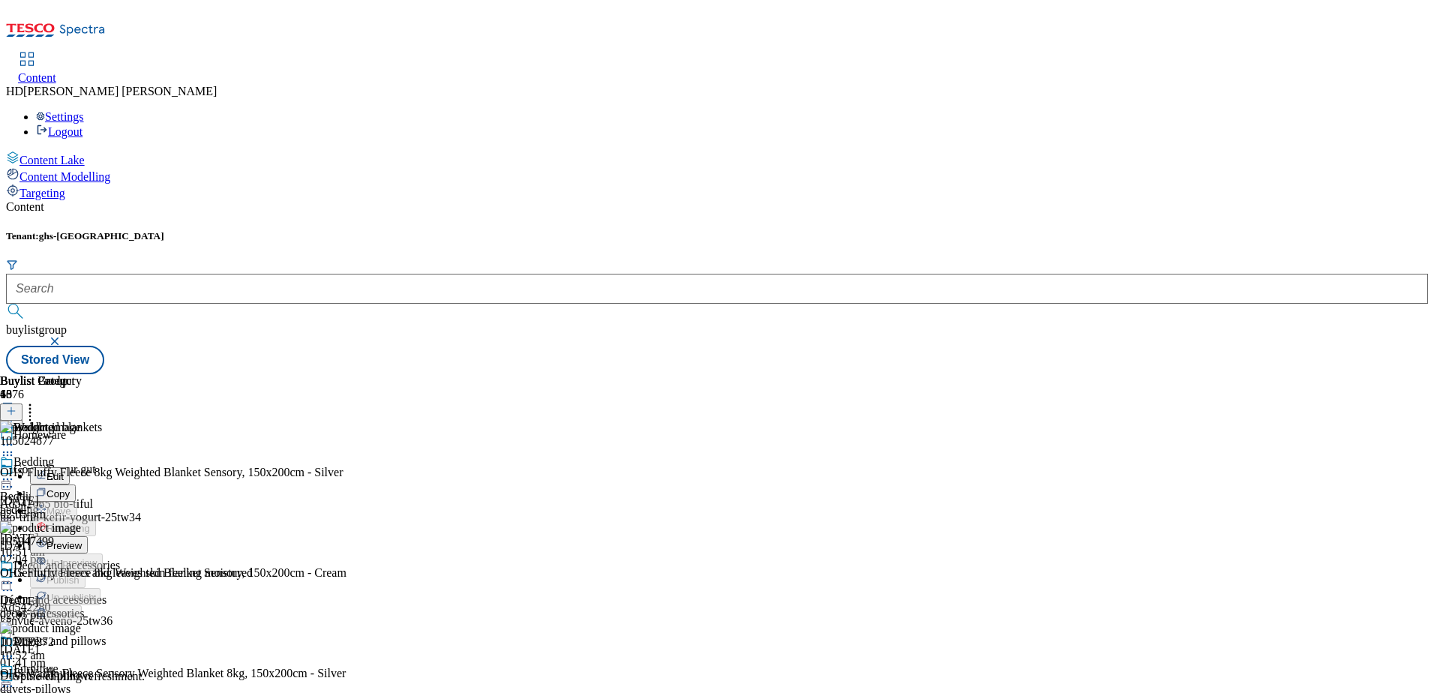
click at [82, 540] on span "Preview" at bounding box center [63, 545] width 35 height 11
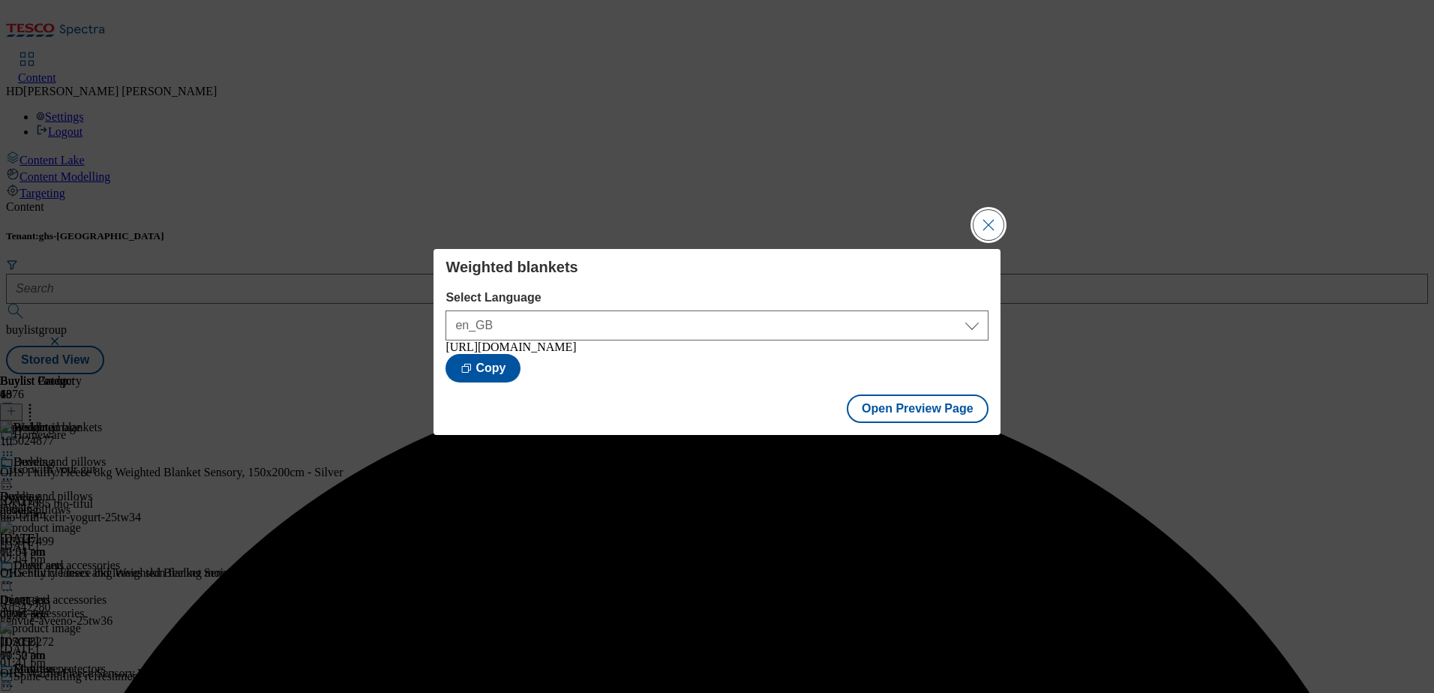
click at [998, 222] on button "Close Modal" at bounding box center [988, 225] width 30 height 30
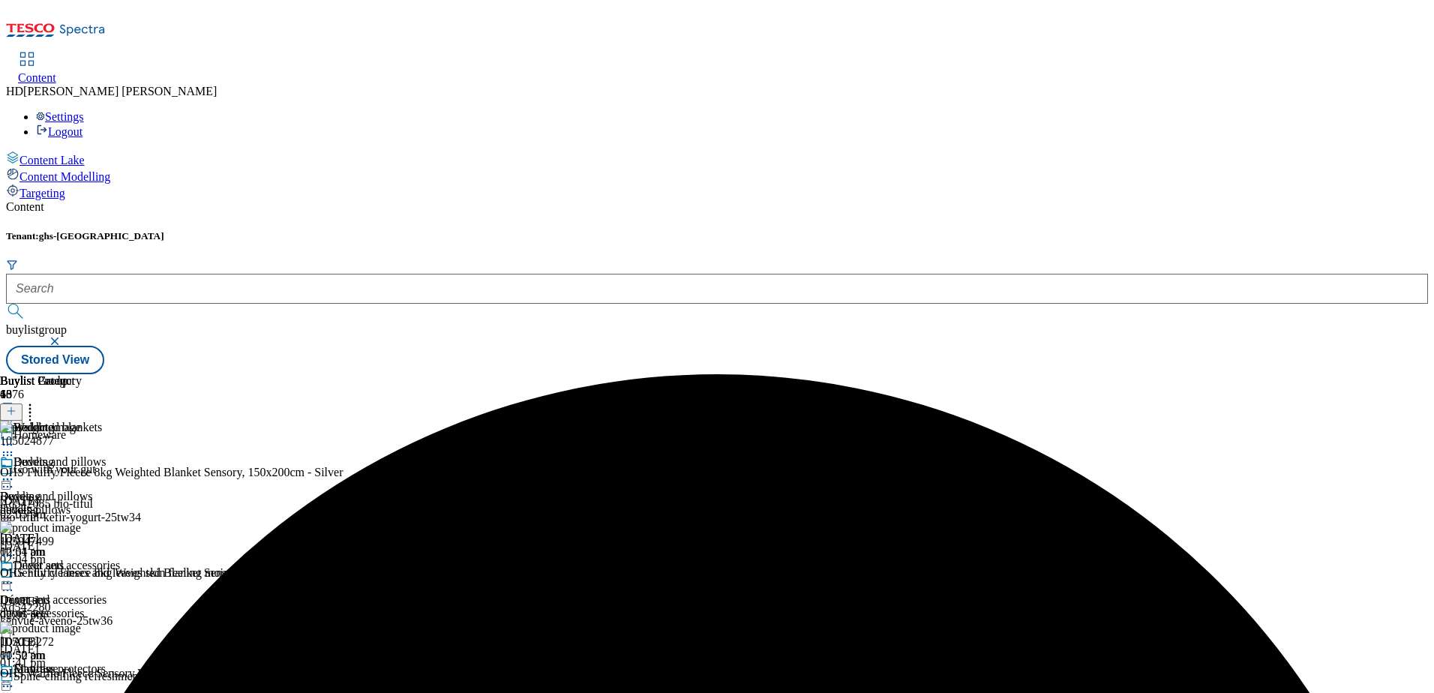
click at [37, 401] on icon at bounding box center [29, 408] width 15 height 15
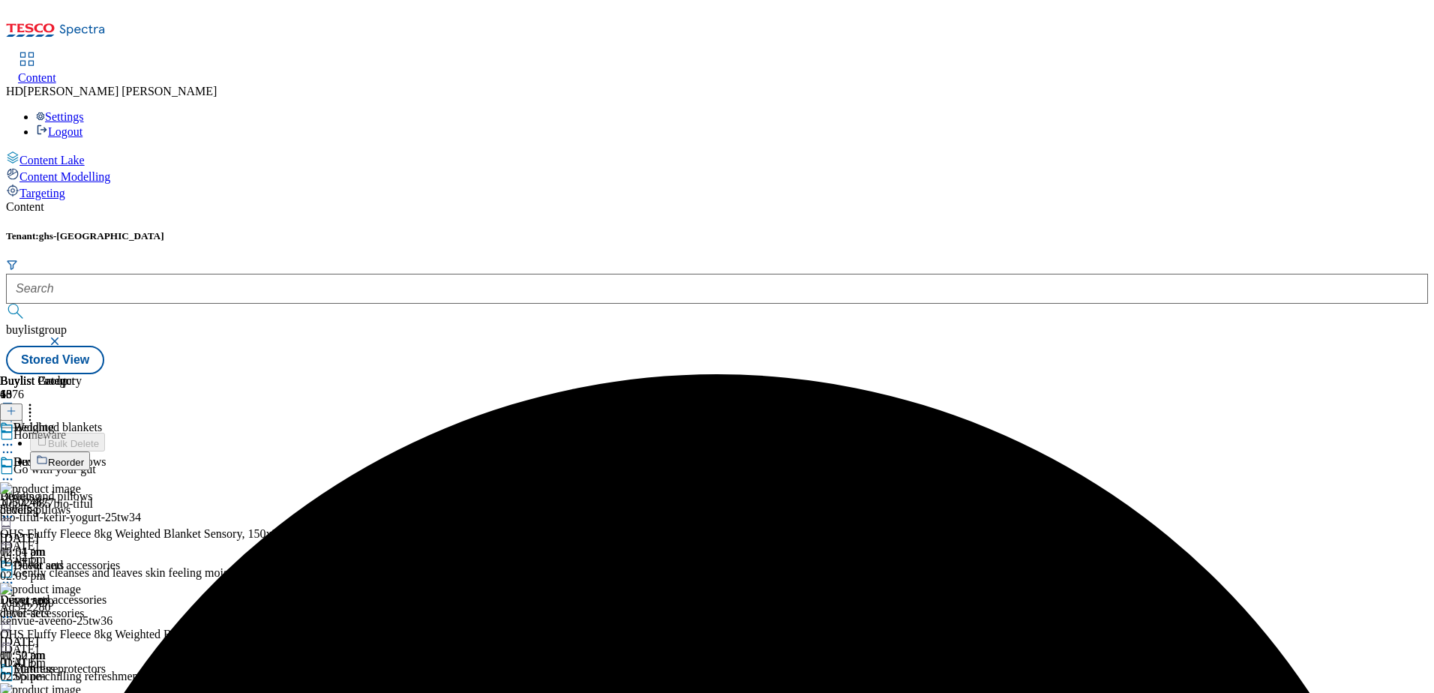
click at [84, 457] on span "Reorder" at bounding box center [66, 462] width 36 height 11
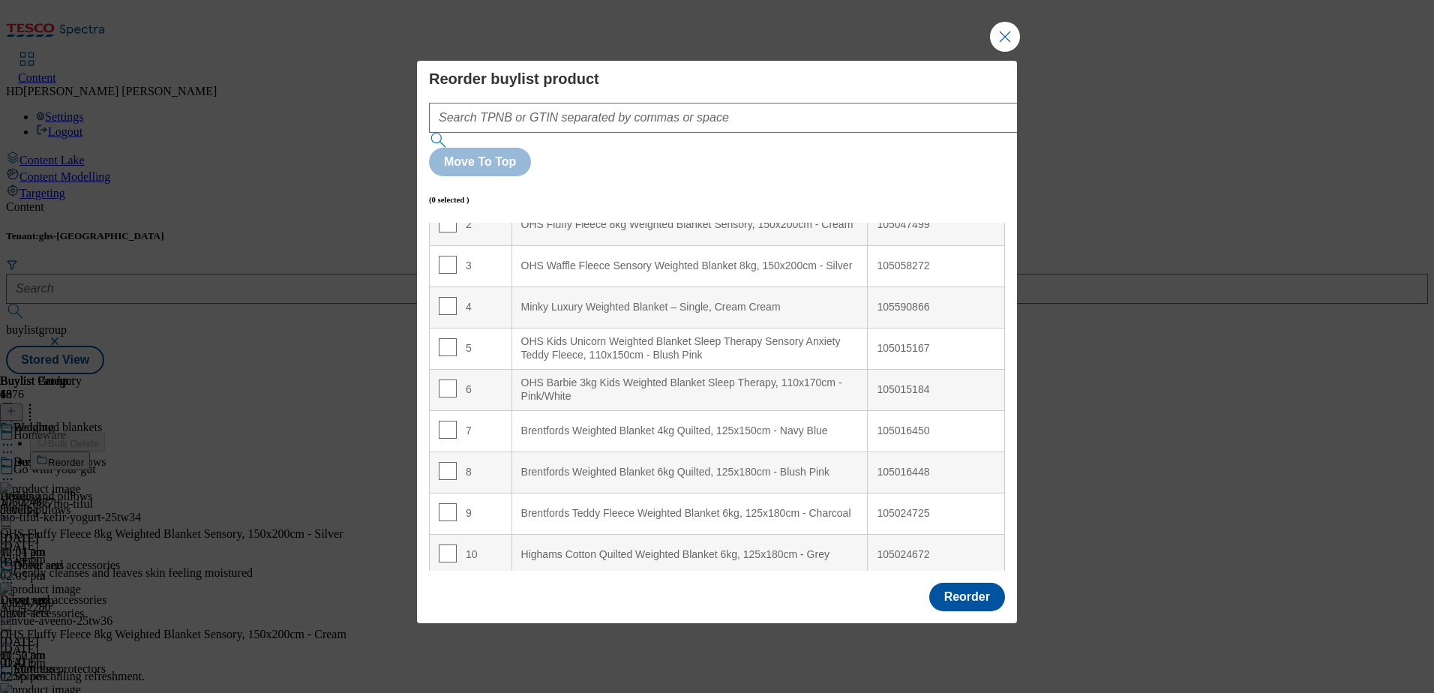
scroll to position [75, 0]
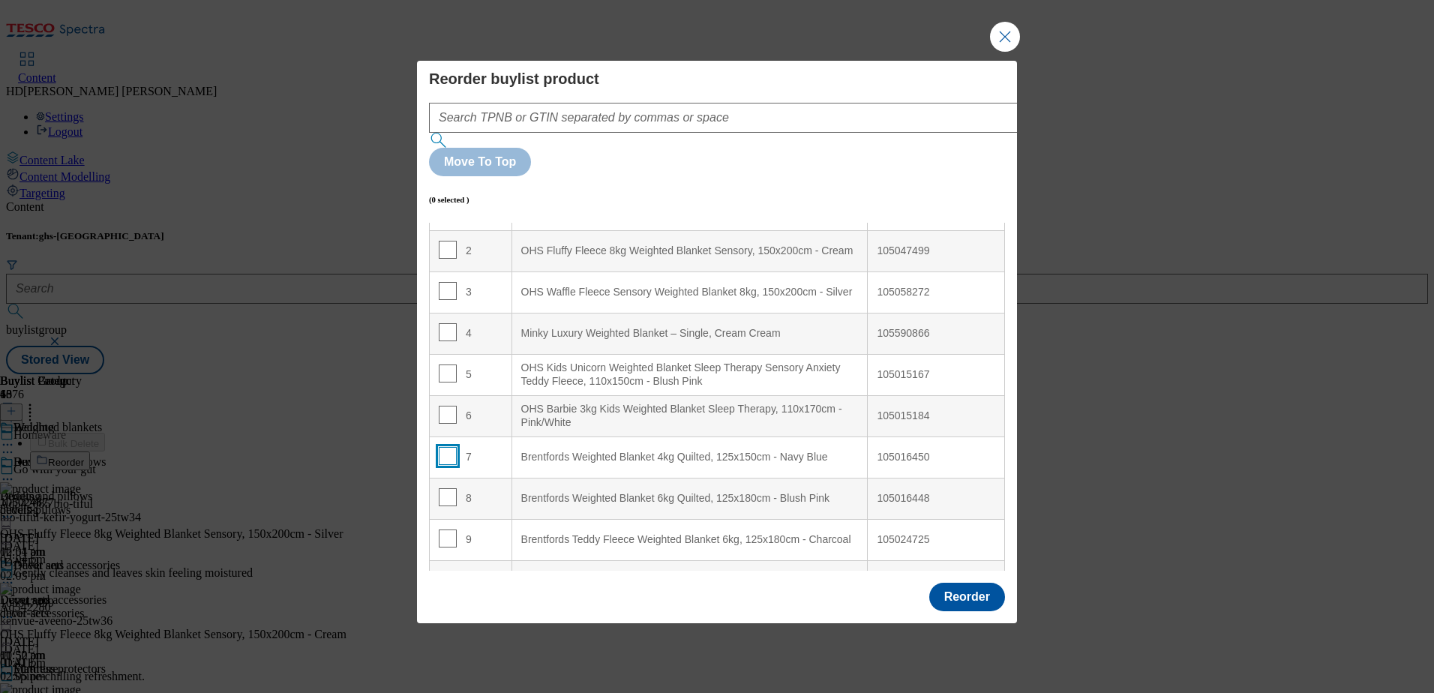
click at [449, 447] on input "Modal" at bounding box center [448, 456] width 18 height 18
checkbox input "true"
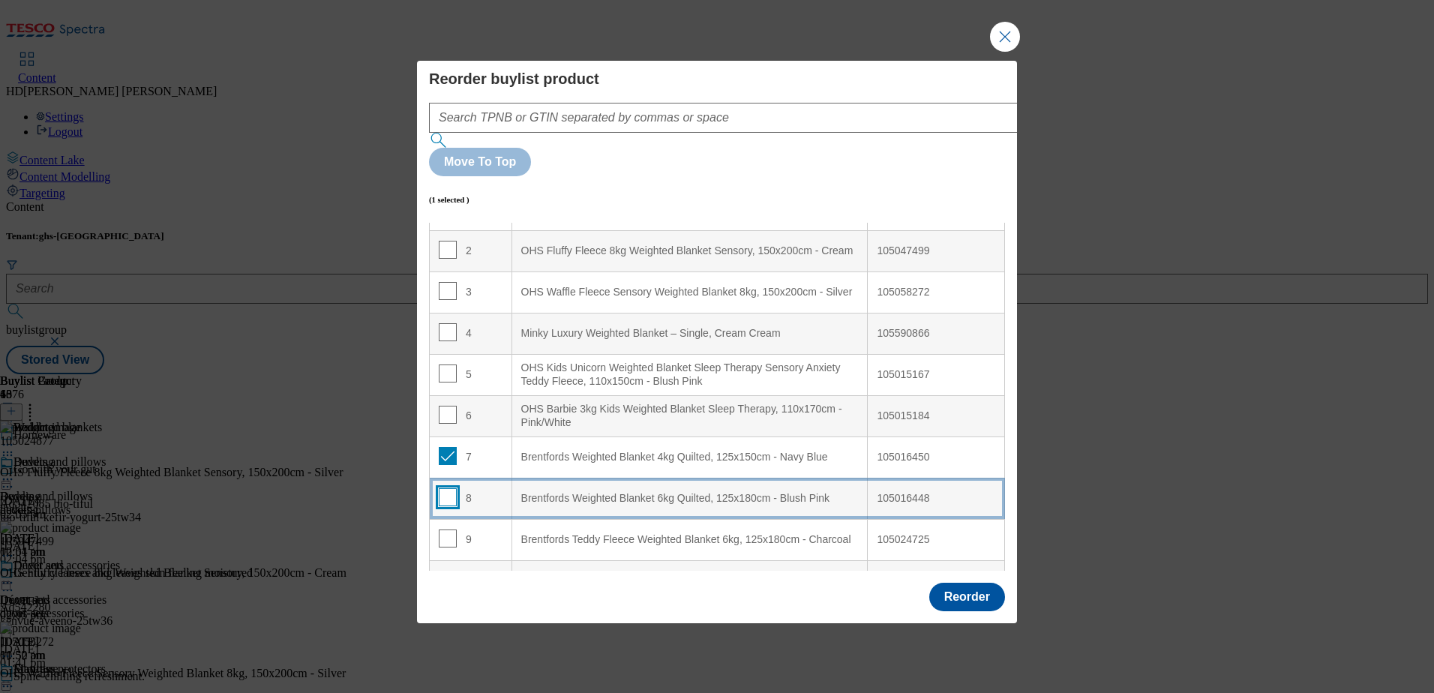
click at [448, 488] on input "Modal" at bounding box center [448, 497] width 18 height 18
checkbox input "true"
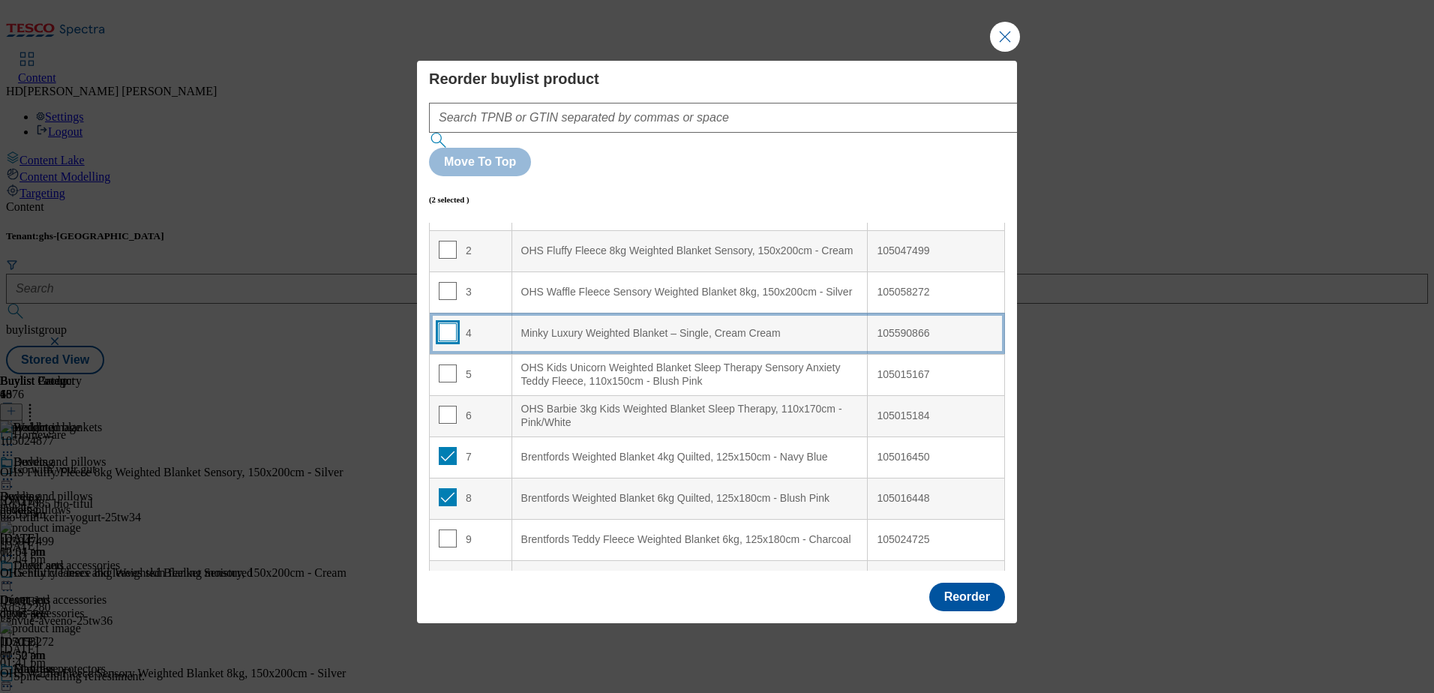
click at [445, 323] on input "Modal" at bounding box center [448, 332] width 18 height 18
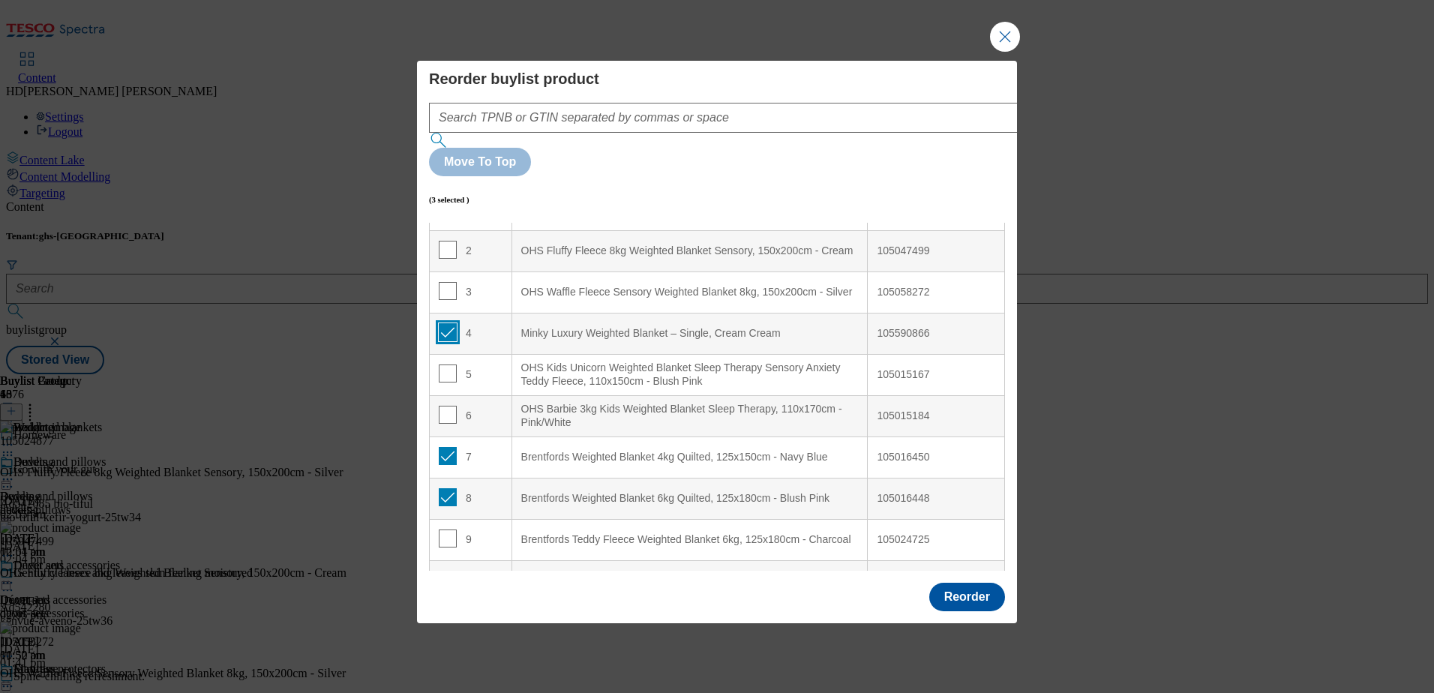
click at [449, 323] on input "Modal" at bounding box center [448, 332] width 18 height 18
checkbox input "false"
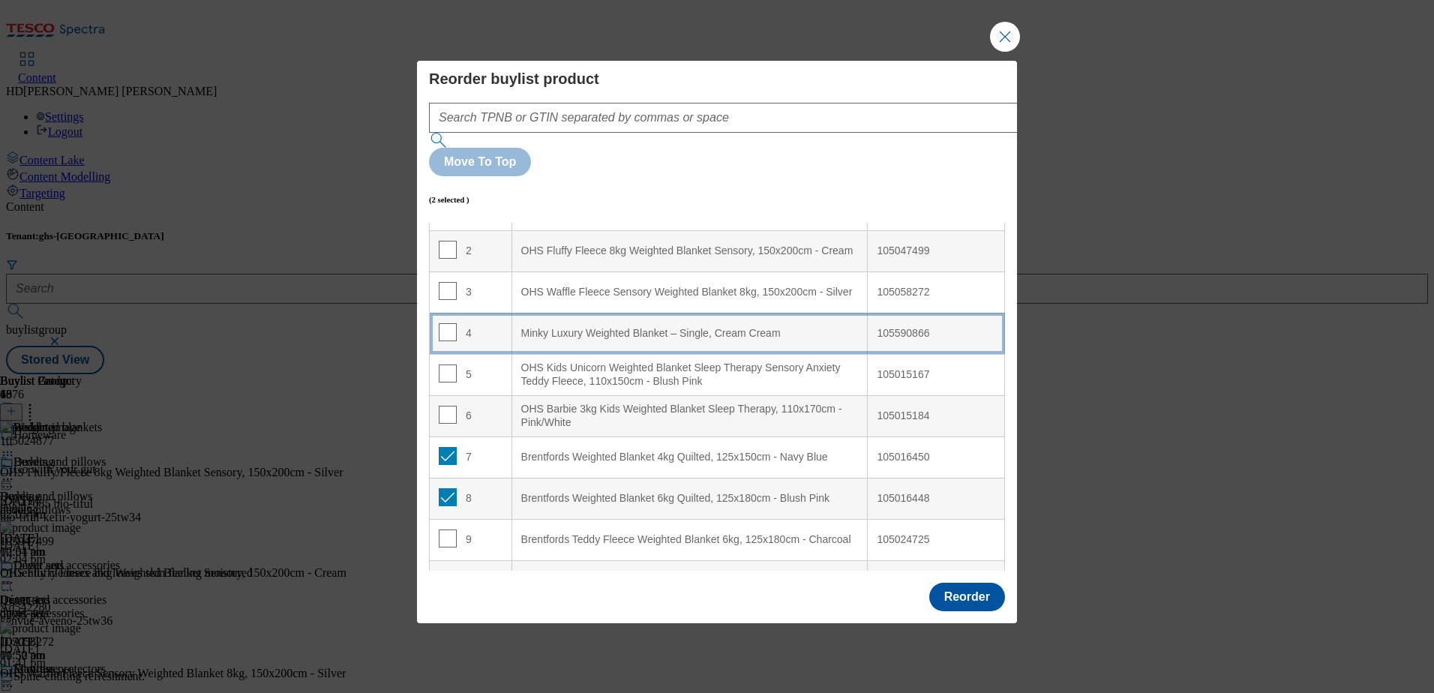
click at [537, 327] on div "Minky Luxury Weighted Blanket – Single, Cream Cream" at bounding box center [689, 333] width 337 height 13
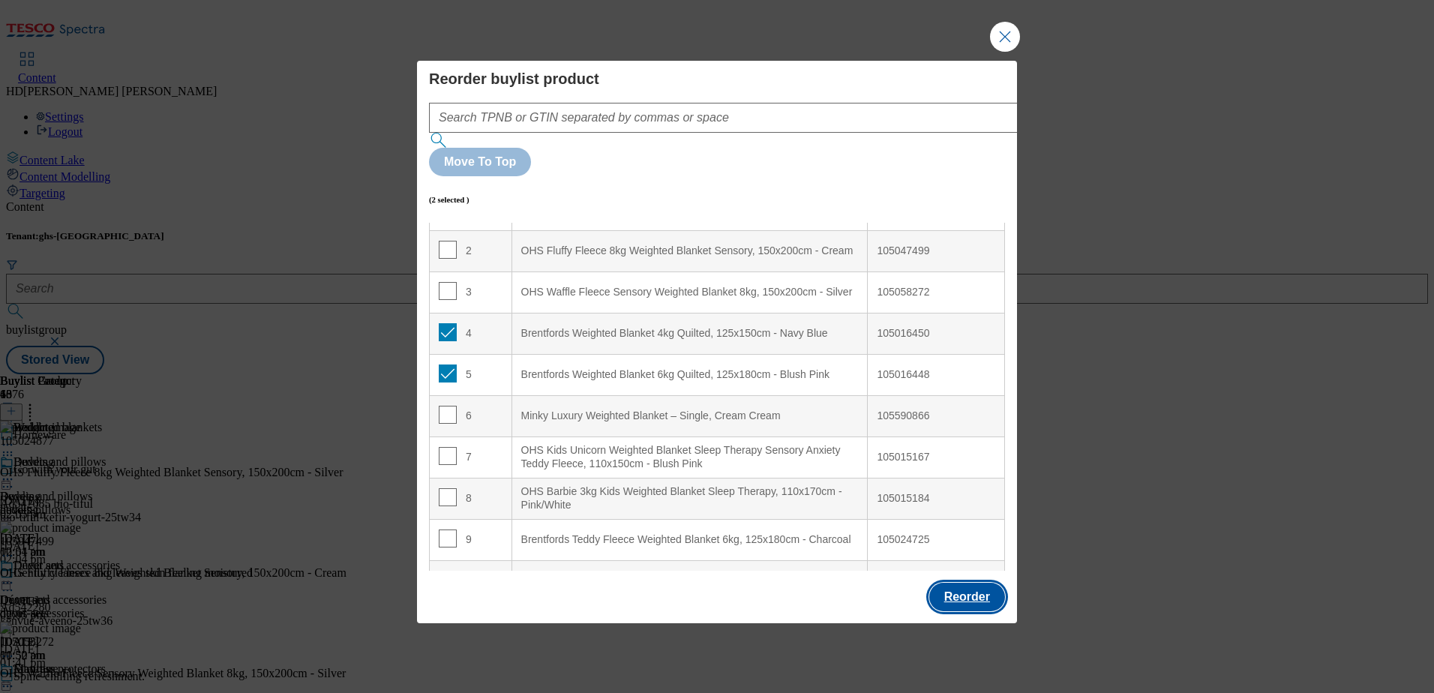
click at [966, 583] on button "Reorder" at bounding box center [967, 597] width 76 height 28
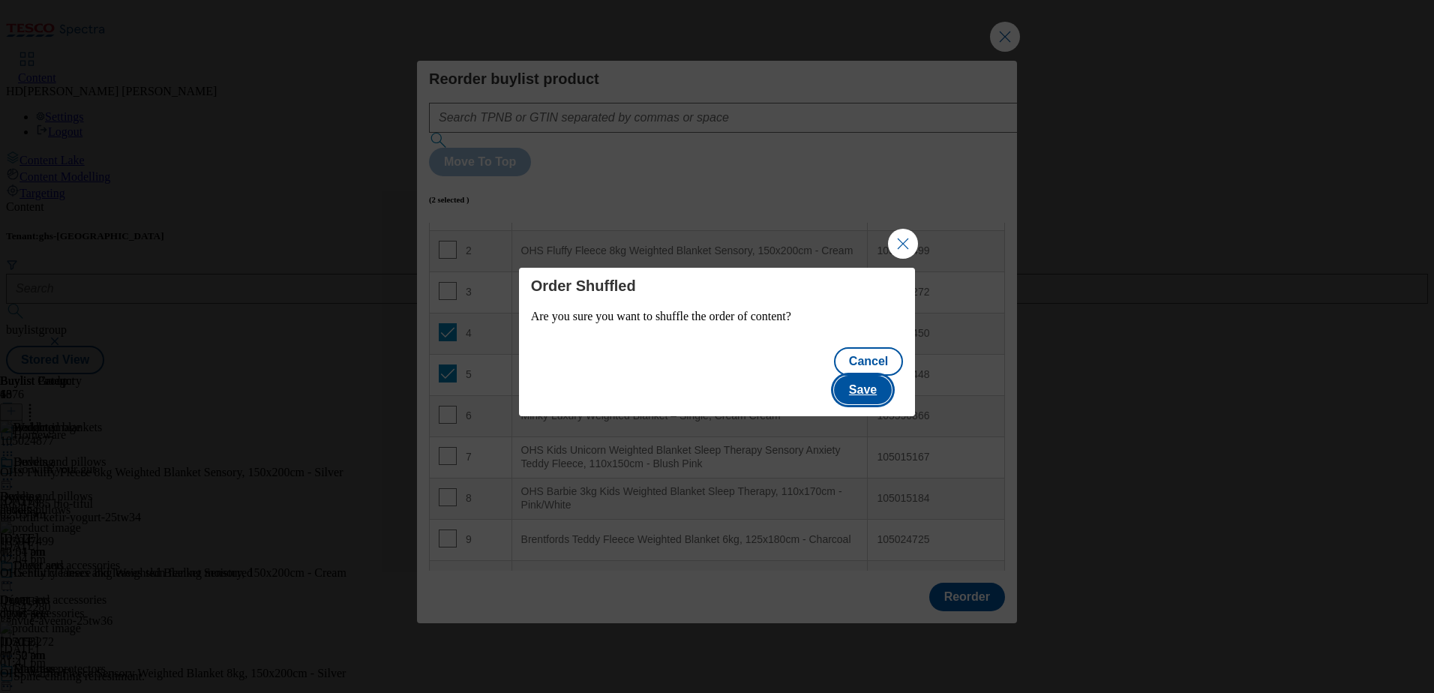
click at [877, 382] on button "Save" at bounding box center [863, 390] width 58 height 28
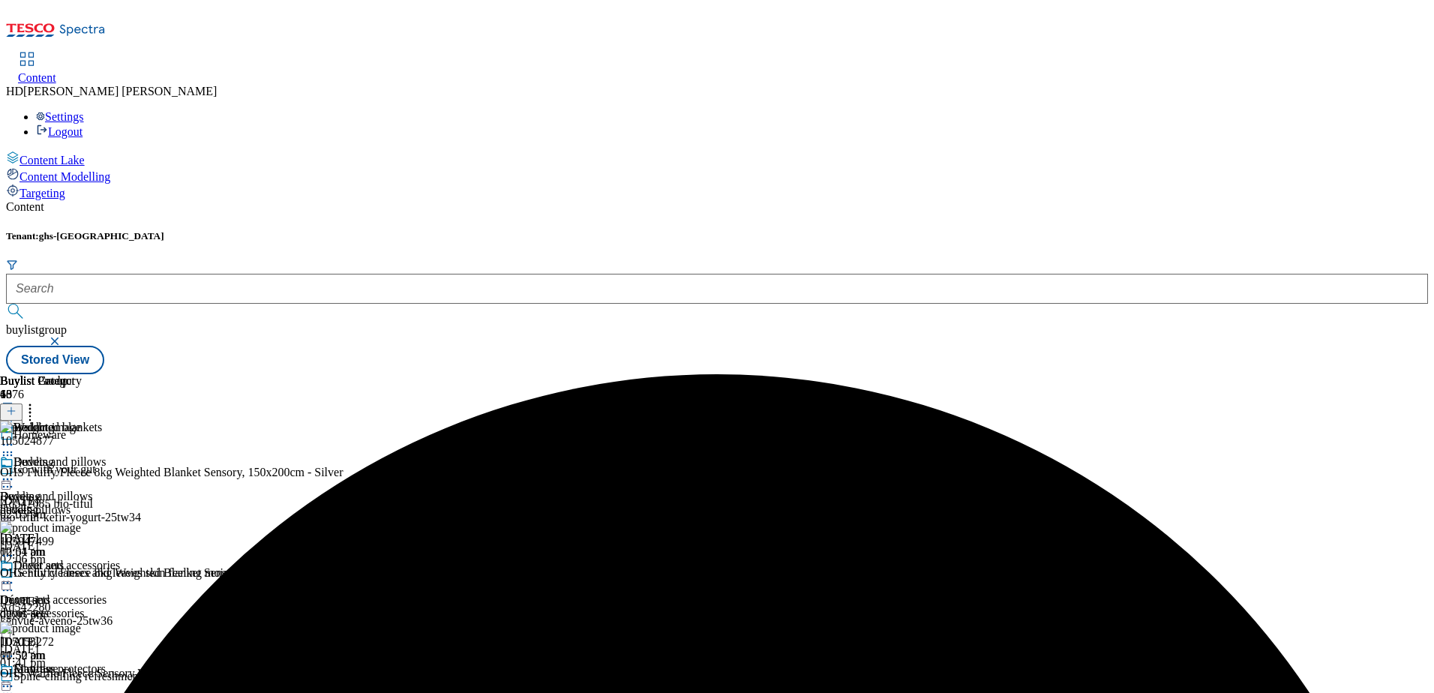
click at [15, 437] on icon at bounding box center [7, 444] width 15 height 15
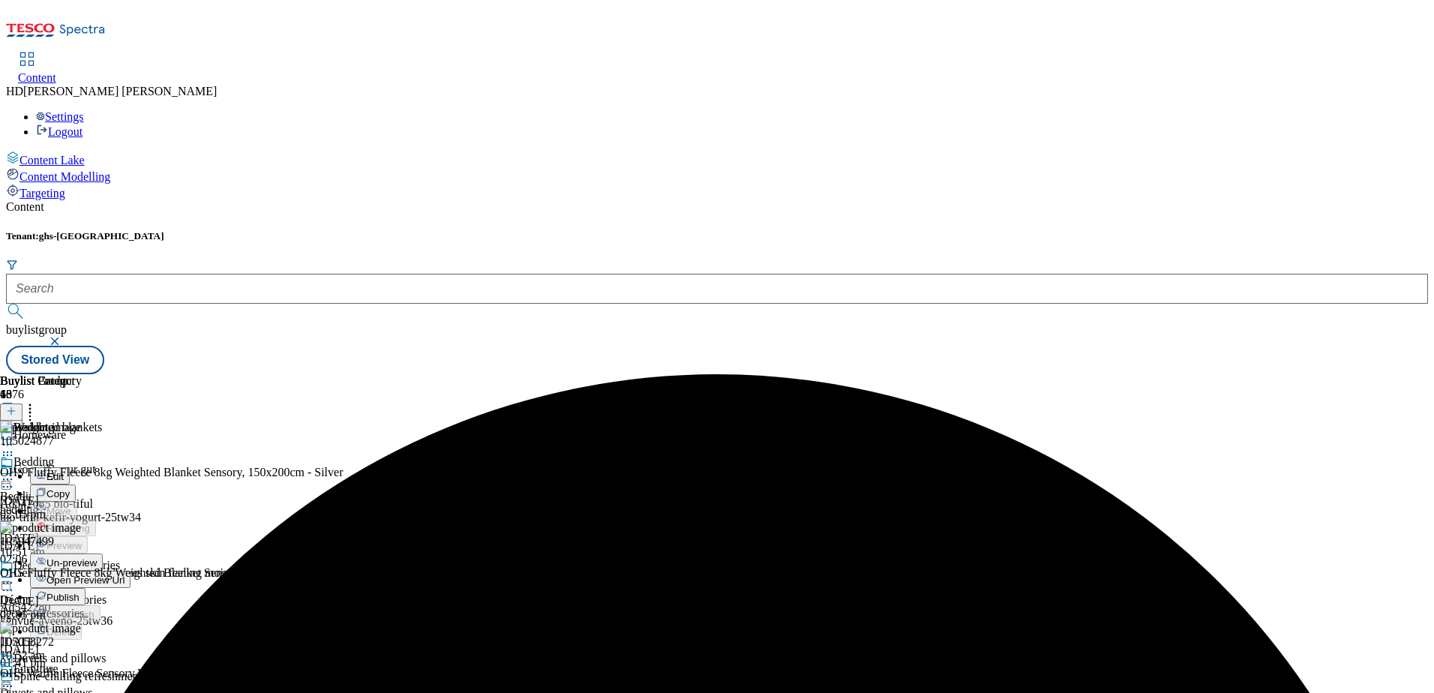
click at [130, 374] on header "Buylist Category 4" at bounding box center [65, 397] width 130 height 46
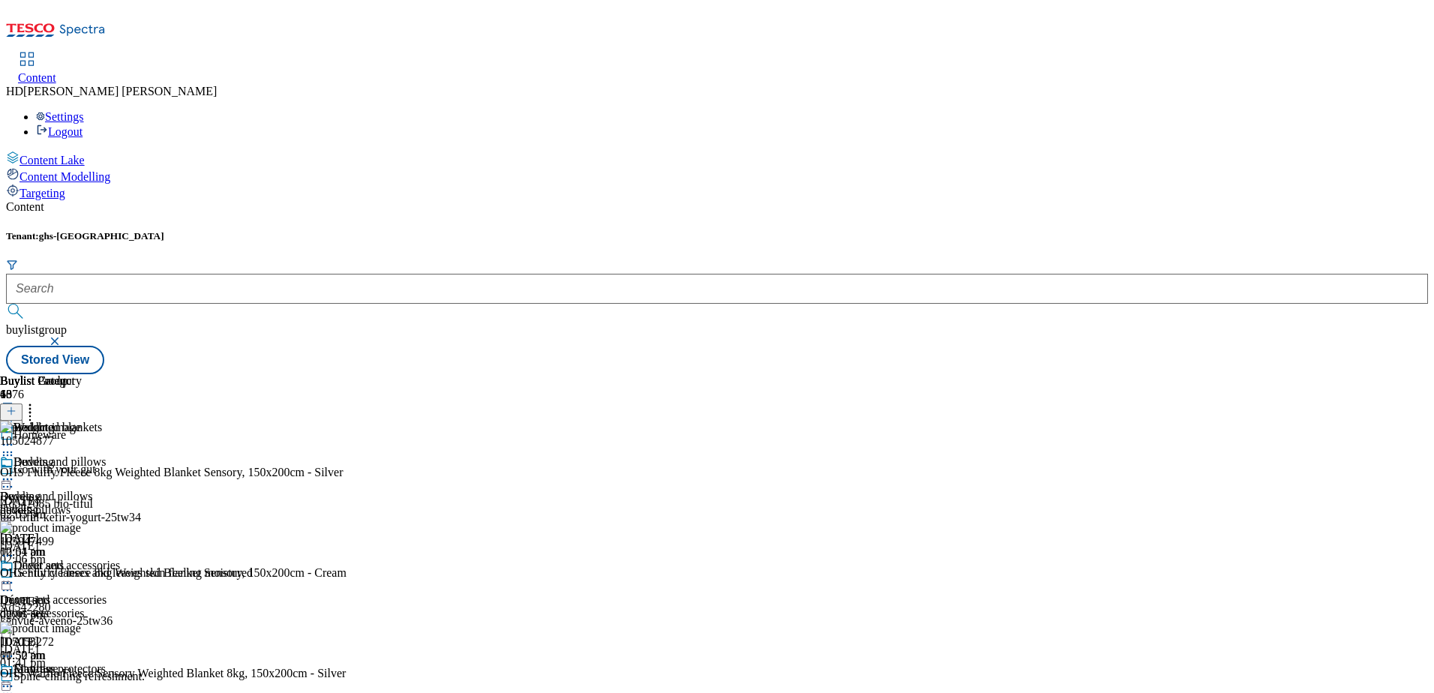
click at [15, 437] on icon at bounding box center [7, 444] width 15 height 15
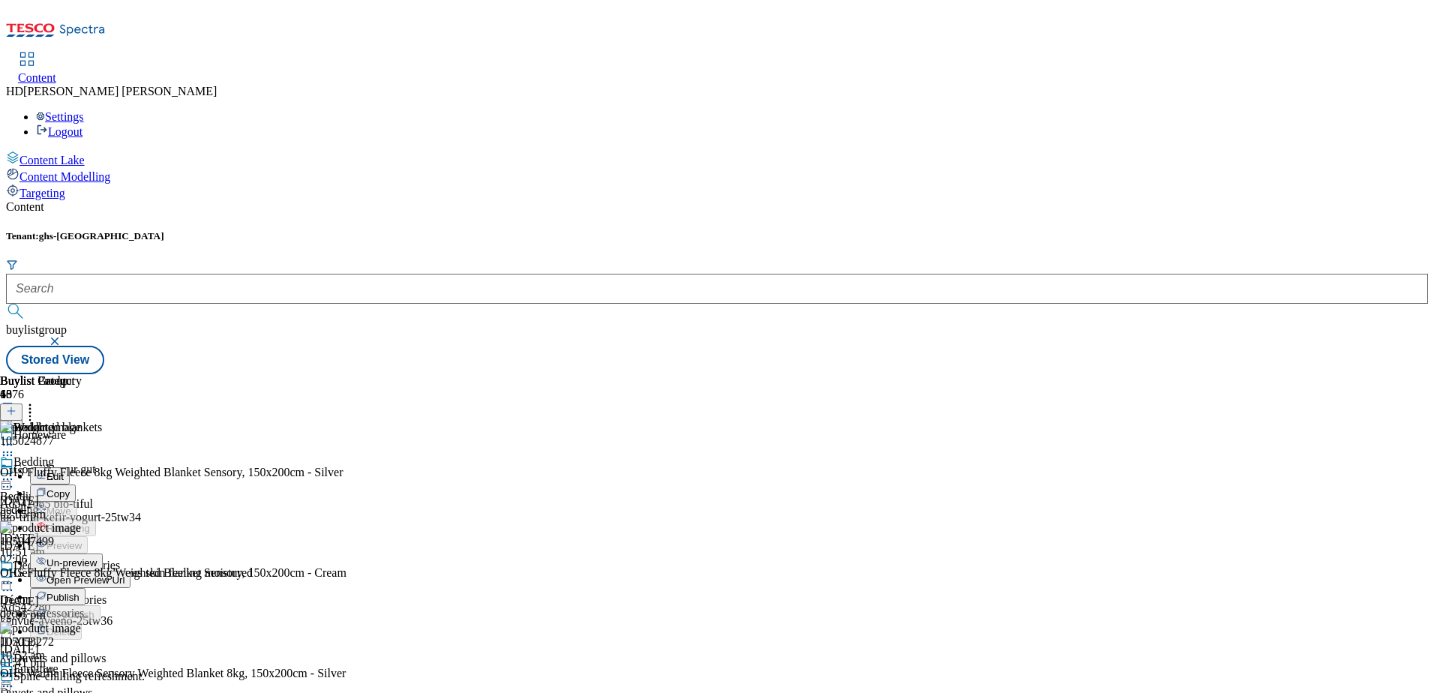
click at [97, 557] on span "Un-preview" at bounding box center [71, 562] width 50 height 11
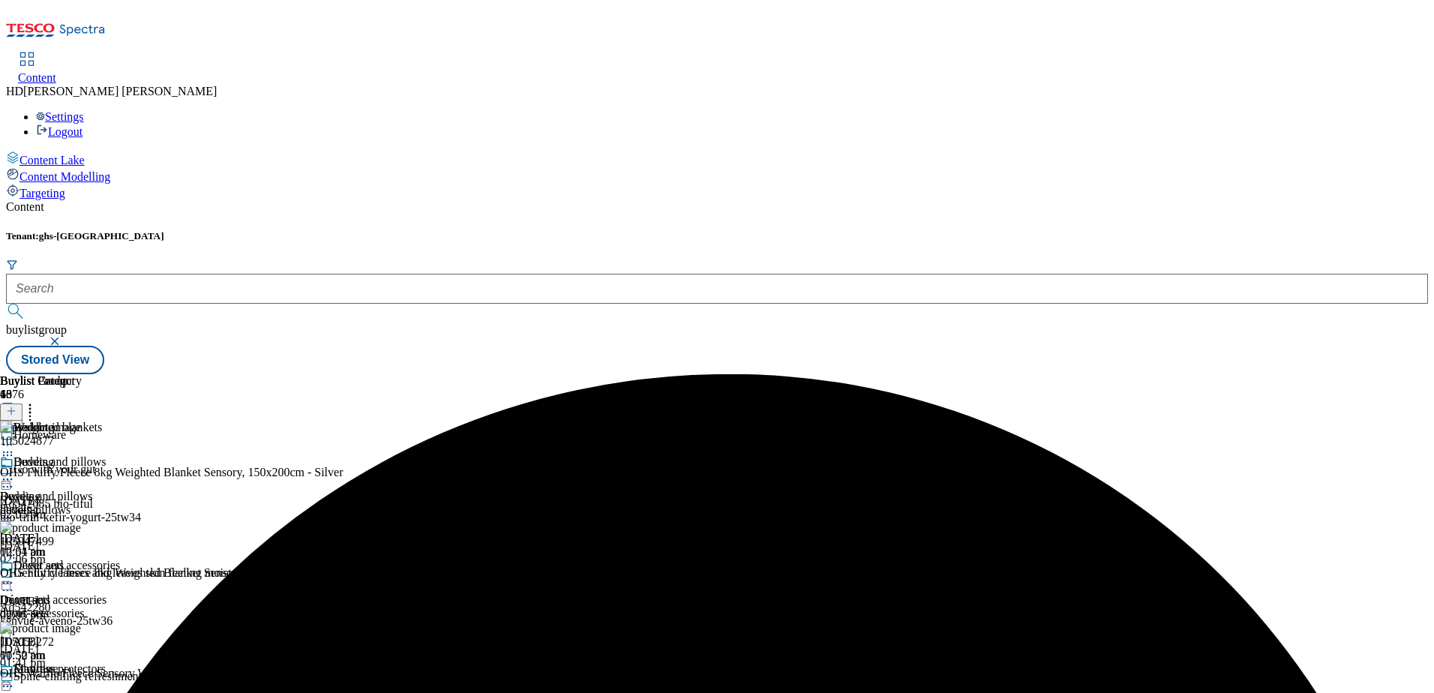
click at [15, 437] on icon at bounding box center [7, 444] width 15 height 15
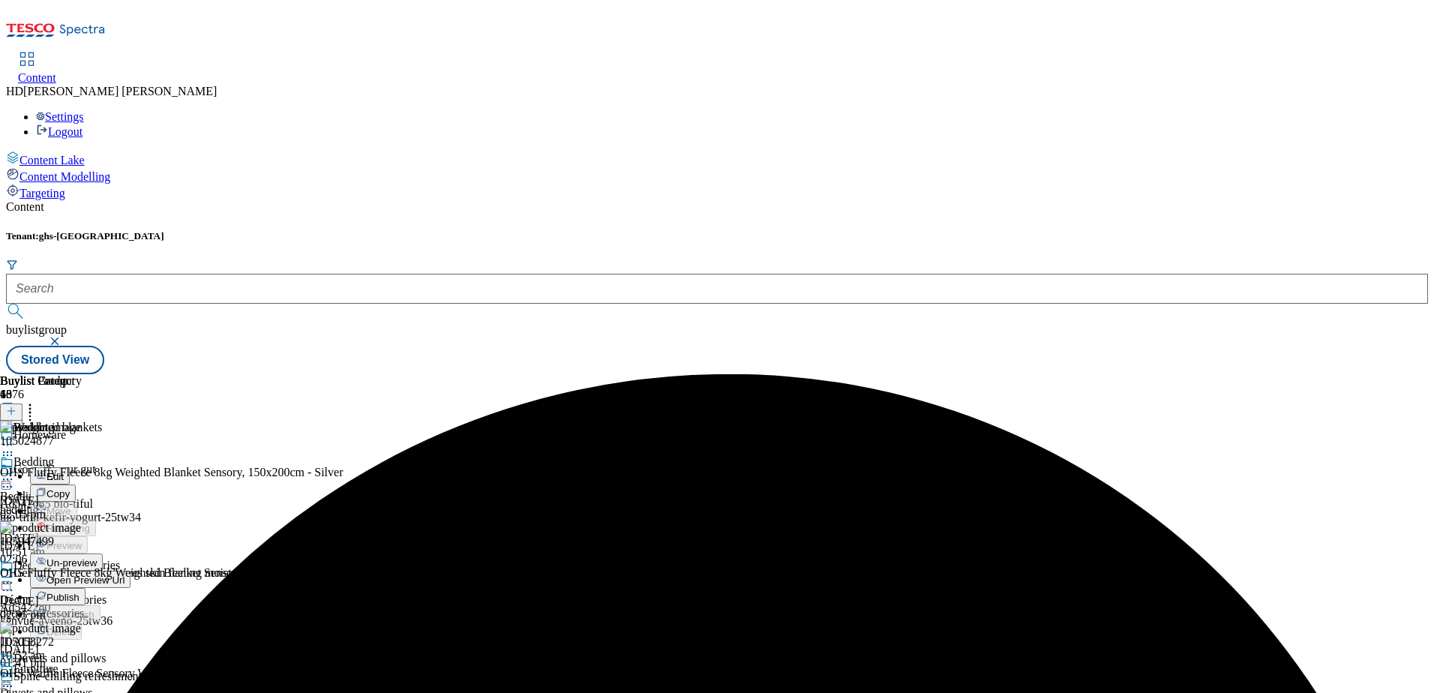
click at [64, 471] on span "Edit" at bounding box center [54, 476] width 17 height 11
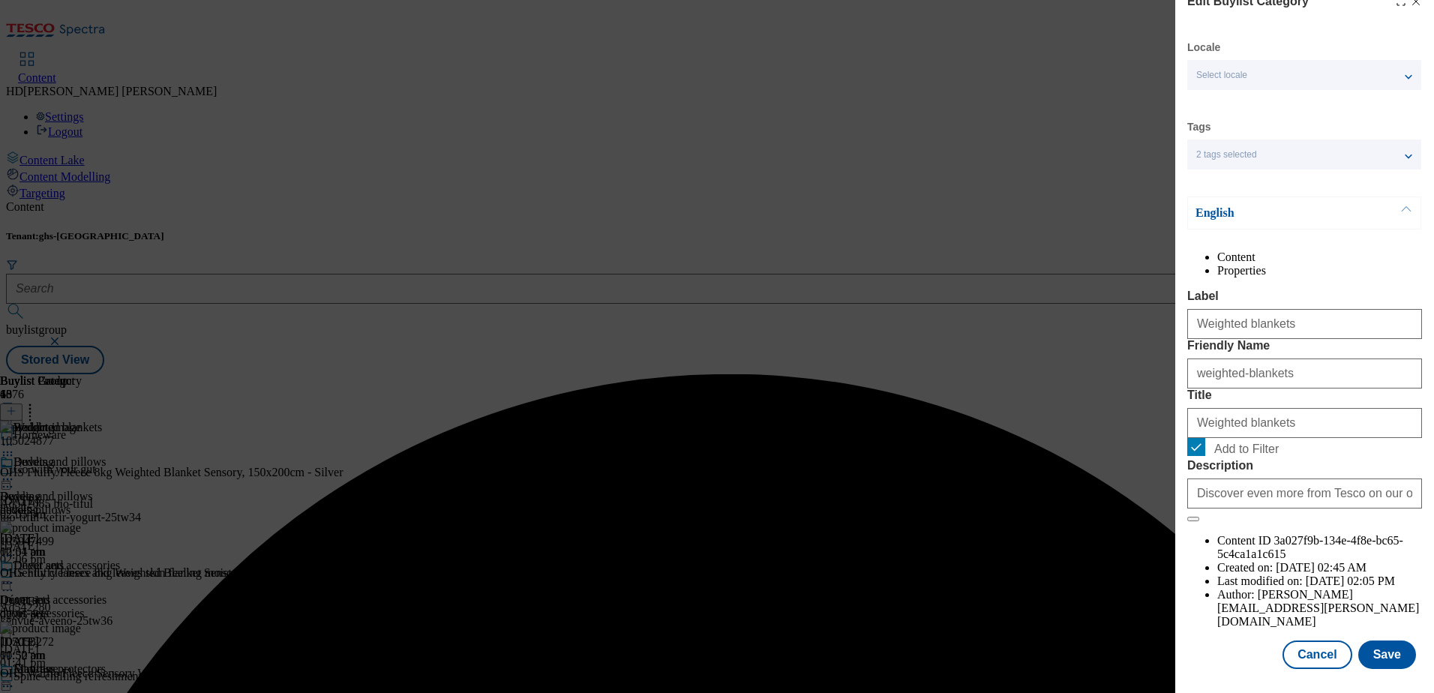
scroll to position [45, 0]
click at [1358, 659] on button "Save" at bounding box center [1387, 654] width 58 height 28
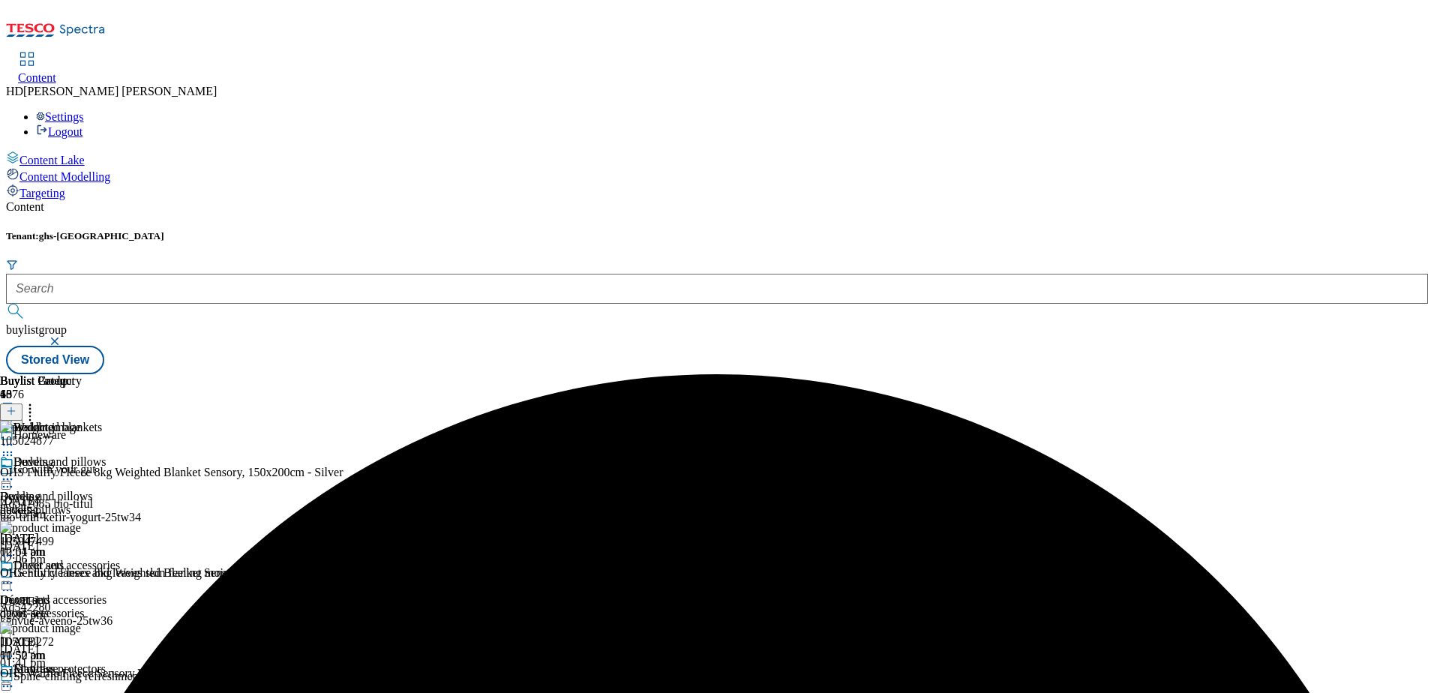
click at [15, 437] on icon at bounding box center [7, 444] width 15 height 15
click at [82, 540] on span "Preview" at bounding box center [63, 545] width 35 height 11
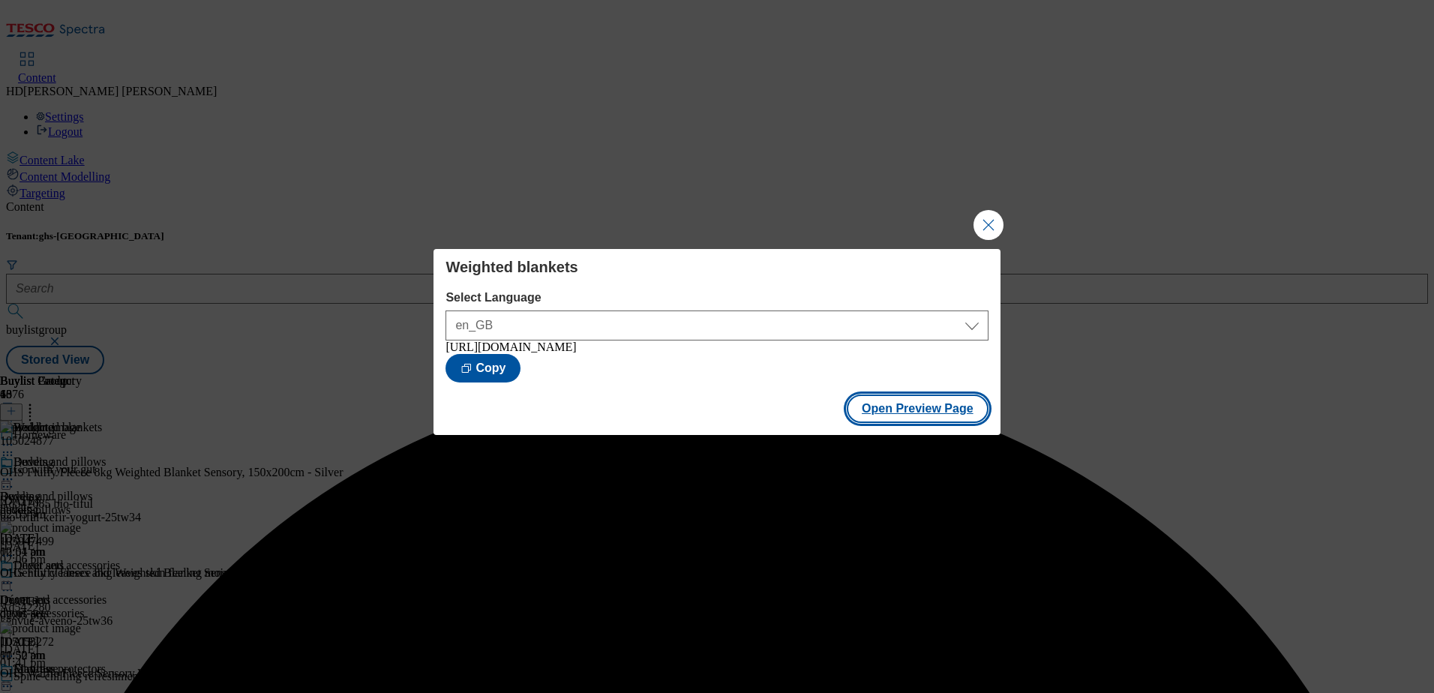
click at [950, 423] on button "Open Preview Page" at bounding box center [917, 408] width 142 height 28
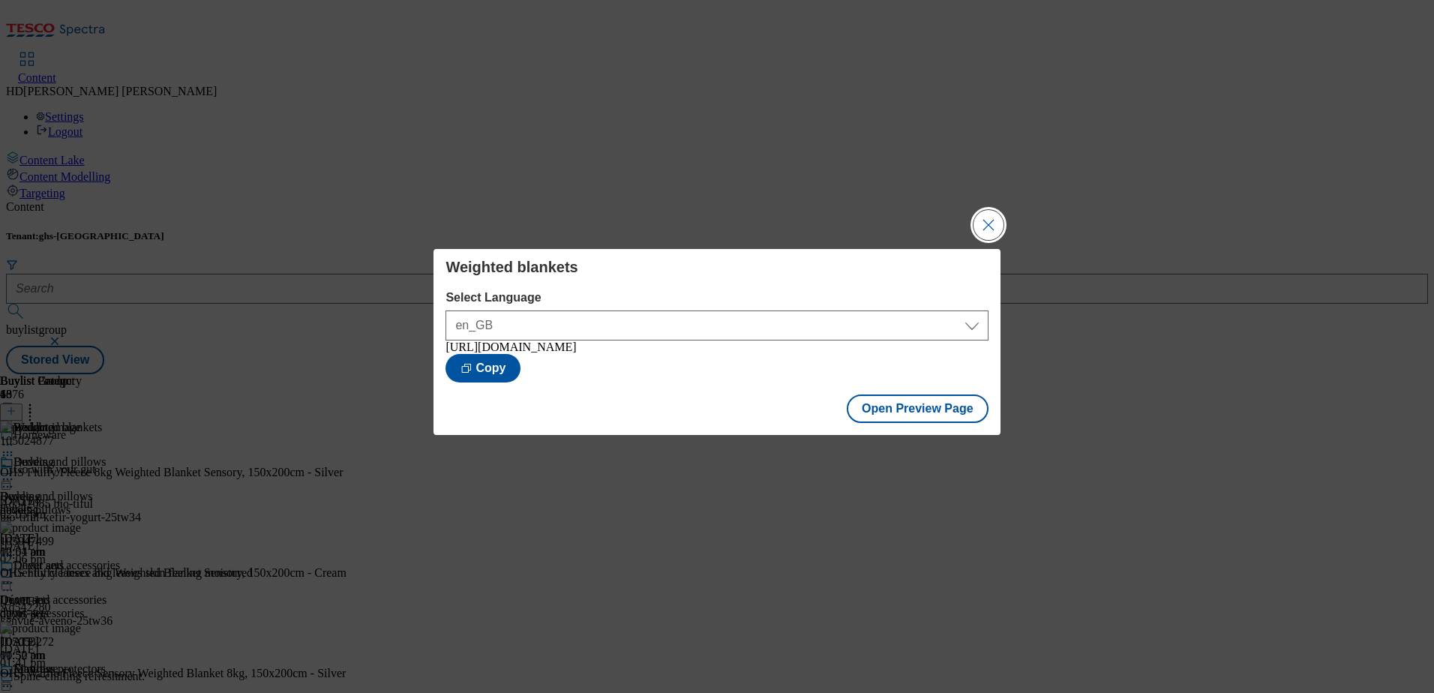
click at [993, 224] on button "Close Modal" at bounding box center [988, 225] width 30 height 30
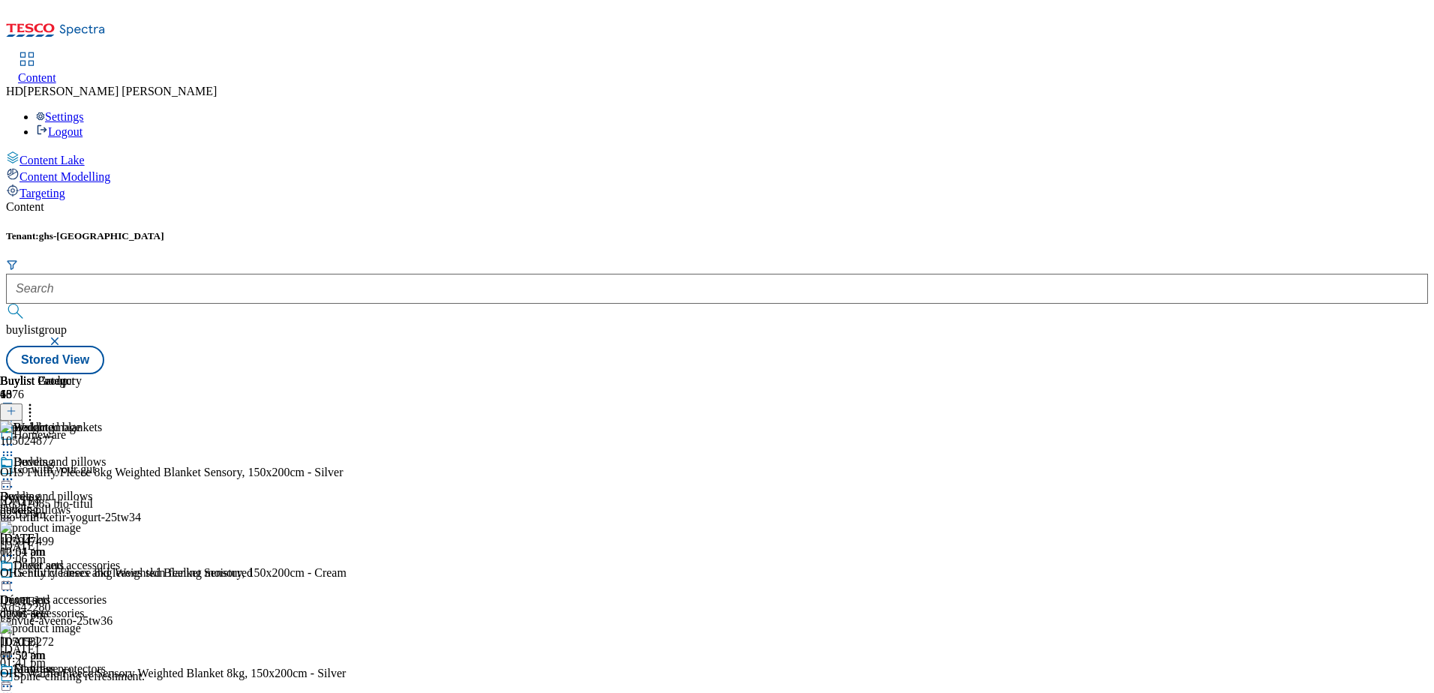
click at [15, 437] on icon at bounding box center [7, 444] width 15 height 15
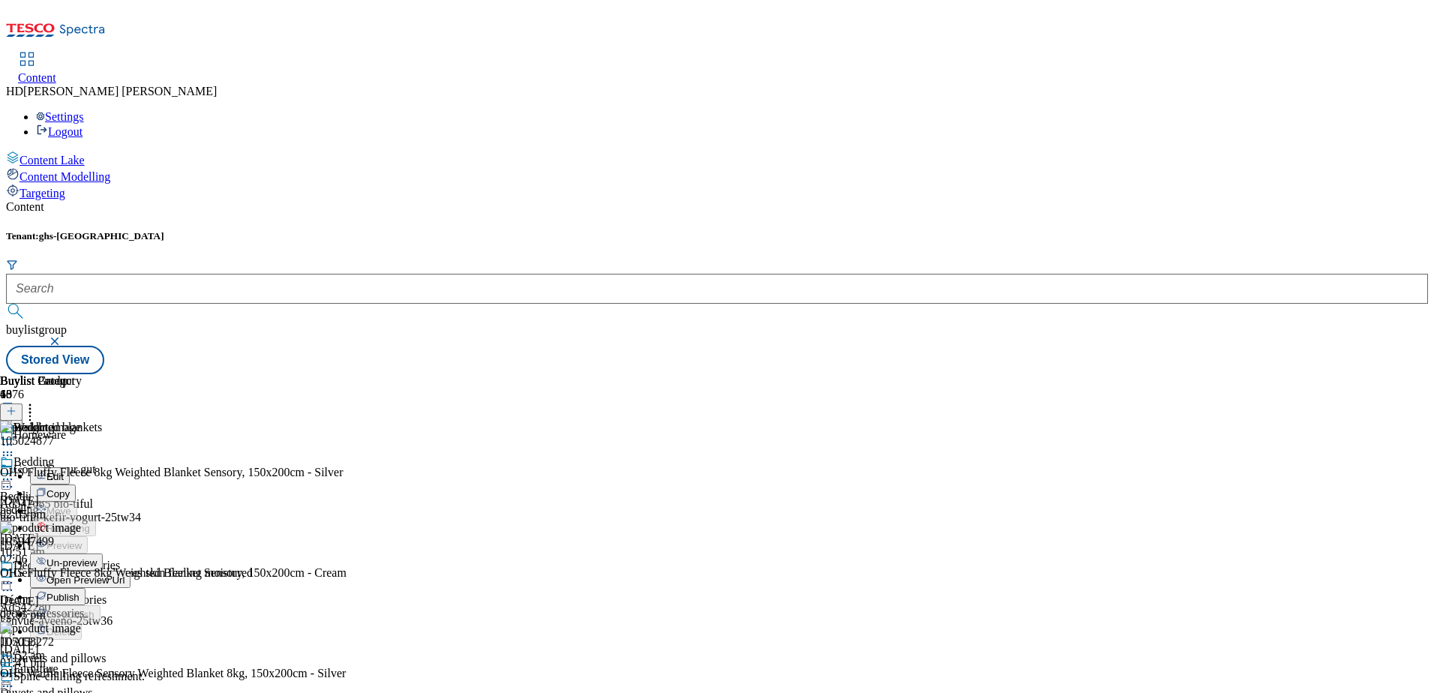
click at [79, 592] on span "Publish" at bounding box center [62, 597] width 33 height 11
